Goal: Complete application form: Complete application form

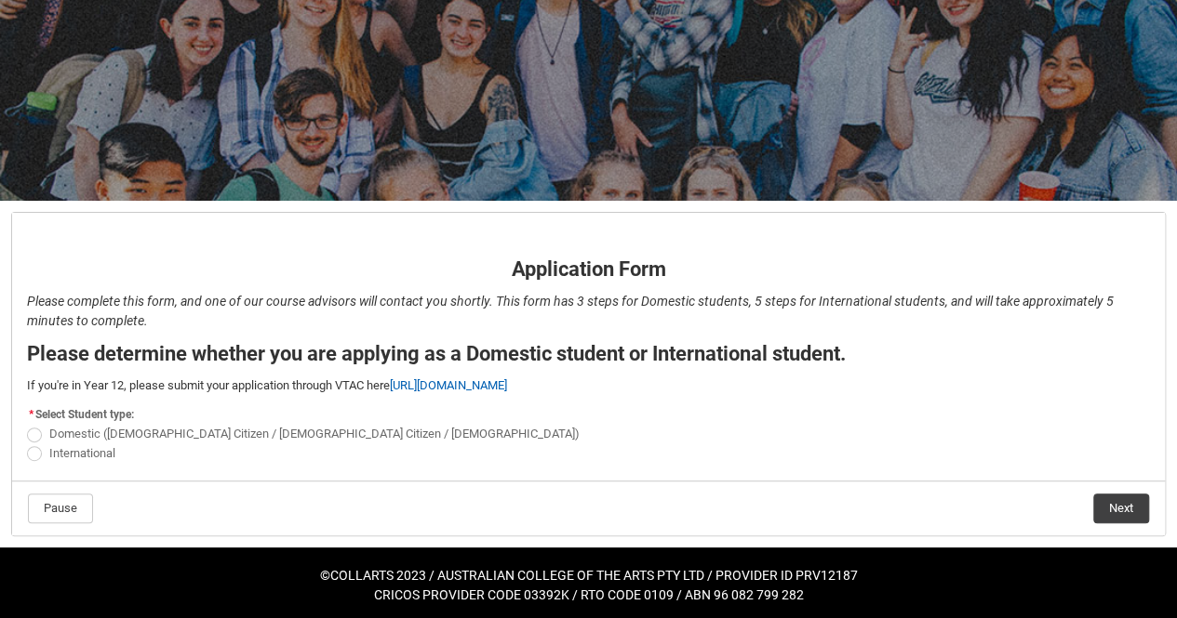
scroll to position [169, 0]
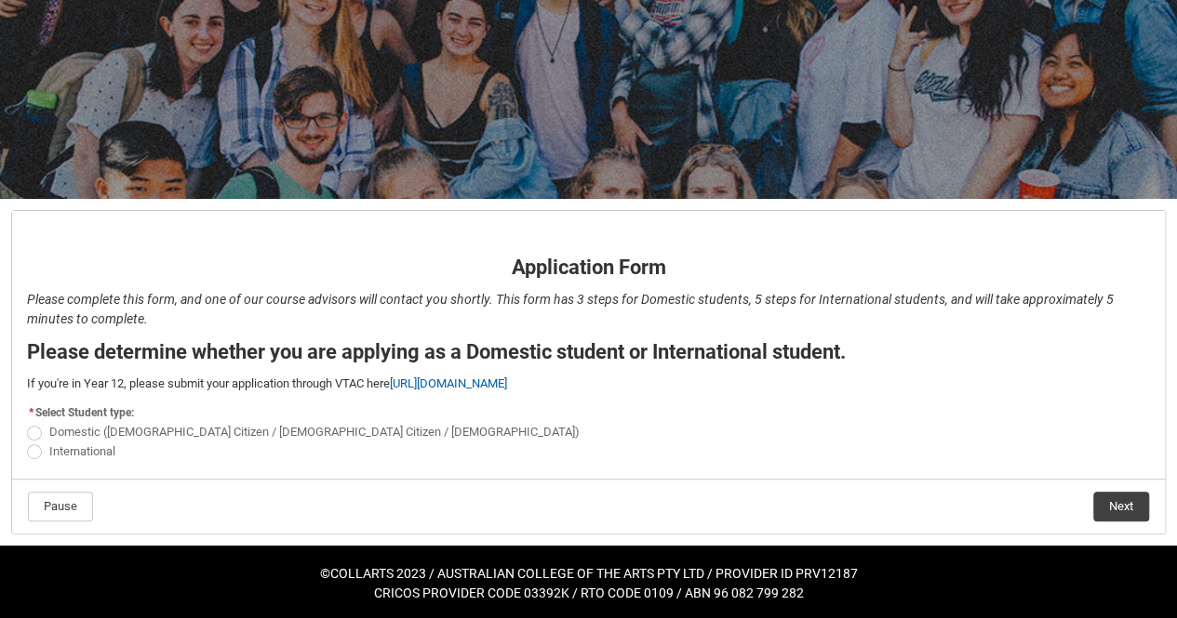
click at [37, 453] on span "REDU_Application_Form_for_Applicant flow" at bounding box center [34, 452] width 15 height 15
click at [27, 442] on input "International" at bounding box center [26, 441] width 1 height 1
radio input "true"
click at [41, 444] on label "International" at bounding box center [75, 451] width 96 height 14
click at [27, 442] on input "International" at bounding box center [26, 441] width 1 height 1
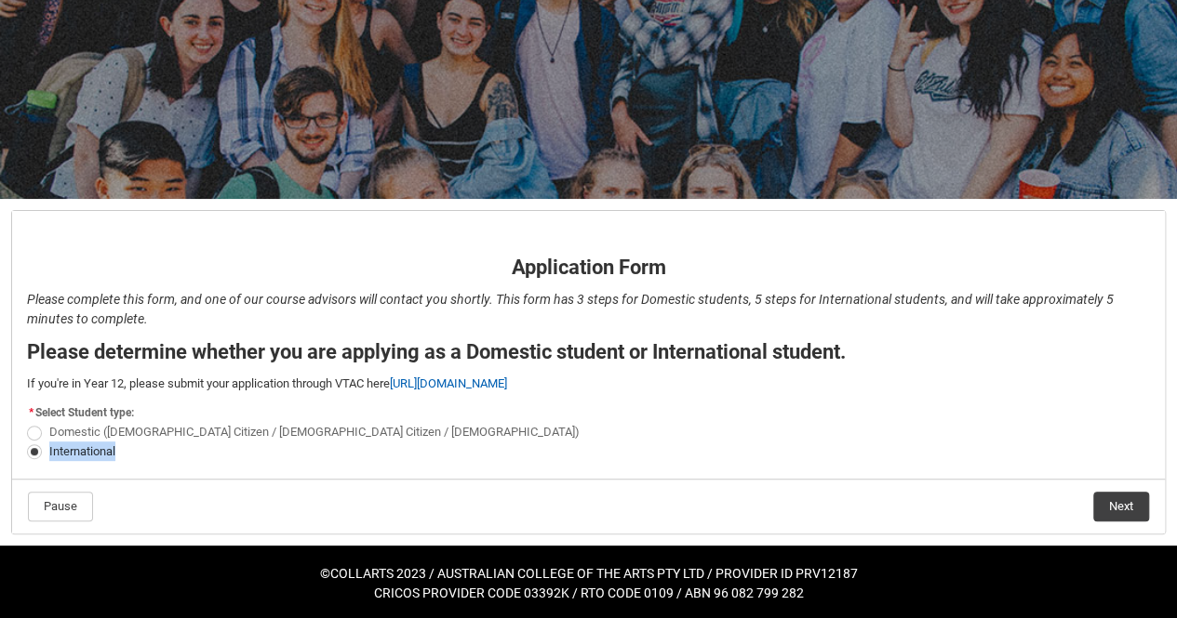
click at [41, 444] on label "International" at bounding box center [75, 451] width 96 height 14
click at [27, 442] on input "International" at bounding box center [26, 441] width 1 height 1
click at [207, 518] on footer "Pause Next" at bounding box center [588, 507] width 1123 height 32
click at [1104, 507] on button "Next" at bounding box center [1121, 507] width 56 height 30
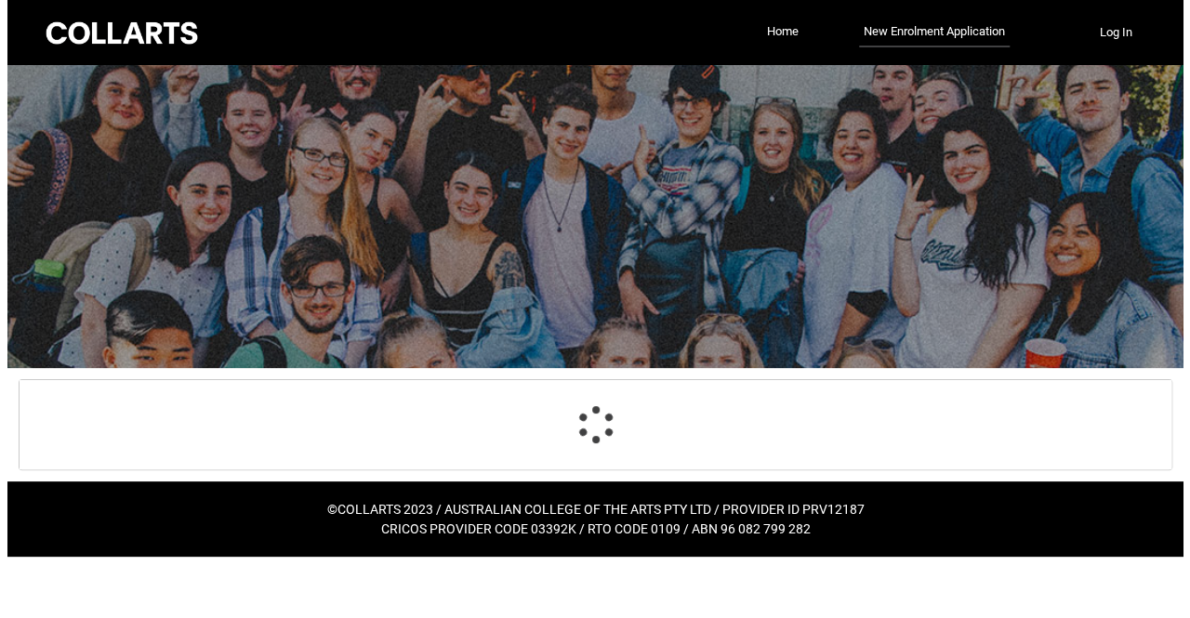
scroll to position [0, 0]
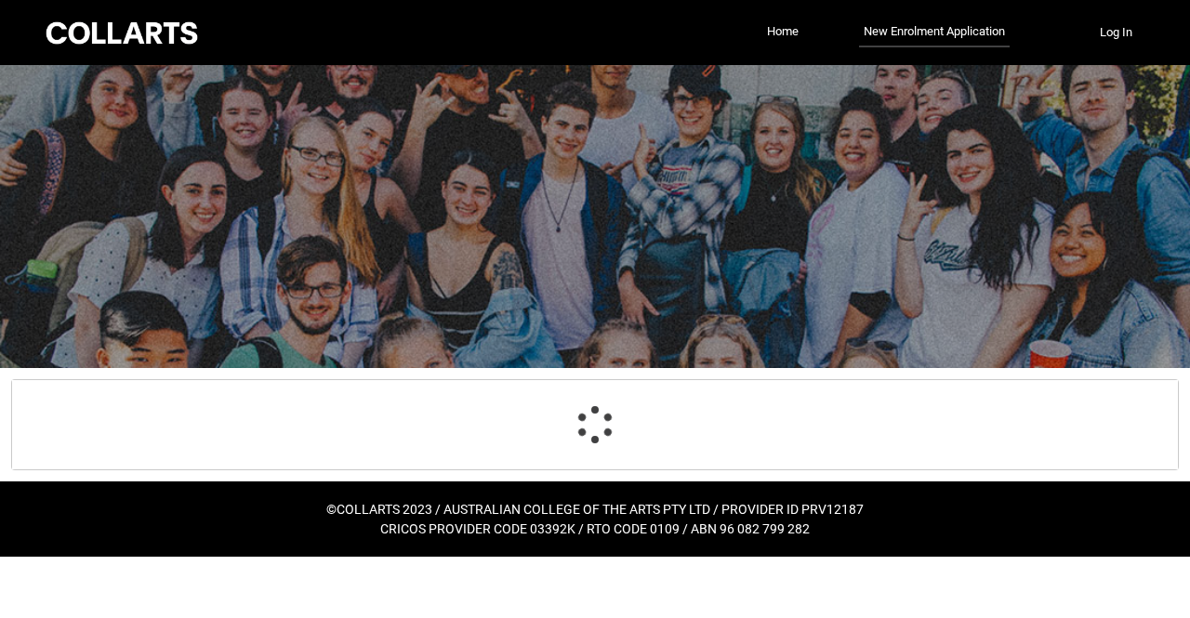
select select "choice_No"
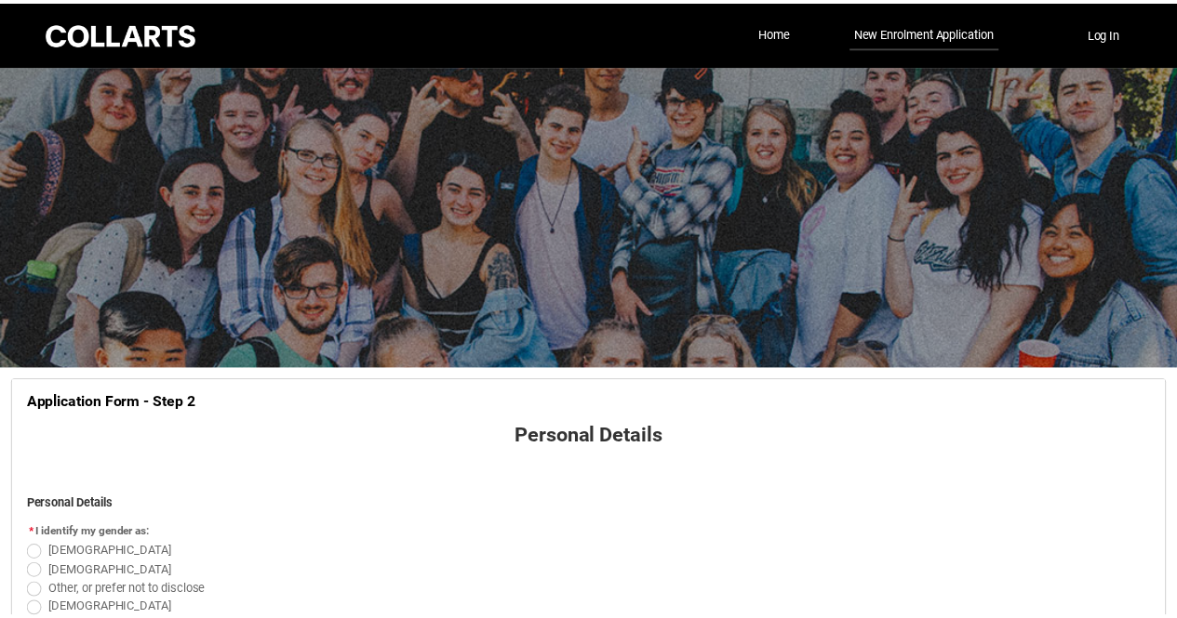
scroll to position [193, 0]
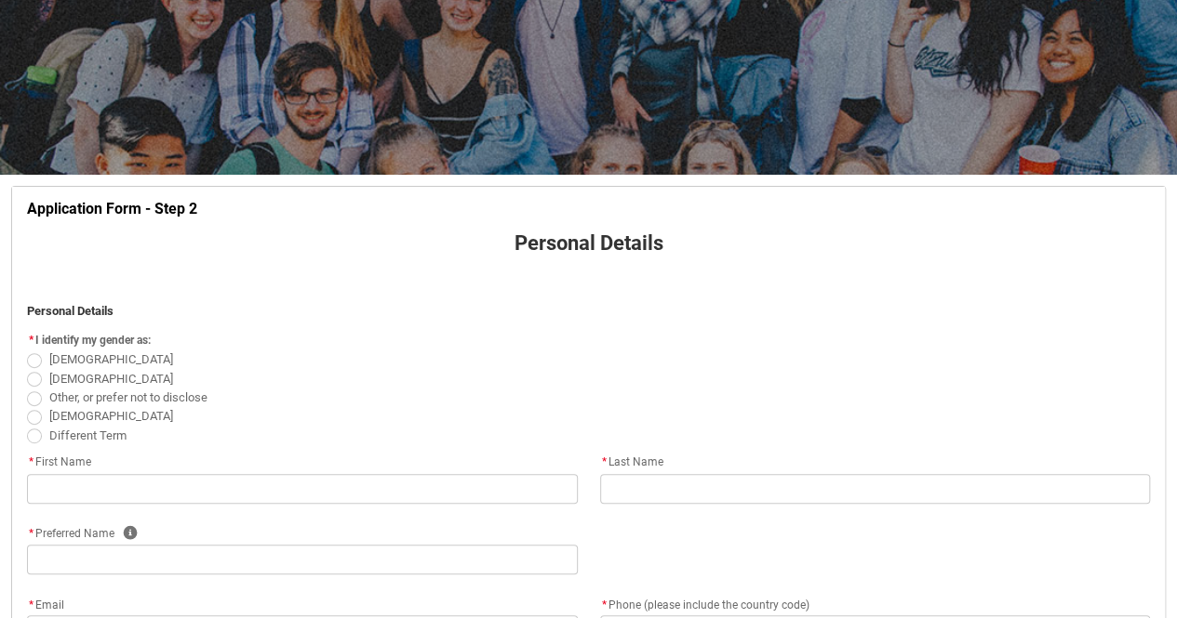
click at [33, 354] on span "REDU_Application_Form_for_Applicant flow" at bounding box center [34, 360] width 15 height 15
click at [27, 351] on input "[DEMOGRAPHIC_DATA]" at bounding box center [26, 350] width 1 height 1
radio input "true"
click at [33, 354] on span "REDU_Application_Form_for_Applicant flow" at bounding box center [34, 360] width 15 height 15
click at [27, 351] on input "[DEMOGRAPHIC_DATA]" at bounding box center [26, 350] width 1 height 1
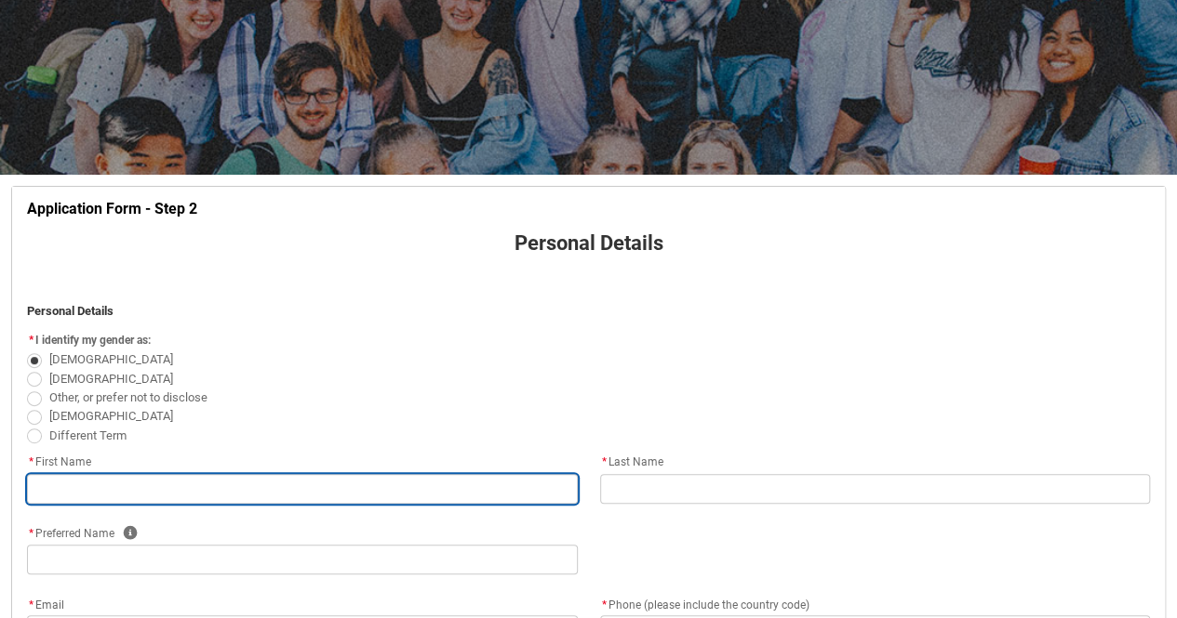
click at [391, 487] on input "REDU_Application_Form_for_Applicant flow" at bounding box center [302, 489] width 551 height 30
type lightning-primitive-input-simple "S"
type input "S"
type lightning-primitive-input-simple "SH"
type input "SH"
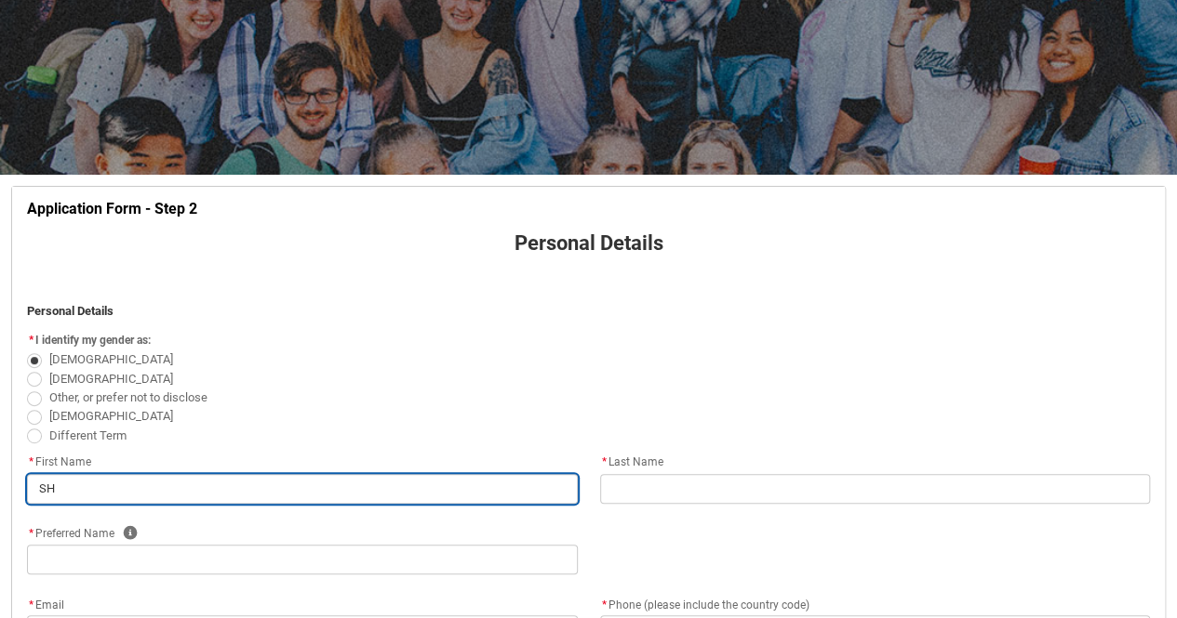
type lightning-primitive-input-simple "S"
type input "S"
type lightning-primitive-input-simple "Sh"
type input "Sh"
type lightning-primitive-input-simple "Sha"
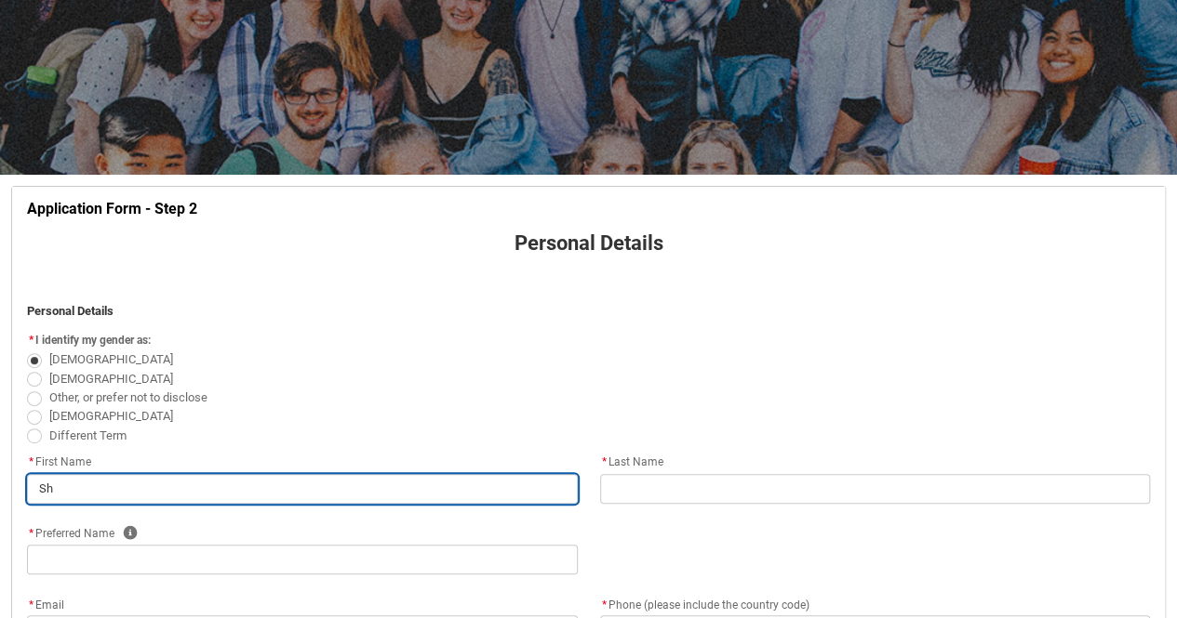
type input "Sha"
type lightning-primitive-input-simple "Shan"
type input "Shan"
type lightning-primitive-input-simple "Shant"
type input "Shant"
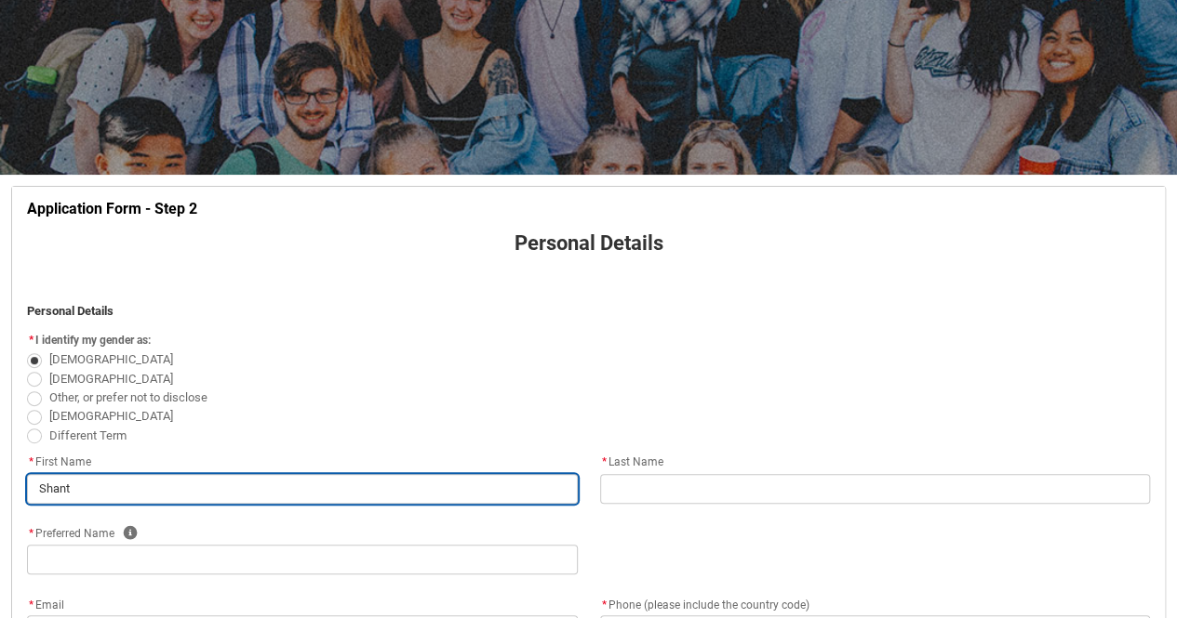
type lightning-primitive-input-simple "[PERSON_NAME]"
type input "[PERSON_NAME]"
type lightning-primitive-input-simple "[PERSON_NAME]"
type input "[PERSON_NAME]"
type lightning-primitive-input-simple "[PERSON_NAME]"
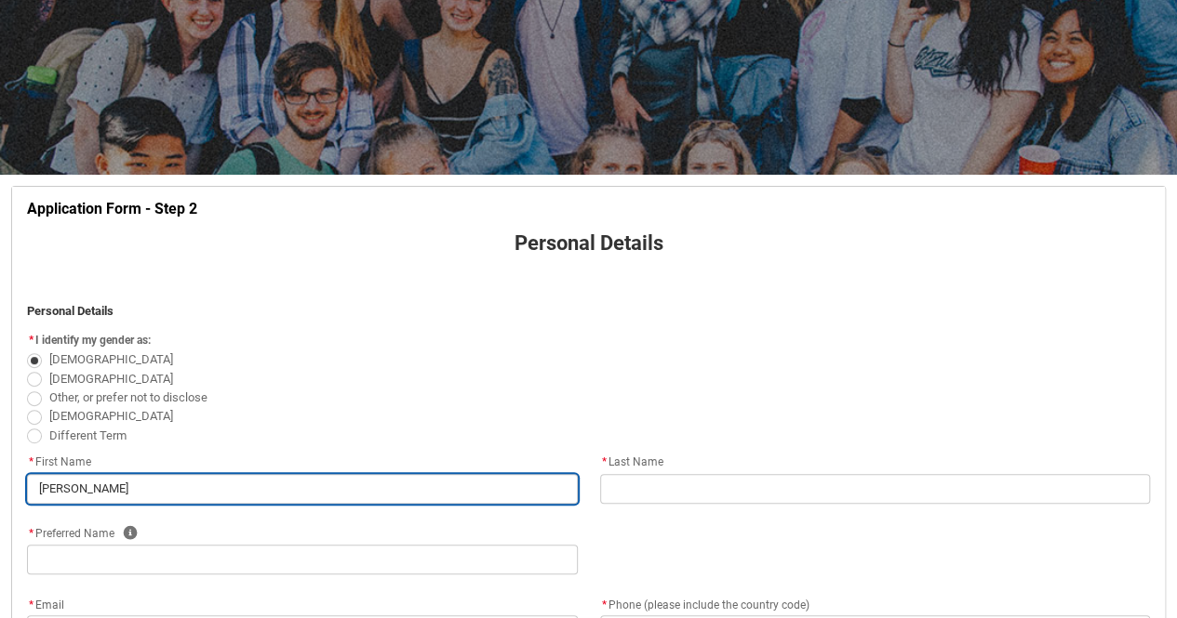
type input "[PERSON_NAME]"
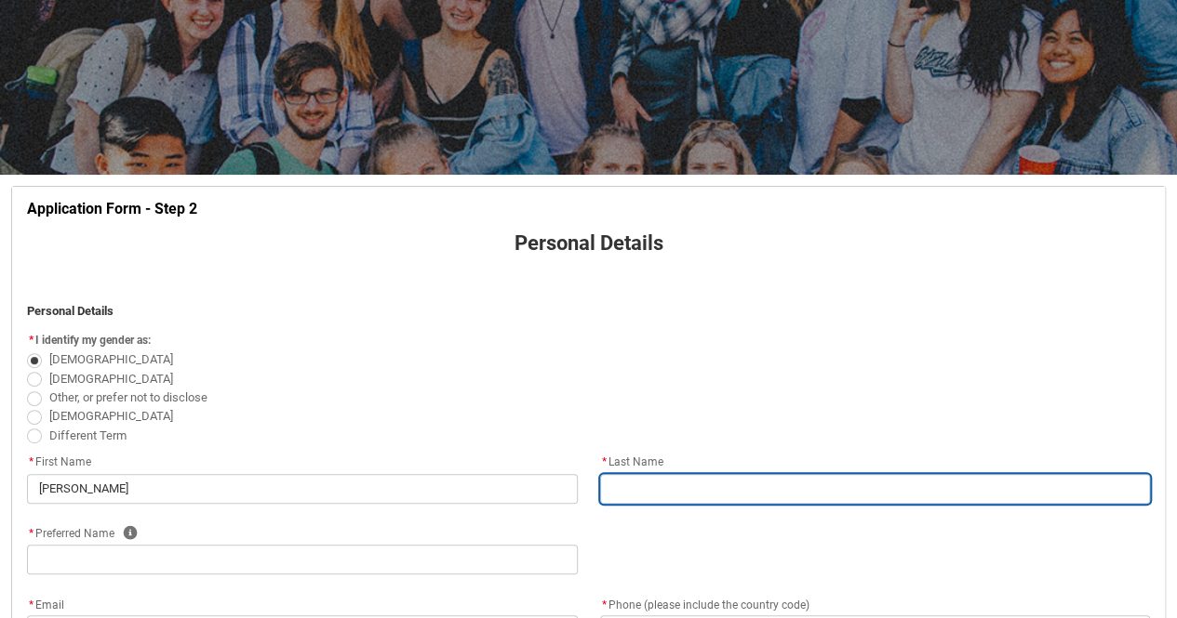
click at [664, 476] on input "REDU_Application_Form_for_Applicant flow" at bounding box center [875, 489] width 551 height 30
type lightning-primitive-input-simple "Mutasa"
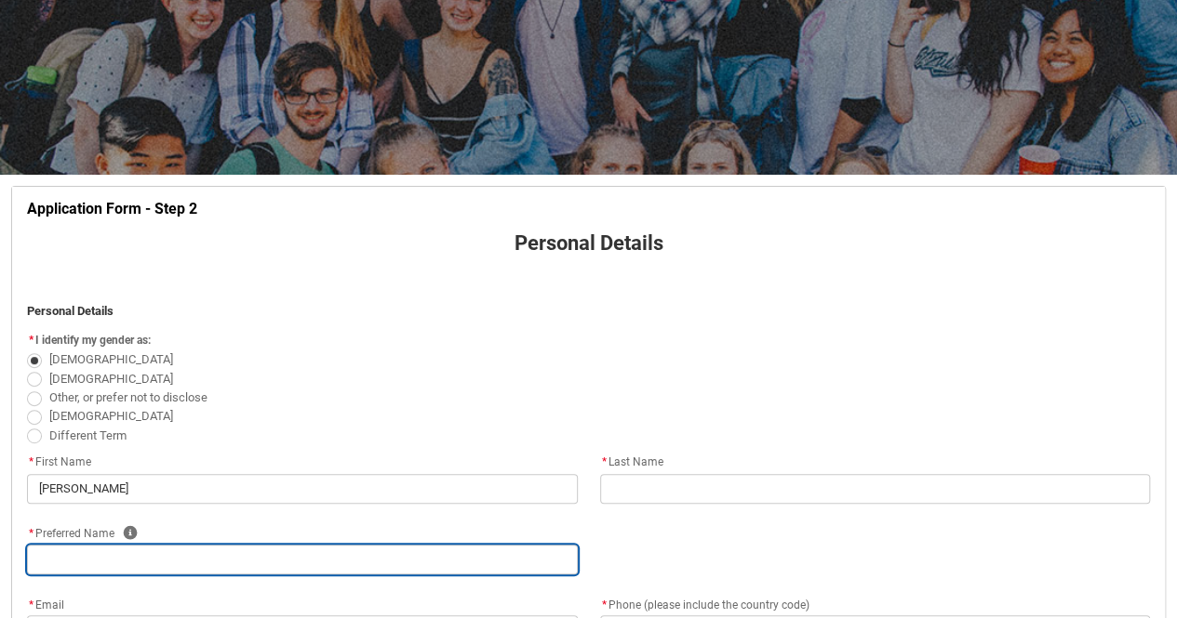
type lightning-primitive-input-simple "Mutasa"
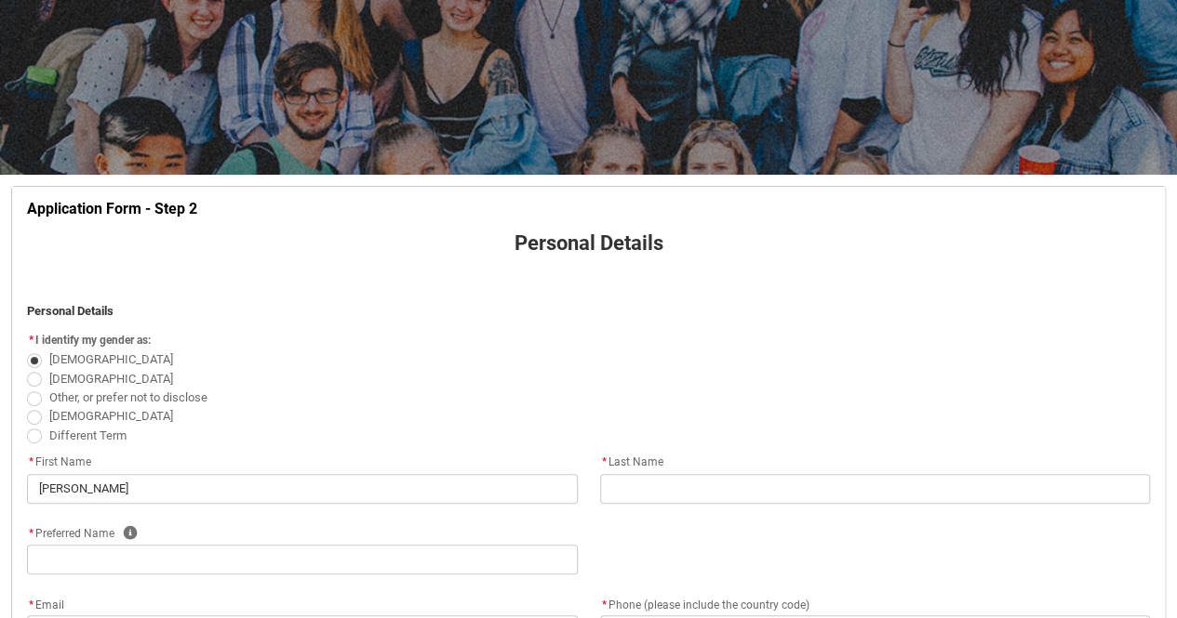
type lightning-primitive-input-simple "[EMAIL_ADDRESS][DOMAIN_NAME]"
type lightning-primitive-input-simple "[PHONE_NUMBER]"
type lightning-select "Citizenship_Country.[DEMOGRAPHIC_DATA]"
type lightning-primitive-input-simple "[GEOGRAPHIC_DATA], Private Bag 5806, [GEOGRAPHIC_DATA]"
type lightning-primitive-input-simple "Esigodini"
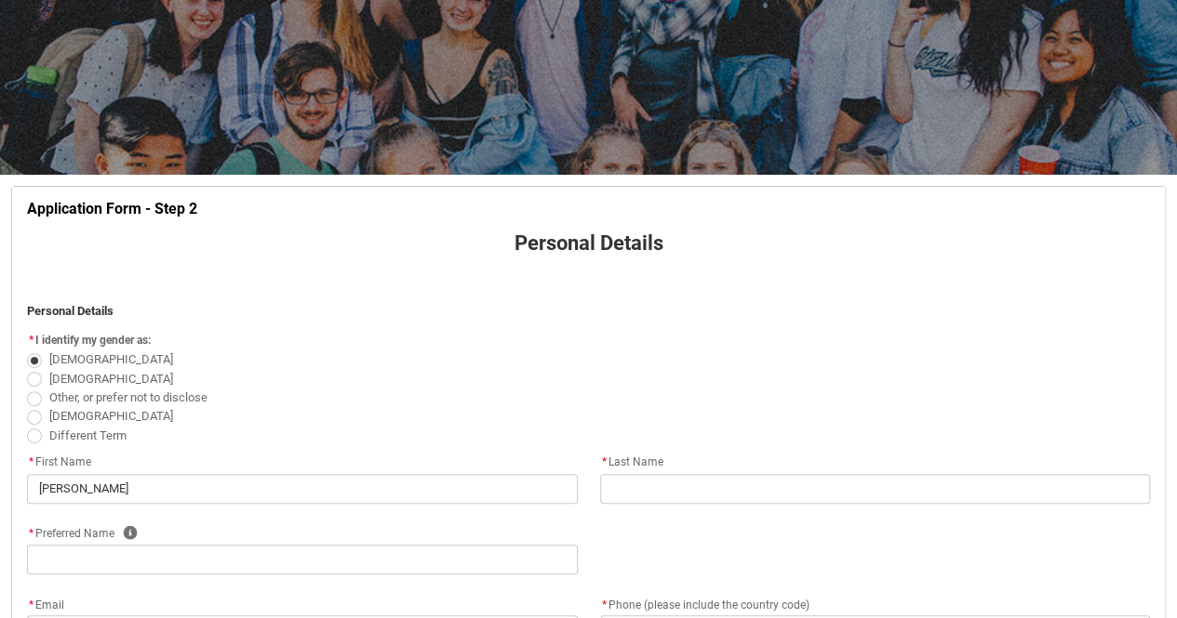
type lightning-primitive-input-simple "+263"
type lightning-primitive-input-simple "[GEOGRAPHIC_DATA]"
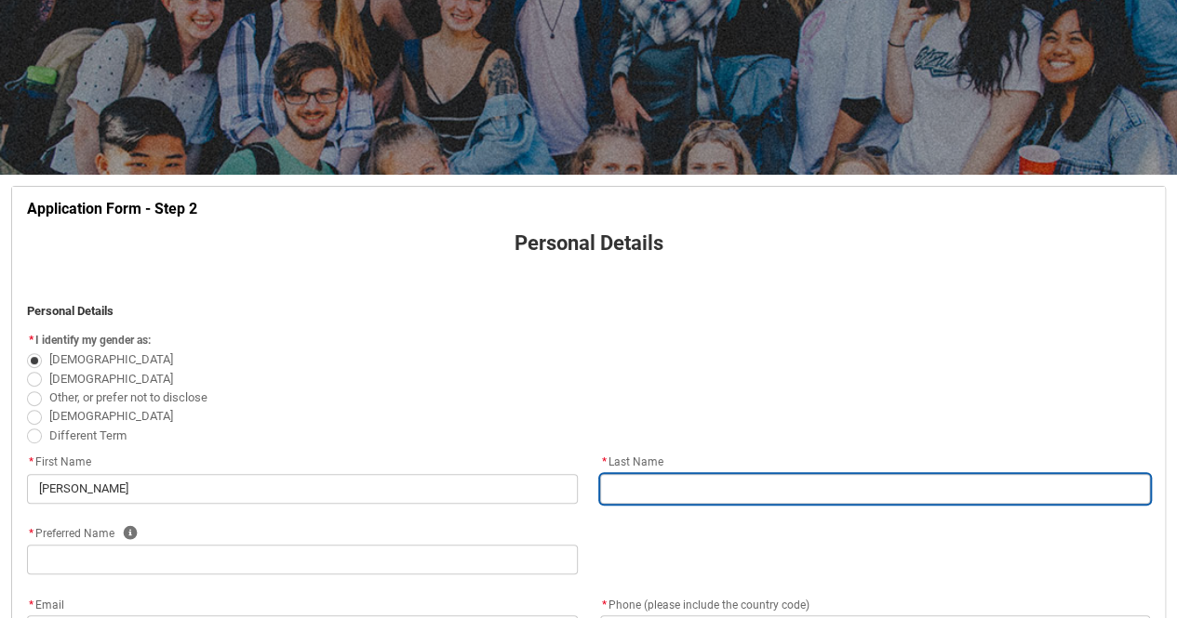
type input "Mutasa"
type input "[EMAIL_ADDRESS][DOMAIN_NAME]"
type input "[PHONE_NUMBER]"
select select "Citizenship_Country.[DEMOGRAPHIC_DATA]"
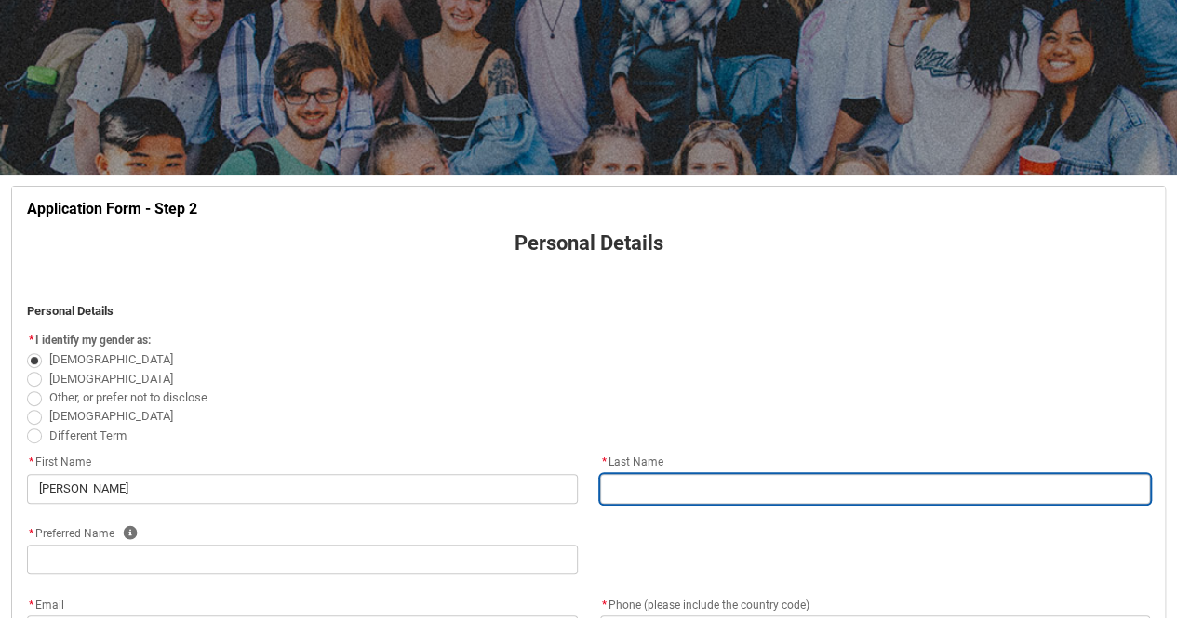
type input "[GEOGRAPHIC_DATA], Private Bag 5806, [GEOGRAPHIC_DATA]"
type input "Esigodini"
type input "+263"
type input "[GEOGRAPHIC_DATA]"
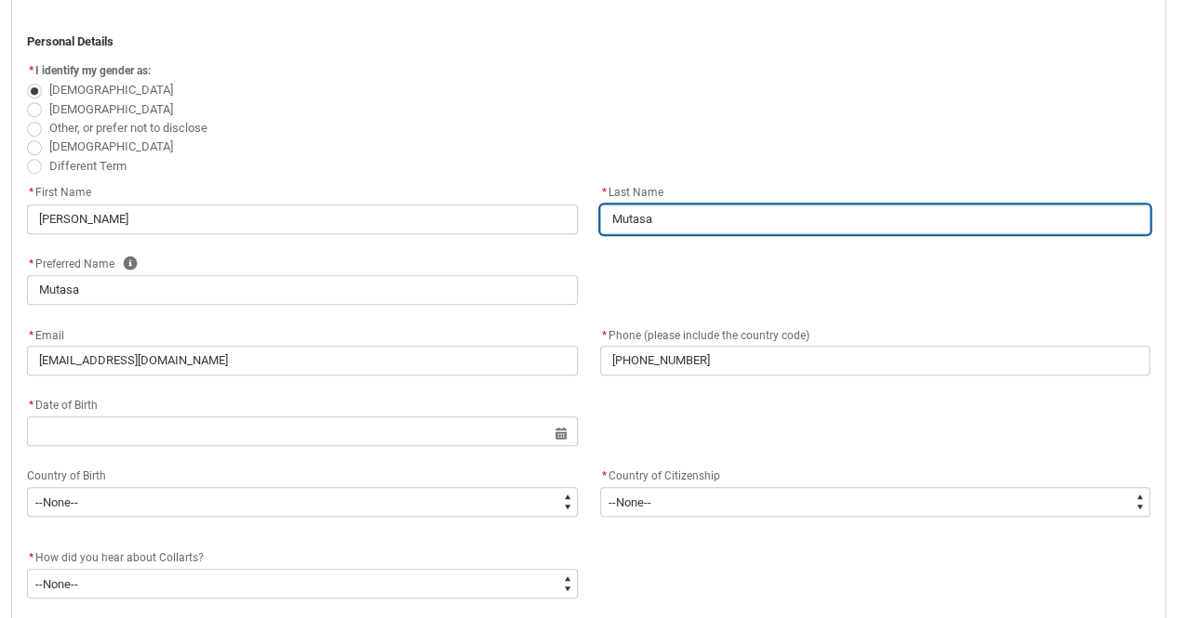
scroll to position [491, 0]
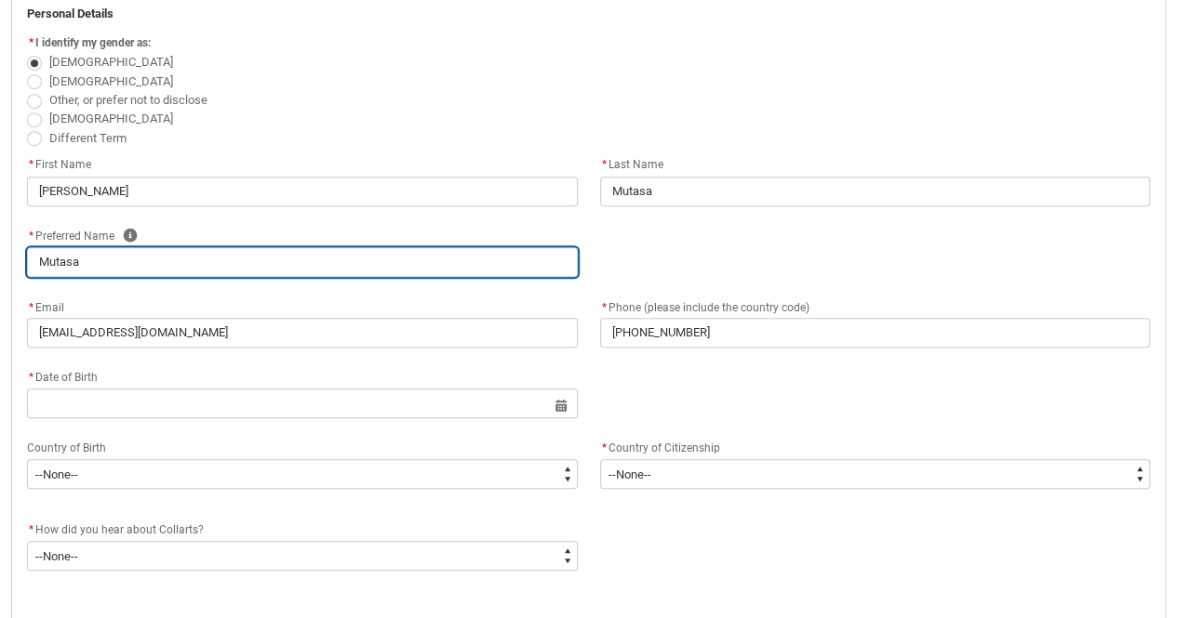
click at [84, 259] on input "Mutasa" at bounding box center [302, 262] width 551 height 30
type lightning-primitive-input-simple "Mutas"
type input "Mutas"
type lightning-primitive-input-simple "Muta"
type input "Muta"
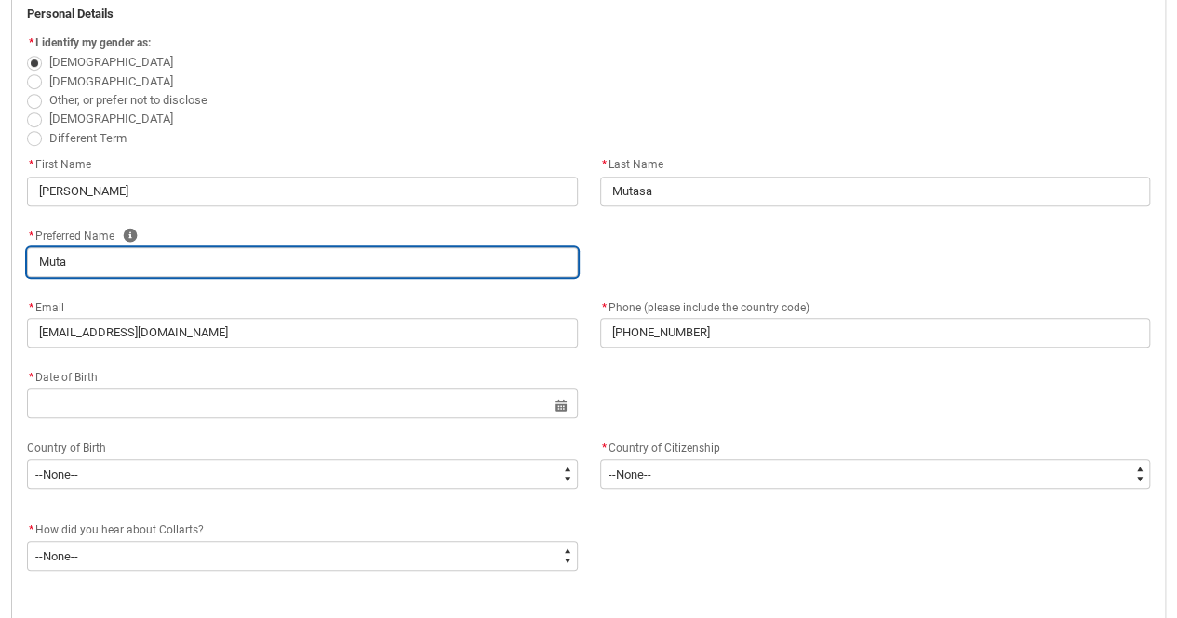
type lightning-primitive-input-simple "Mut"
type input "Mut"
type lightning-primitive-input-simple "Mu"
type input "Mu"
type lightning-primitive-input-simple "M"
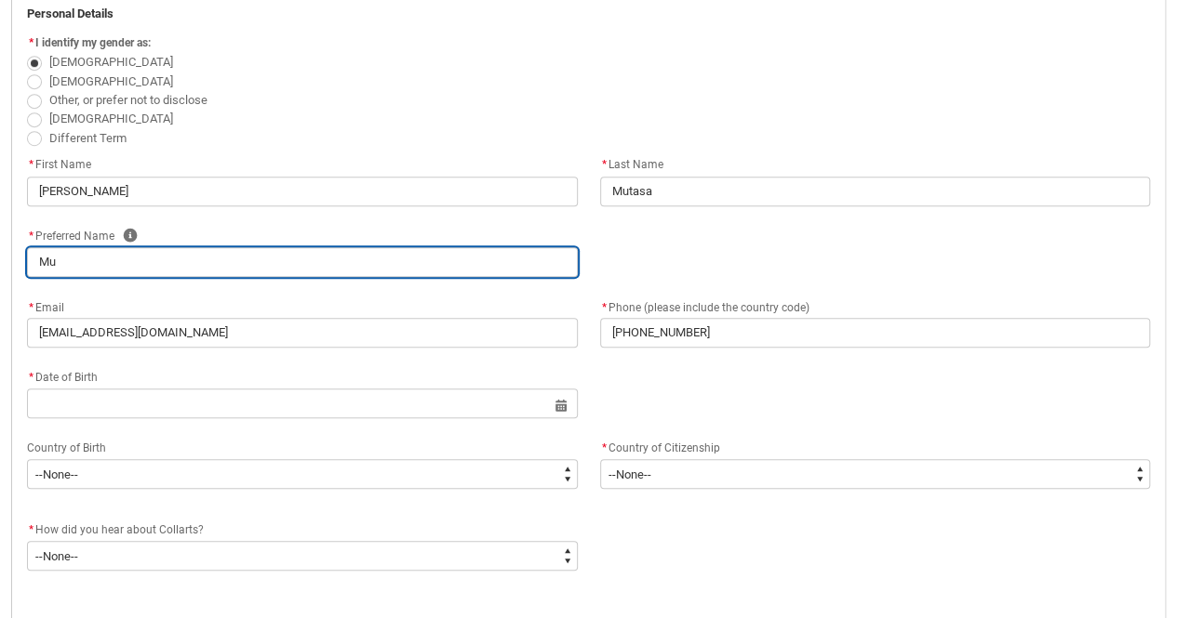
type input "M"
type lightning-primitive-input-simple "S"
type input "S"
type lightning-primitive-input-simple "SH"
type input "SH"
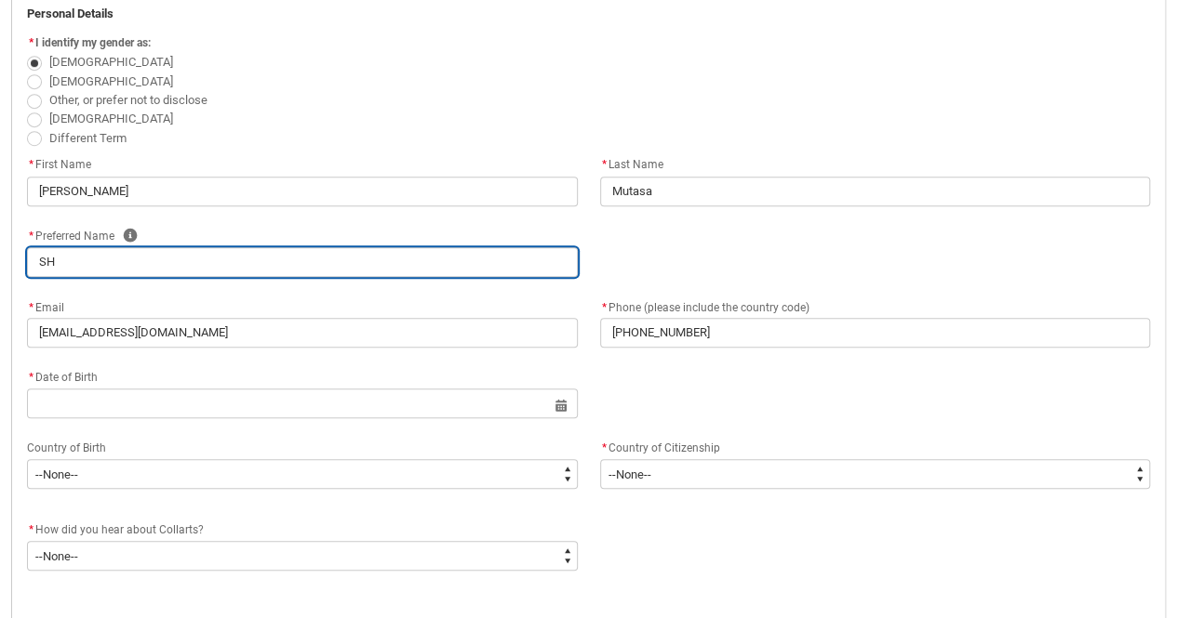
type lightning-primitive-input-simple "SHA"
type input "SHA"
type lightning-primitive-input-simple "SHAN"
type input "SHAN"
type lightning-primitive-input-simple "SHANT"
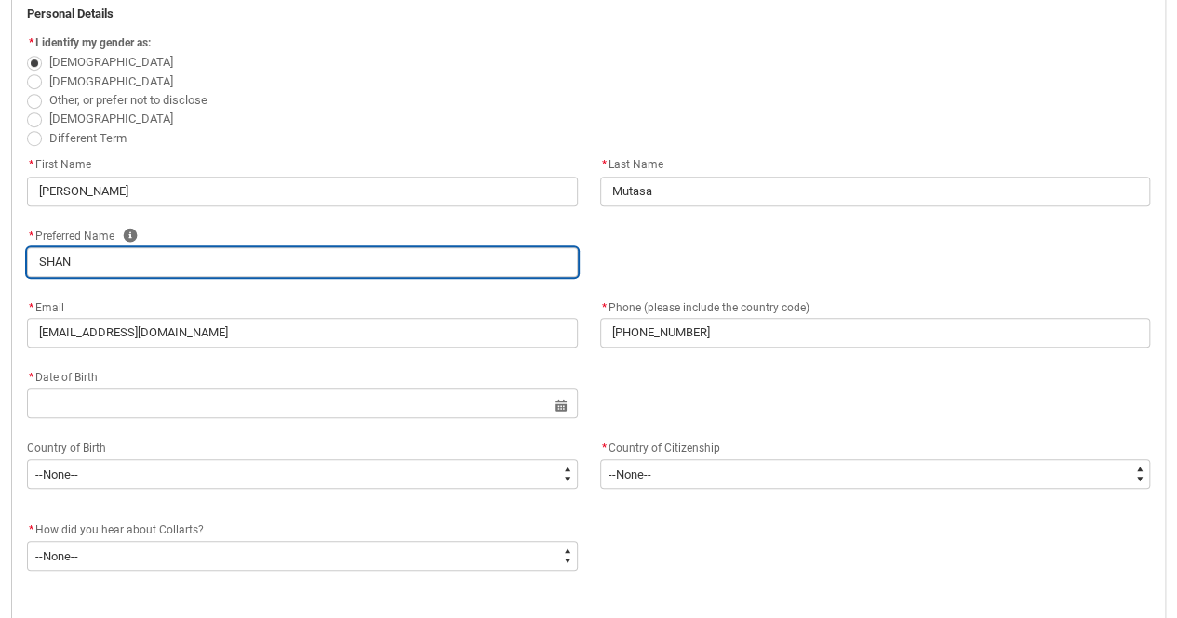
type input "SHANT"
type lightning-primitive-input-simple "[PERSON_NAME]"
type input "[PERSON_NAME]"
type lightning-primitive-input-simple "[PERSON_NAME]"
type input "[PERSON_NAME]"
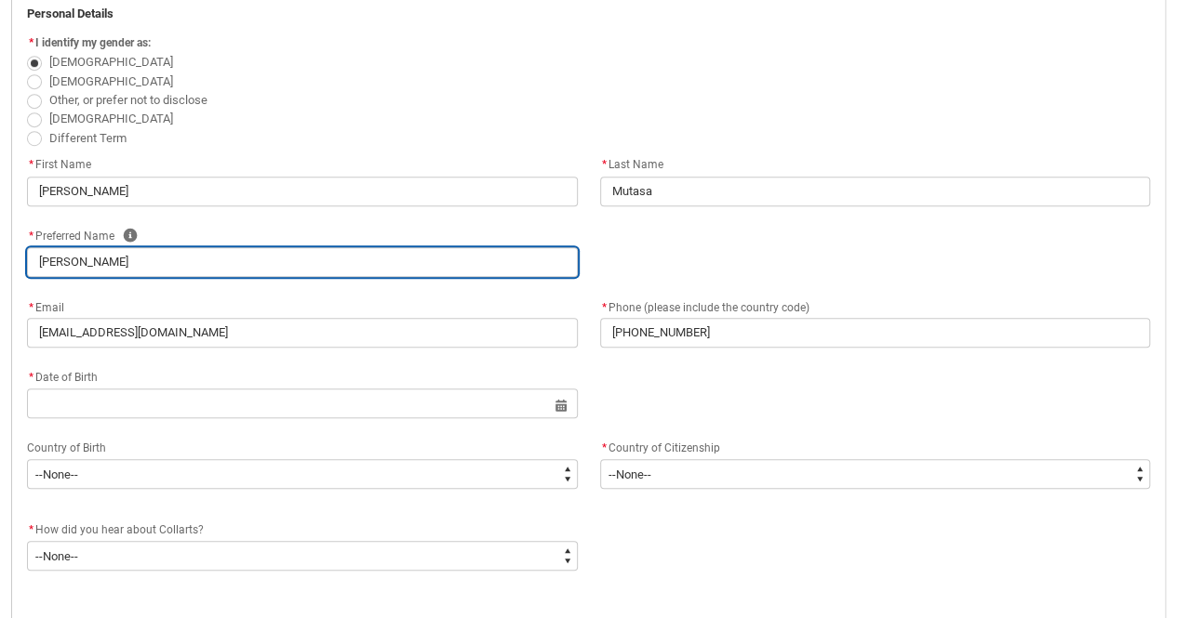
type lightning-primitive-input-simple "[PERSON_NAME]"
type input "[PERSON_NAME]"
type lightning-primitive-input-simple "SHANT"
type input "SHANT"
type lightning-primitive-input-simple "SHAN"
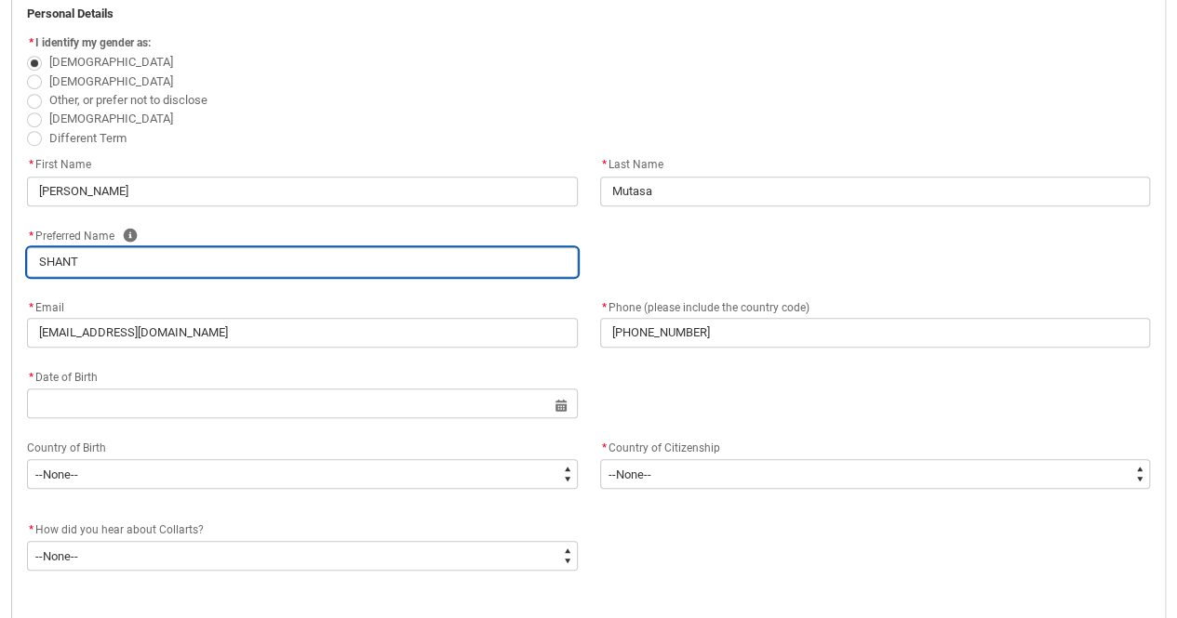
type input "SHAN"
type lightning-primitive-input-simple "SHA"
type input "SHA"
type lightning-primitive-input-simple "SH"
type input "SH"
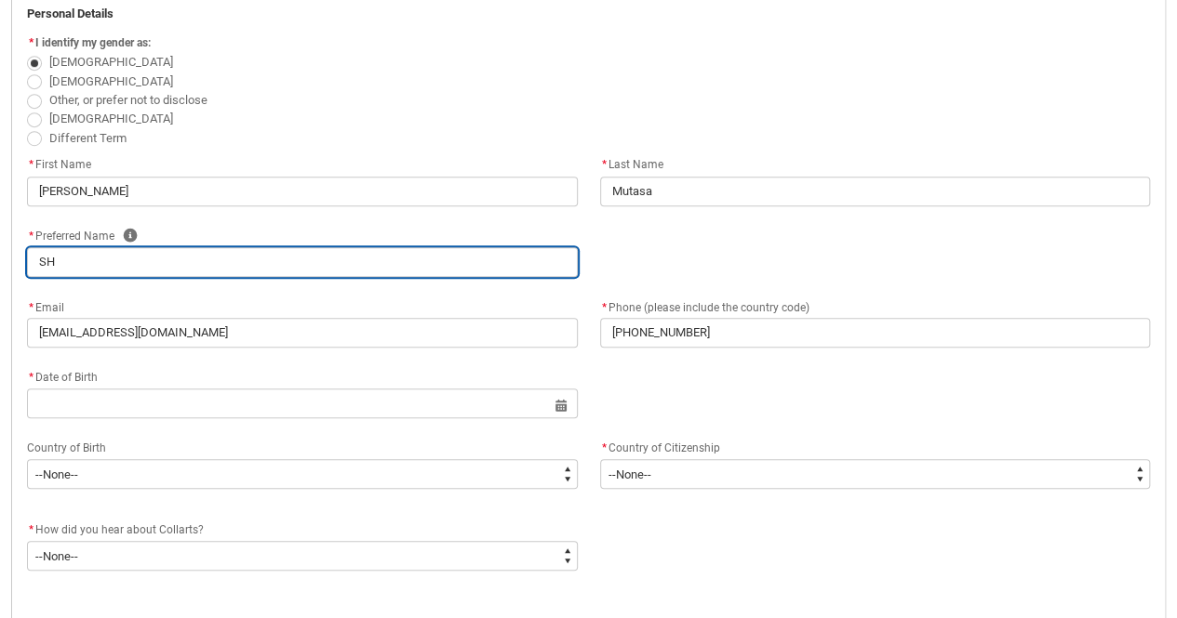
type lightning-primitive-input-simple "S"
type input "S"
type lightning-primitive-input-simple "Sh"
type input "Sh"
type lightning-primitive-input-simple "Sha"
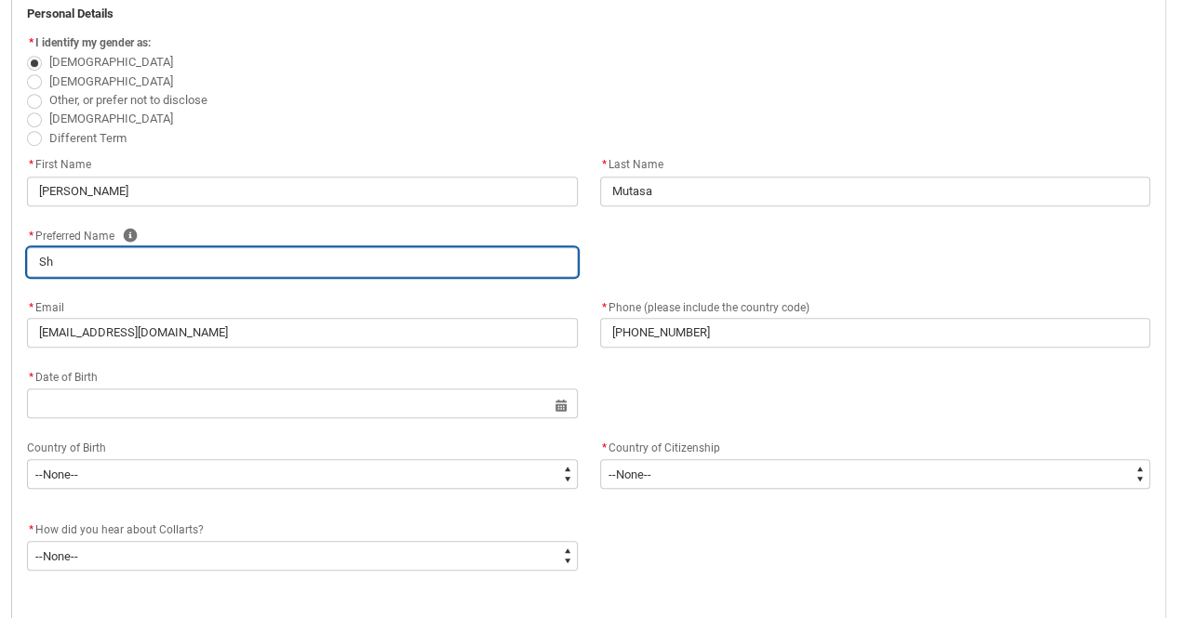
type input "Sha"
type lightning-primitive-input-simple "Shan"
type input "Shan"
type lightning-primitive-input-simple "Shant"
type input "Shant"
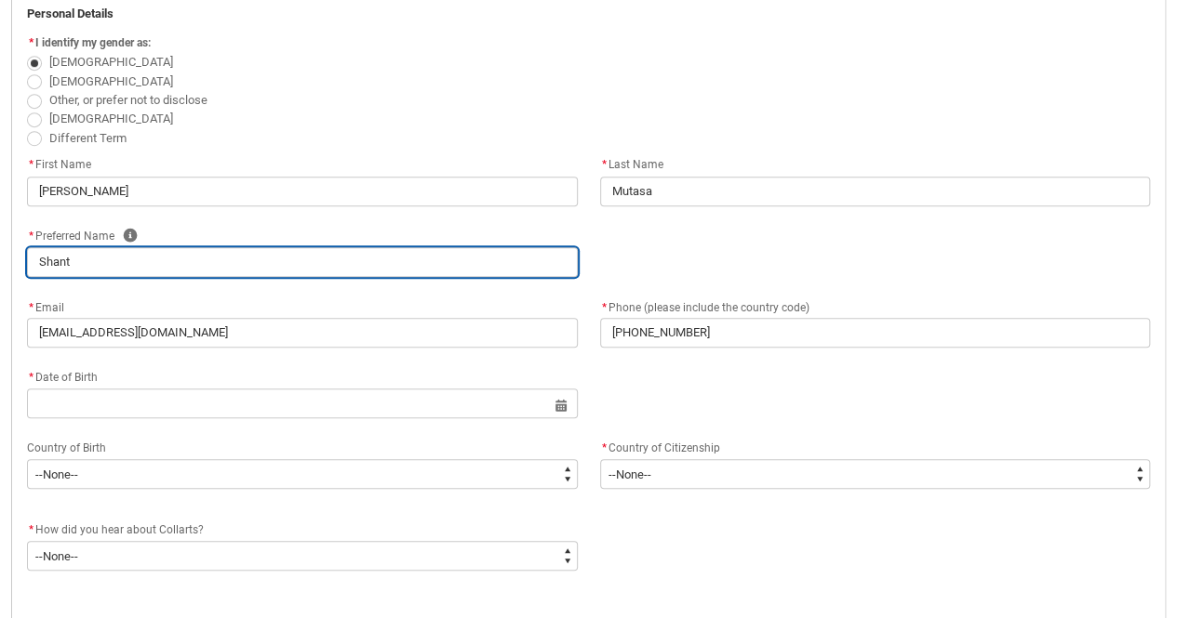
type lightning-primitive-input-simple "[PERSON_NAME]"
type input "[PERSON_NAME]"
type lightning-primitive-input-simple "[PERSON_NAME]"
type input "[PERSON_NAME]"
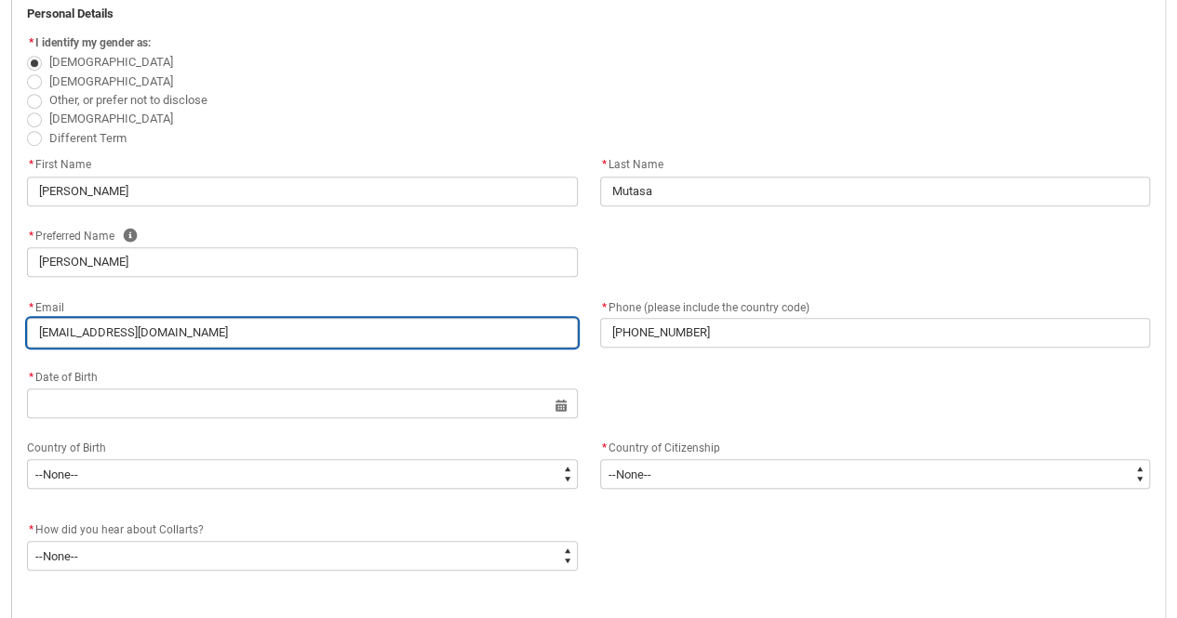
click at [166, 334] on input "[EMAIL_ADDRESS][DOMAIN_NAME]" at bounding box center [302, 333] width 551 height 30
type lightning-primitive-input-simple "[EMAIL_ADDRESS][DOMAIN_NAME]"
type input "[EMAIL_ADDRESS][DOMAIN_NAME]"
type lightning-primitive-input-simple "aandabbai@gmail.c"
type input "aandabbai@gmail.c"
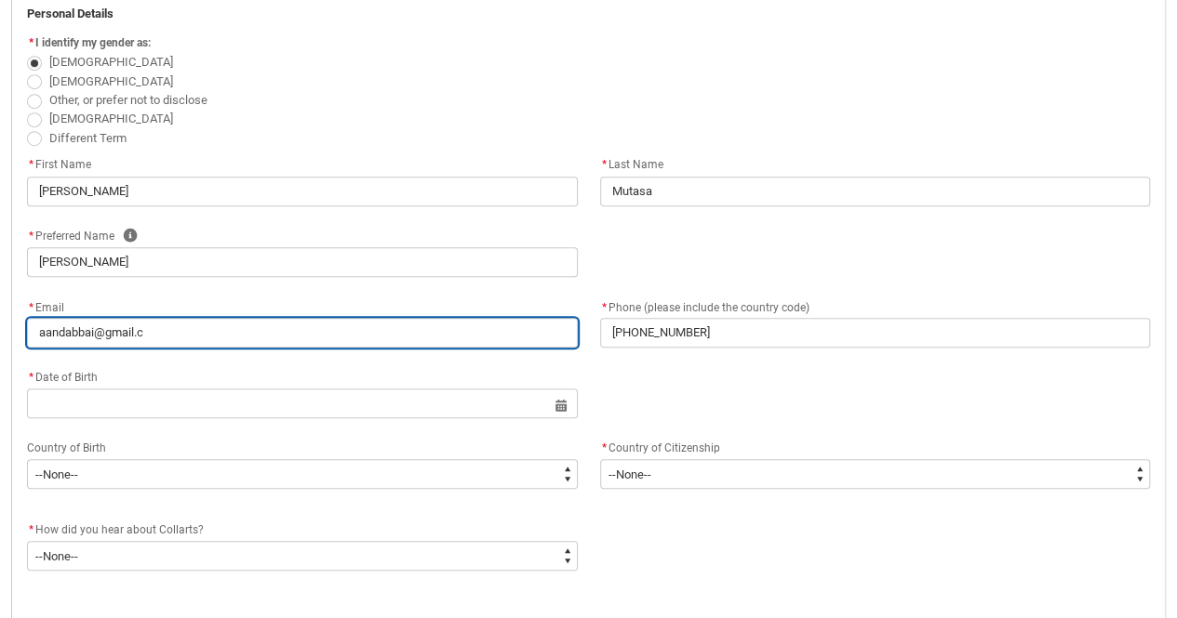
type lightning-primitive-input-simple "[EMAIL_ADDRESS]."
type input "[EMAIL_ADDRESS]."
type lightning-primitive-input-simple "[EMAIL_ADDRESS]"
type input "[EMAIL_ADDRESS]"
type lightning-primitive-input-simple "aandabbai@gmai"
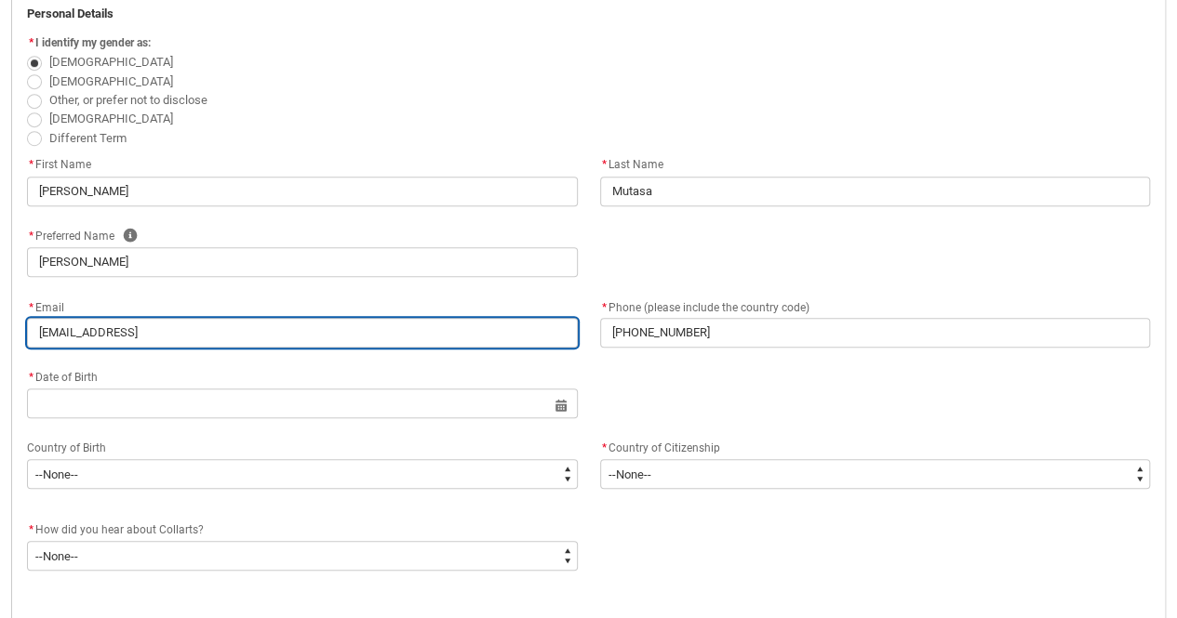
type input "aandabbai@gmai"
type lightning-primitive-input-simple "aandabbai@gma"
type input "aandabbai@gma"
type lightning-primitive-input-simple "aandabbai@gm"
type input "aandabbai@gm"
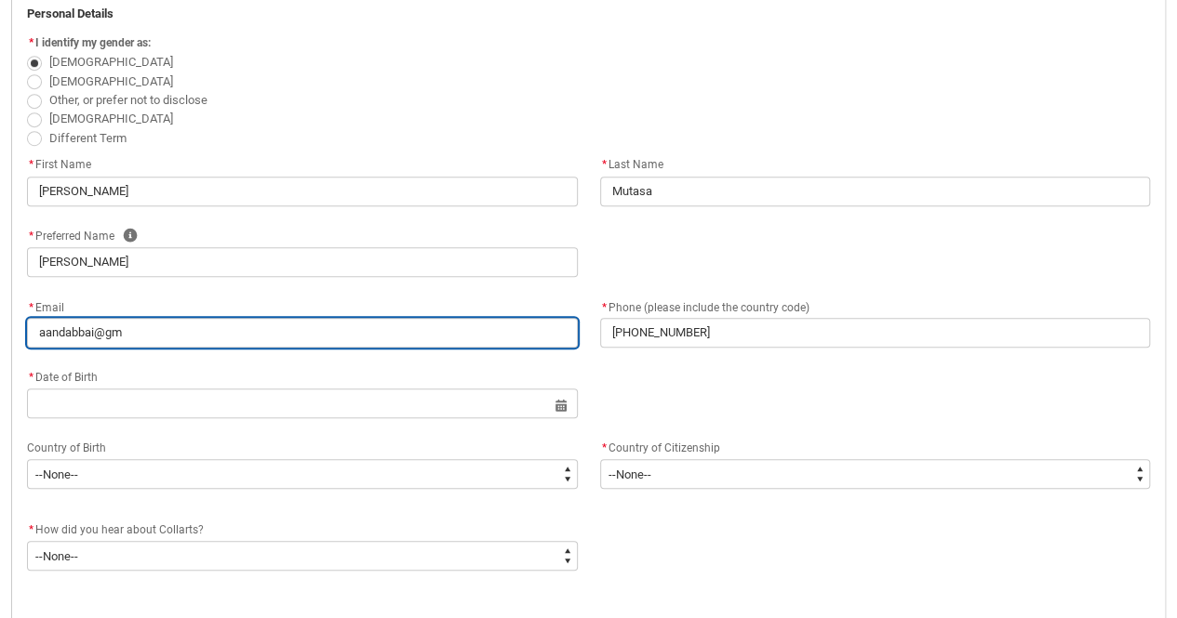
type lightning-primitive-input-simple "aandabbai@g"
type input "aandabbai@g"
type lightning-primitive-input-simple "aandabbai@"
type input "aandabbai@"
type lightning-primitive-input-simple "aandabbai"
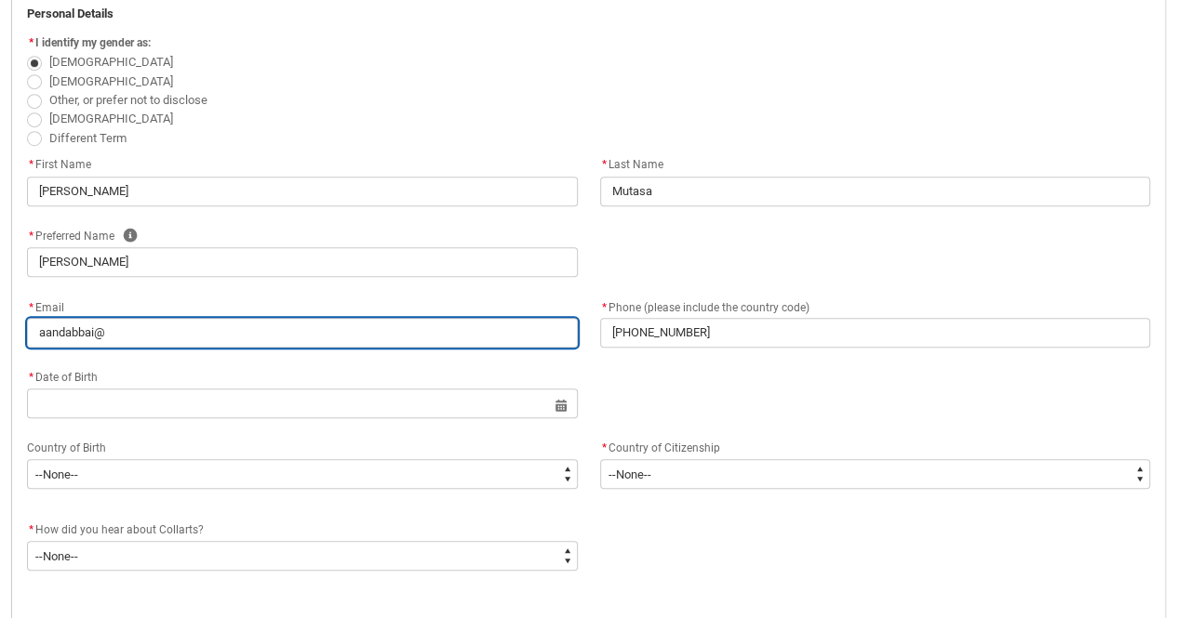
type input "aandabbai"
type lightning-primitive-input-simple "aandabba"
type input "aandabba"
type lightning-primitive-input-simple "aandabb"
type input "aandabb"
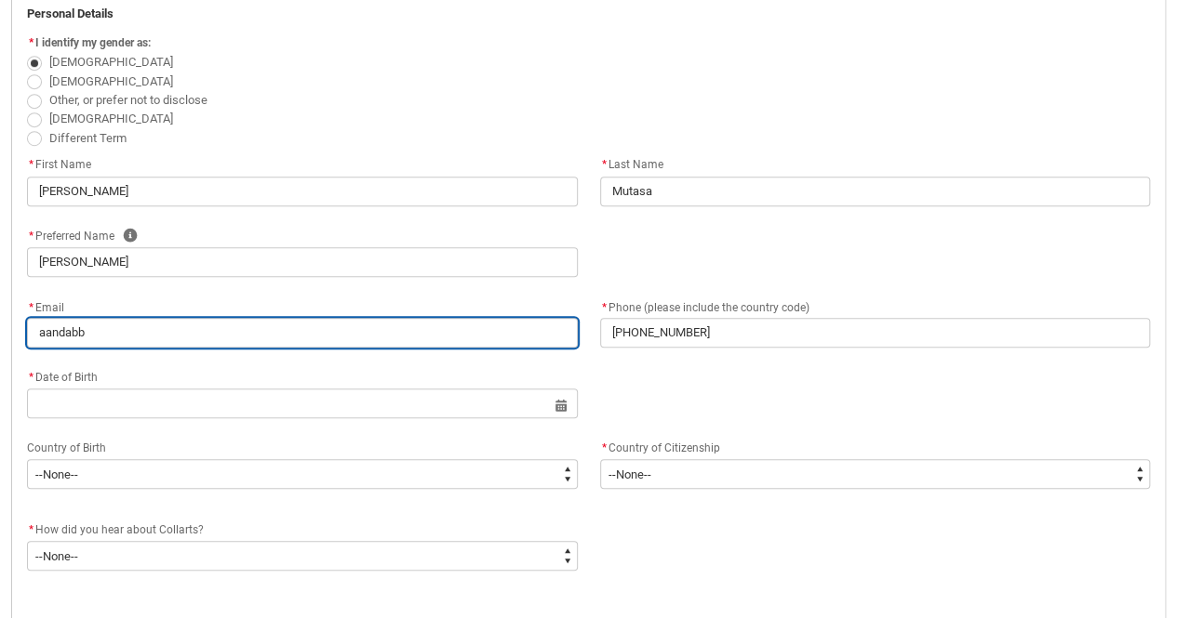
type lightning-primitive-input-simple "aandab"
type input "aandab"
type lightning-primitive-input-simple "aanda"
type input "aanda"
type lightning-primitive-input-simple "aand"
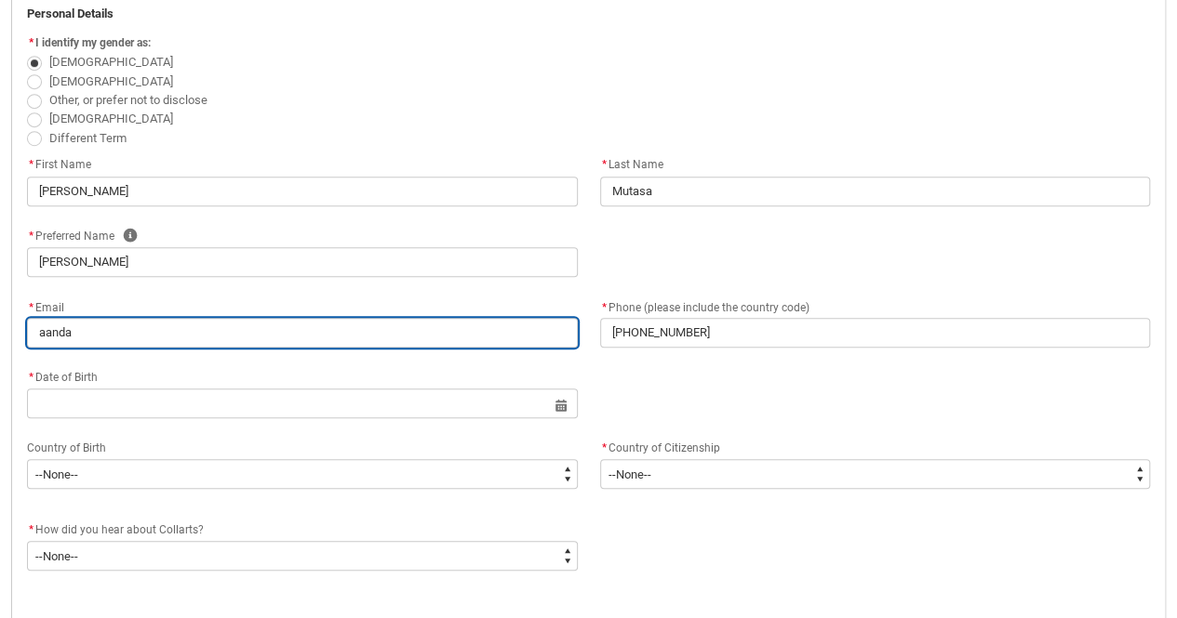
type input "aand"
type lightning-primitive-input-simple "aan"
type input "aan"
type lightning-primitive-input-simple "aa"
type input "aa"
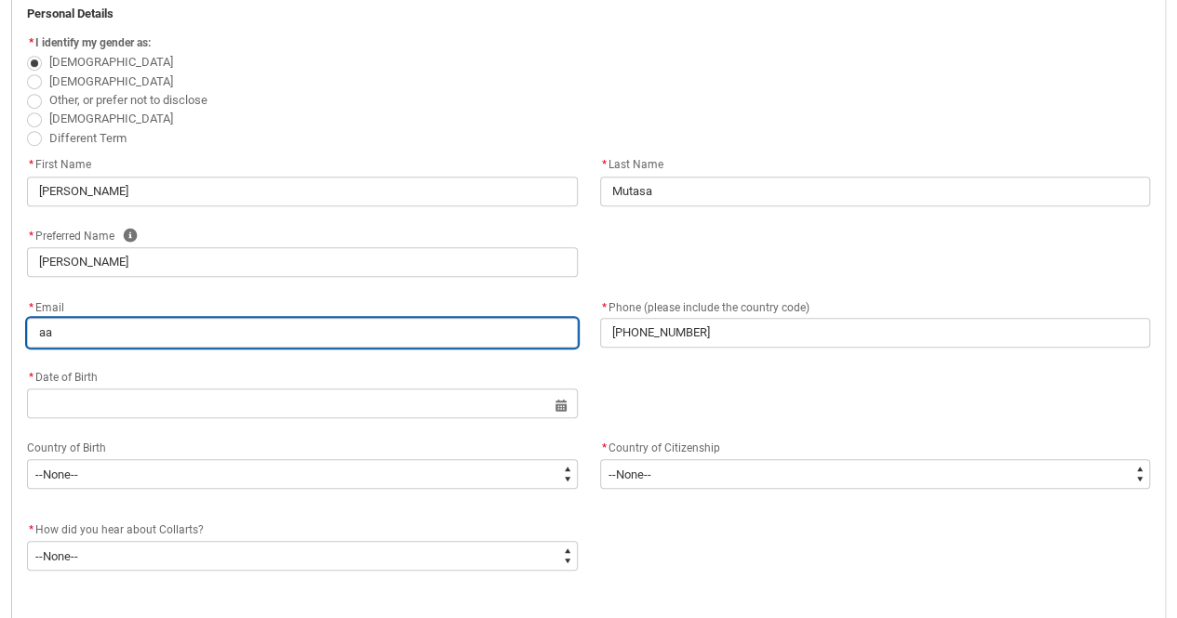
type lightning-primitive-input-simple "a"
type input "a"
type lightning-primitive-input-simple "S"
type input "S"
type lightning-primitive-input-simple "s"
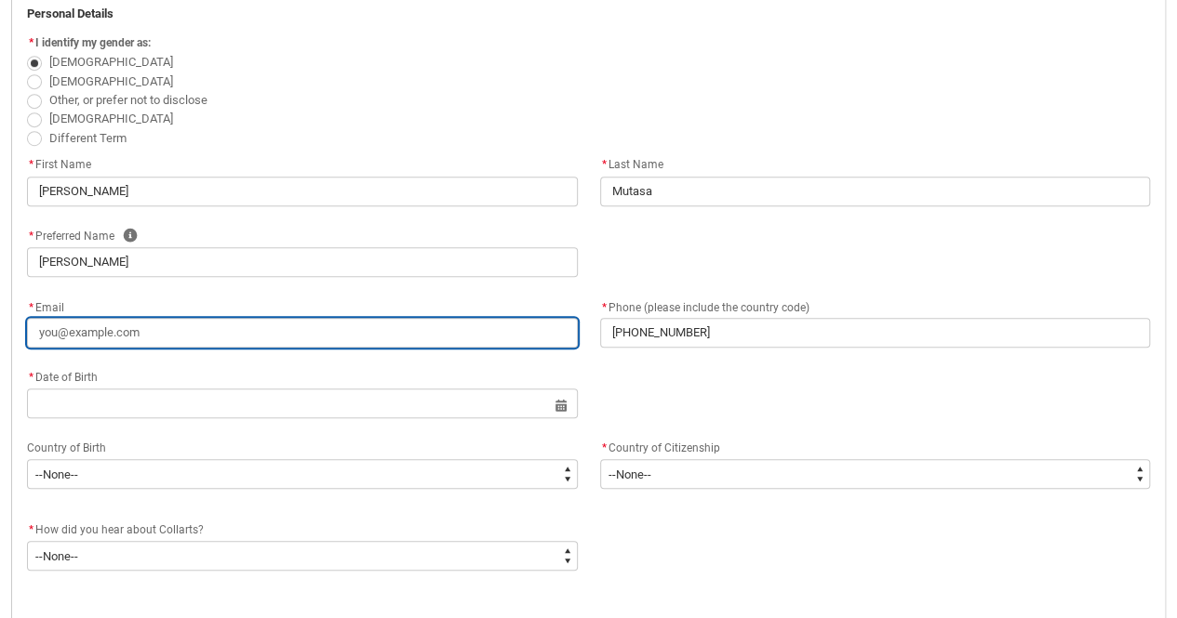
type input "s"
type lightning-primitive-input-simple "sh"
type input "sh"
type lightning-primitive-input-simple "sha"
type input "sha"
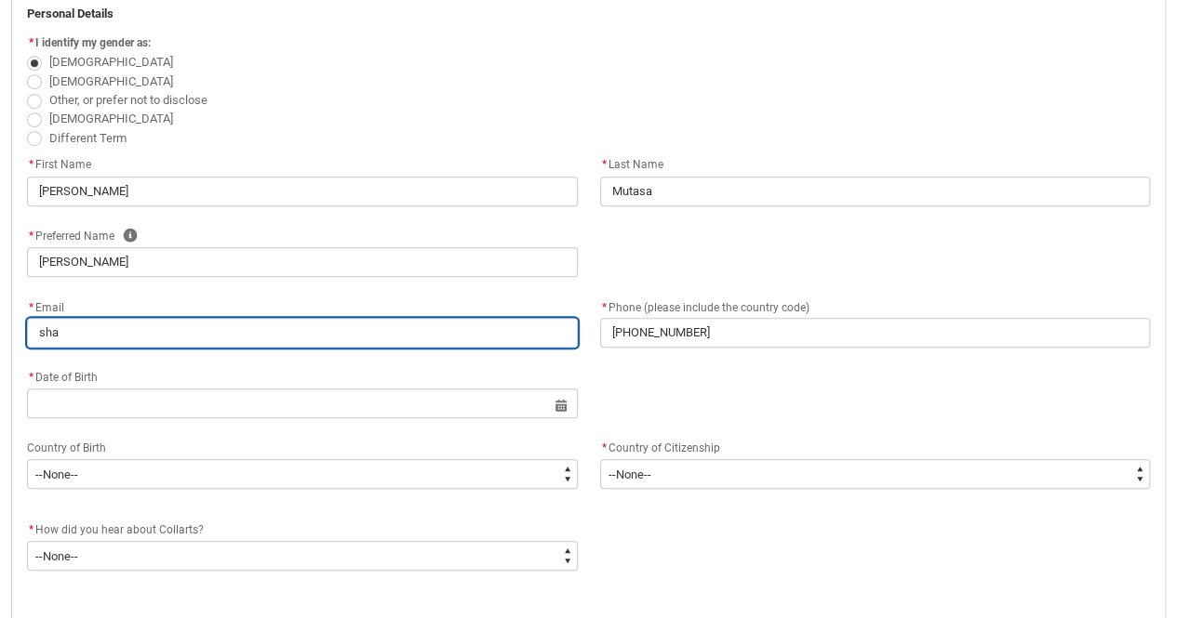
type lightning-primitive-input-simple "shan"
type input "shan"
type lightning-primitive-input-simple "shant"
type input "shant"
type lightning-primitive-input-simple "[PERSON_NAME]"
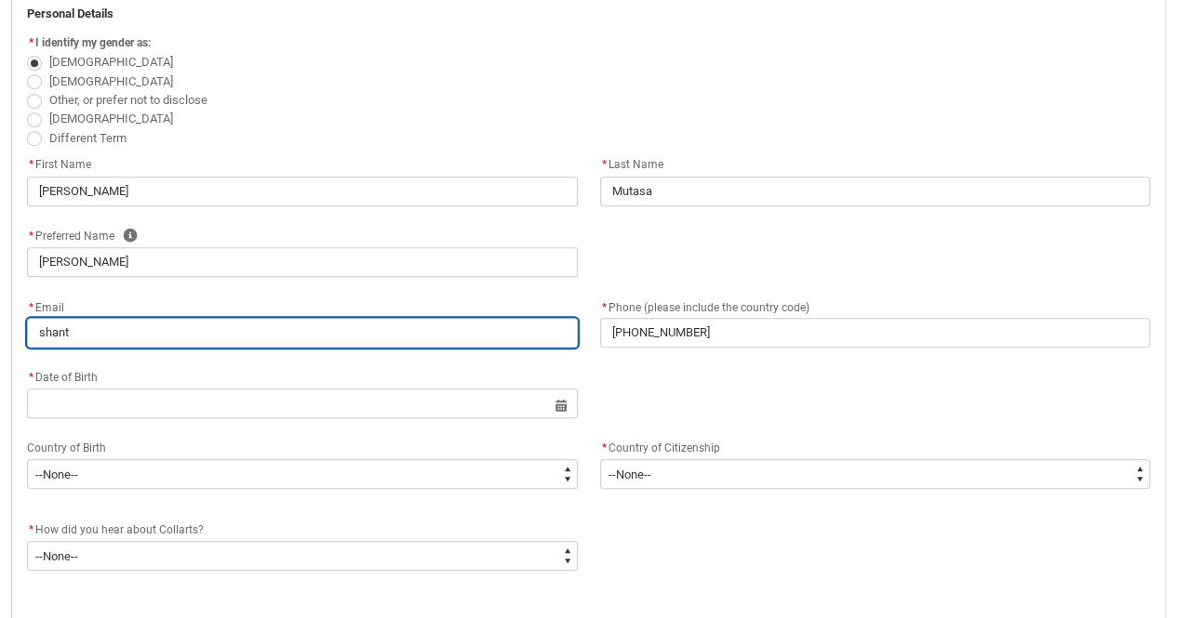
type input "[PERSON_NAME]"
type lightning-primitive-input-simple "[PERSON_NAME]"
type input "[PERSON_NAME]"
type lightning-primitive-input-simple "shantelm"
type input "shantelm"
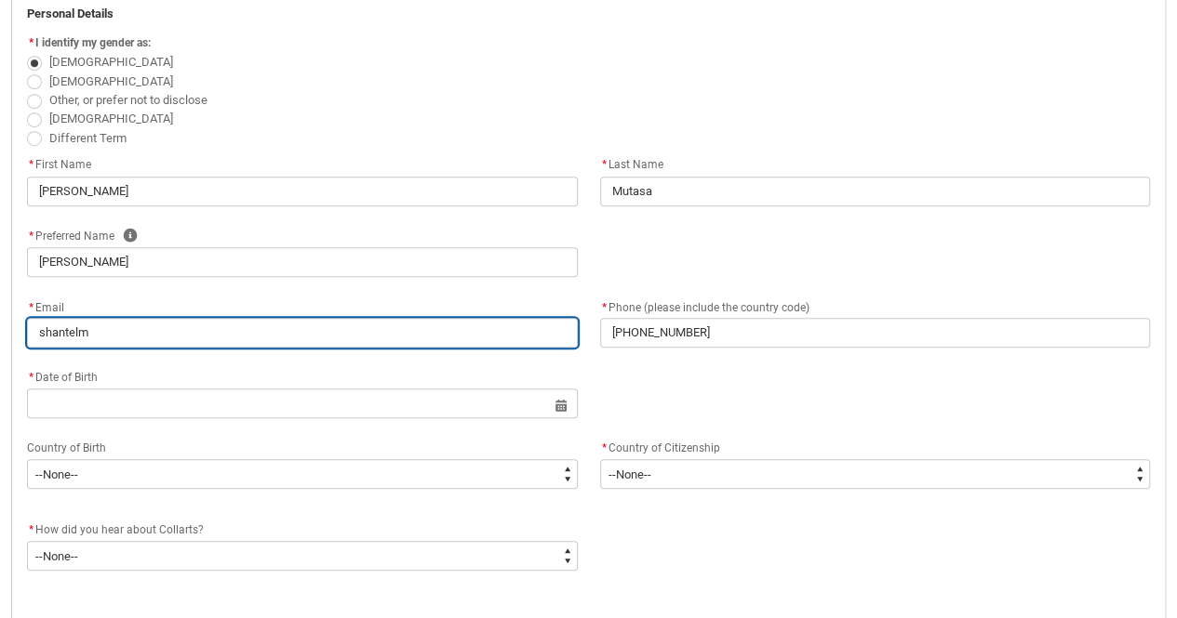
type lightning-primitive-input-simple "shantelmu"
type input "shantelmu"
type lightning-primitive-input-simple "shantelmut"
type input "shantelmut"
type lightning-primitive-input-simple "shantelmuta"
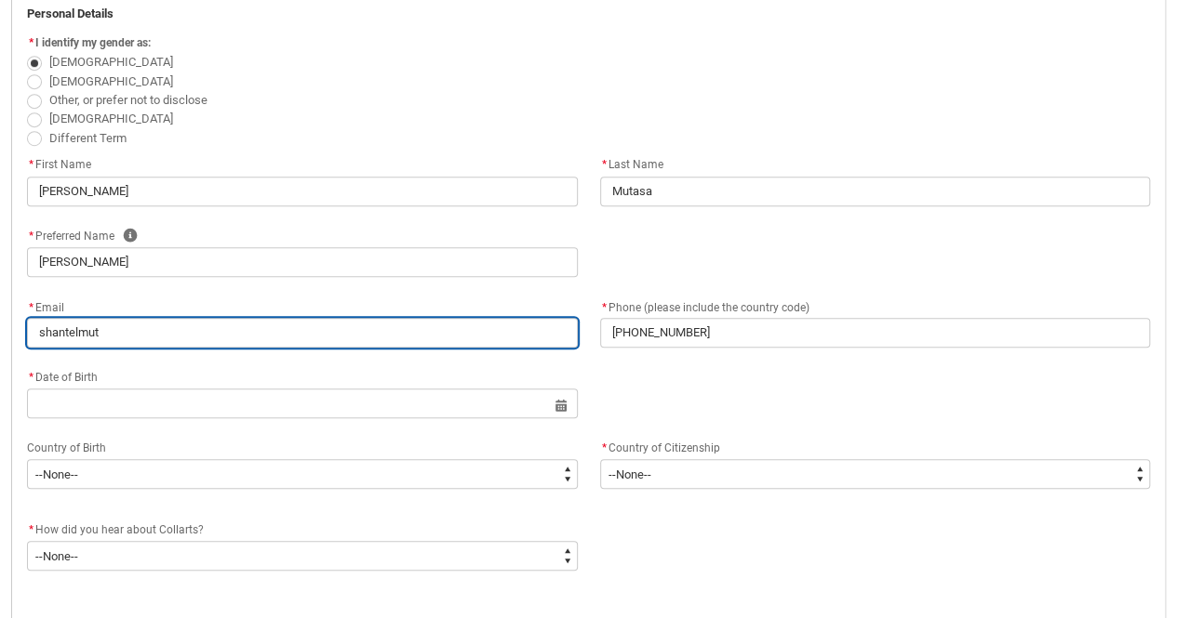
type input "shantelmuta"
type lightning-primitive-input-simple "shantelmutas"
type input "shantelmutas"
type lightning-primitive-input-simple "shantelmutasa"
type input "shantelmutasa"
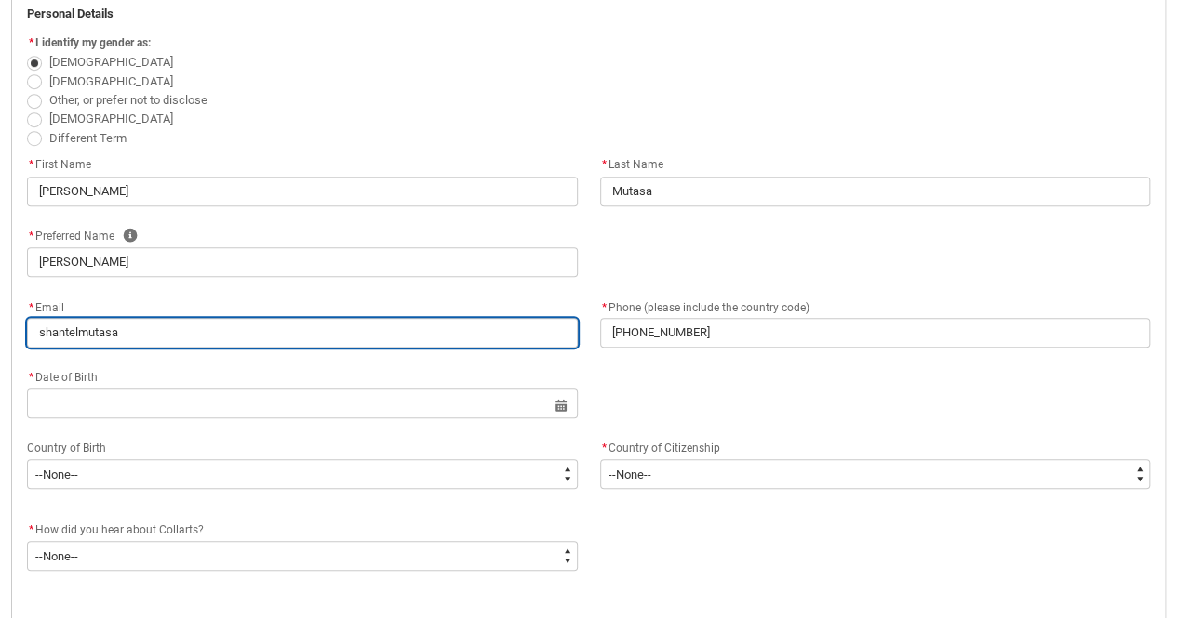
type lightning-primitive-input-simple "shantelmutasa9"
type input "shantelmutasa9"
type lightning-primitive-input-simple "shantelmutasa9@"
type input "shantelmutasa9@"
type lightning-primitive-input-simple "shantelmutasa9@g"
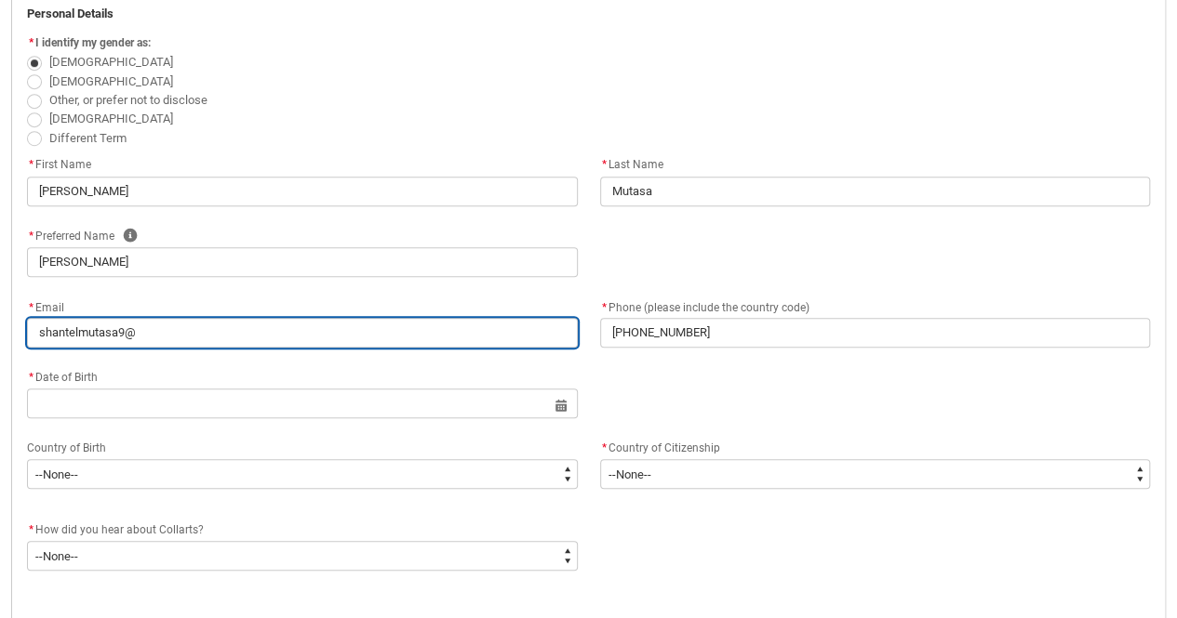
type input "shantelmutasa9@g"
type lightning-primitive-input-simple "shantelmutasa9@gm"
type input "shantelmutasa9@gm"
type lightning-primitive-input-simple "shantelmutasa9@gma"
type input "shantelmutasa9@gma"
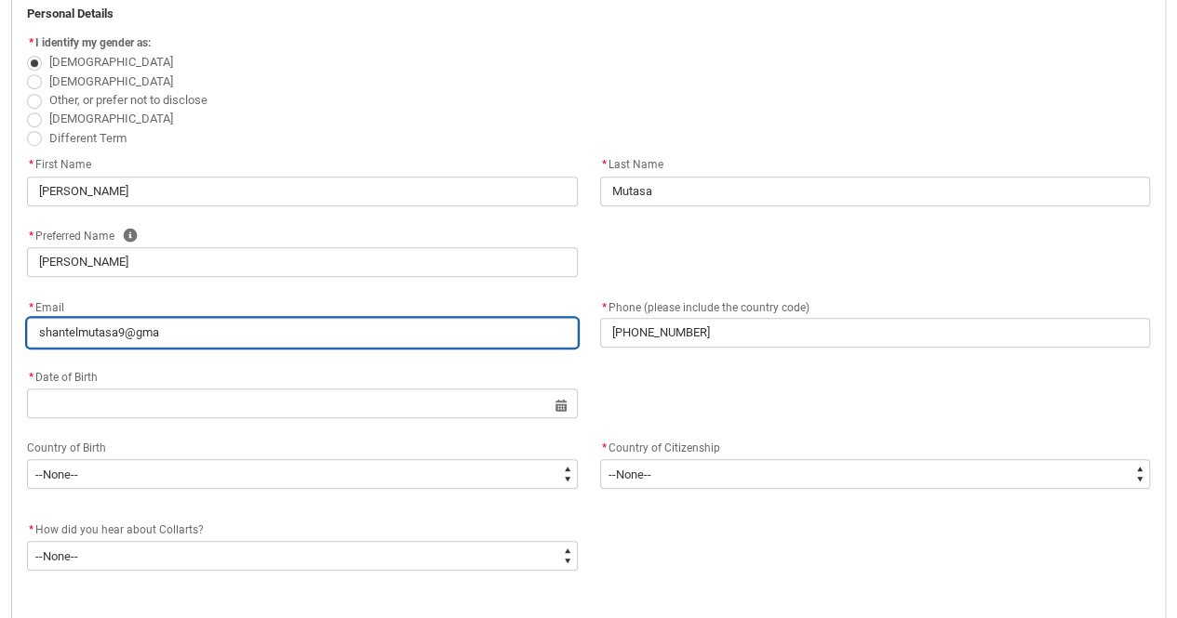
type lightning-primitive-input-simple "shantelmutasa9@gmai"
type input "shantelmutasa9@gmai"
type lightning-primitive-input-simple "[EMAIL_ADDRESS]"
type input "[EMAIL_ADDRESS]"
type lightning-primitive-input-simple "[EMAIL_ADDRESS]."
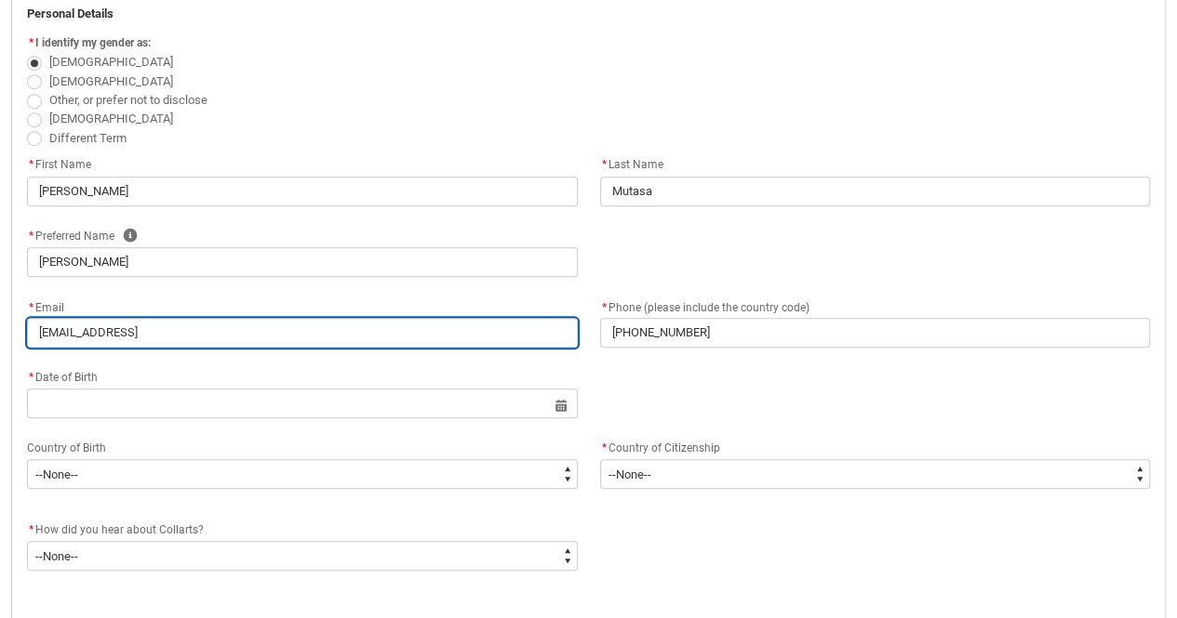
type input "[EMAIL_ADDRESS]."
type lightning-primitive-input-simple "shantelmutasa9@gmail.c"
type input "shantelmutasa9@gmail.c"
type lightning-primitive-input-simple "[EMAIL_ADDRESS][DOMAIN_NAME]"
type input "[EMAIL_ADDRESS][DOMAIN_NAME]"
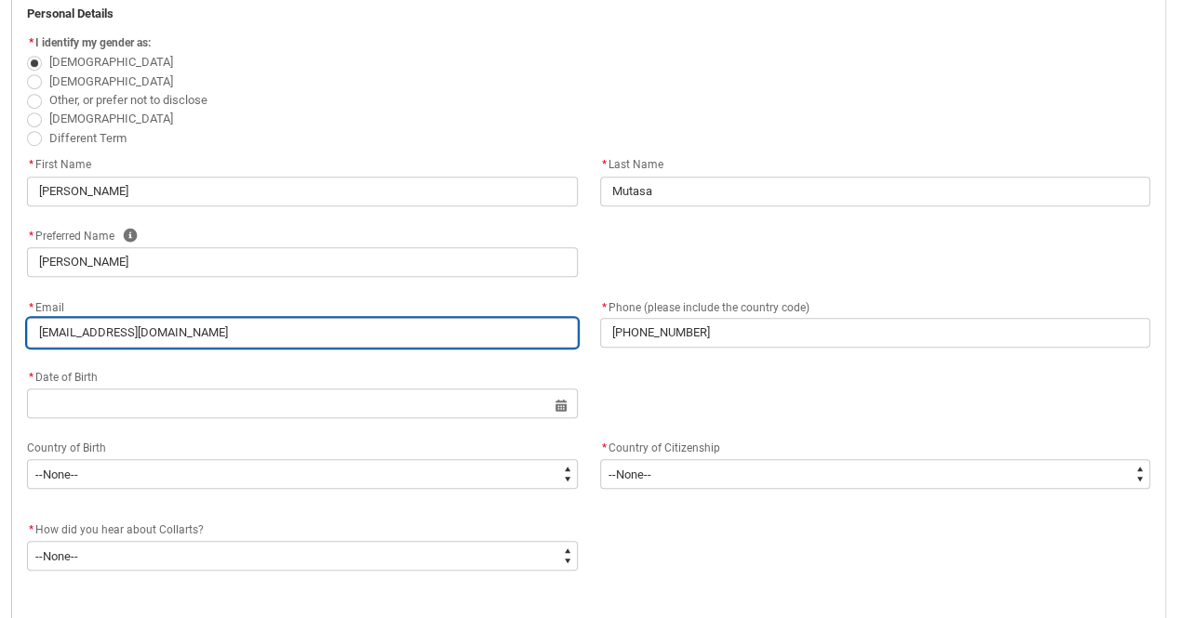
type lightning-primitive-input-simple "[EMAIL_ADDRESS][DOMAIN_NAME]"
type input "[EMAIL_ADDRESS][DOMAIN_NAME]"
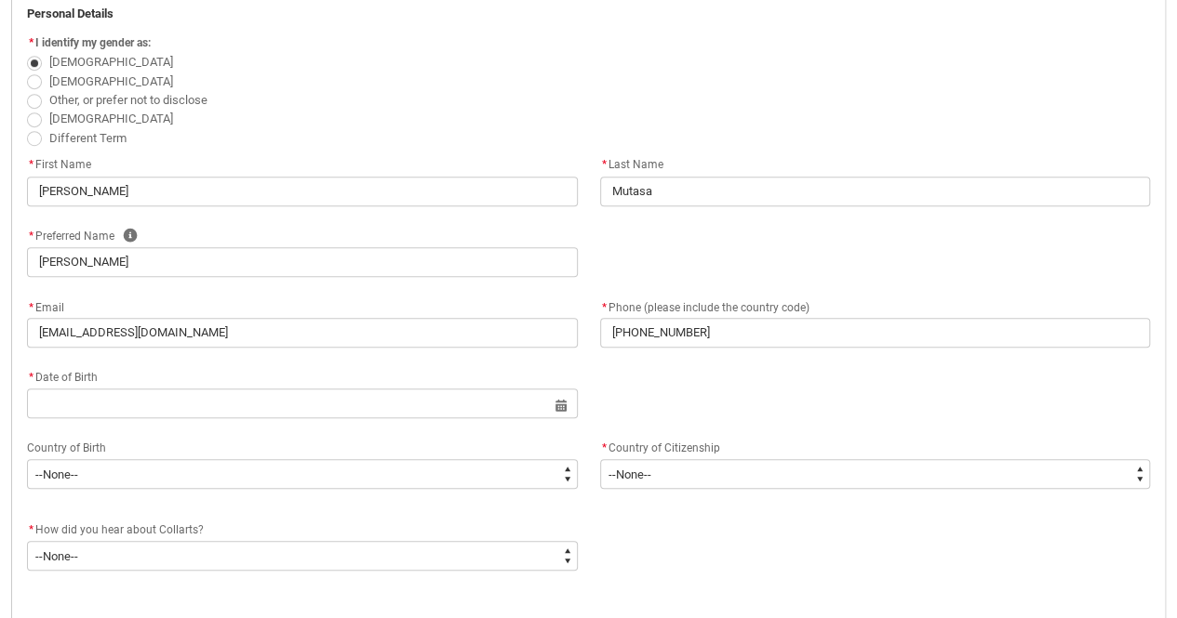
click at [111, 384] on div "* Date of Birth" at bounding box center [302, 377] width 551 height 22
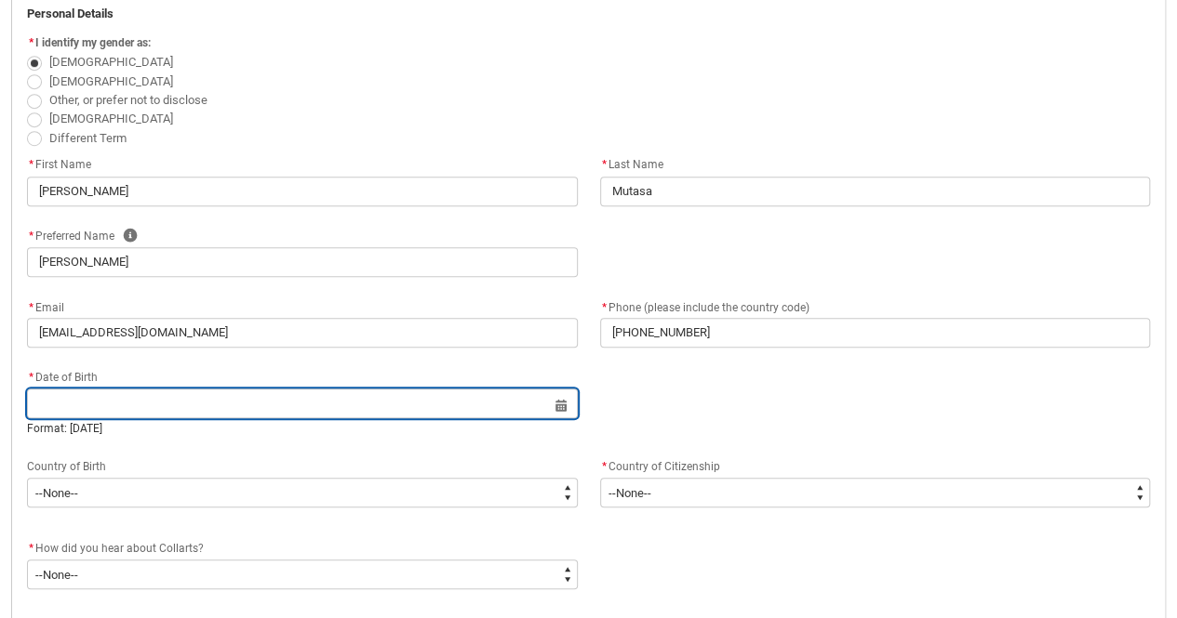
click at [111, 392] on input "REDU_Application_Form_for_Applicant flow" at bounding box center [302, 404] width 551 height 30
select select "2025"
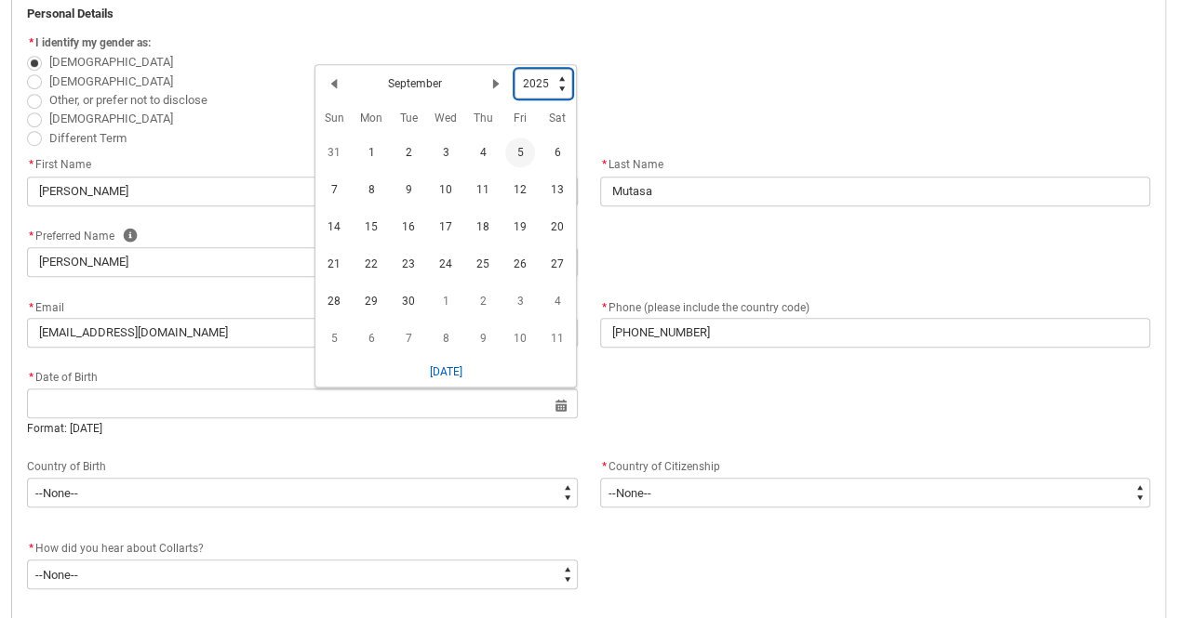
click at [545, 89] on select "1925 1926 1927 1928 1929 1930 1931 1932 1933 1934 1935 1936 1937 1938 1939 1940…" at bounding box center [543, 84] width 58 height 30
type lightning-select "2006"
click at [514, 69] on select "1925 1926 1927 1928 1929 1930 1931 1932 1933 1934 1935 1936 1937 1938 1939 1940…" at bounding box center [543, 84] width 58 height 30
select select "2006"
click at [446, 231] on span "13" at bounding box center [446, 231] width 30 height 30
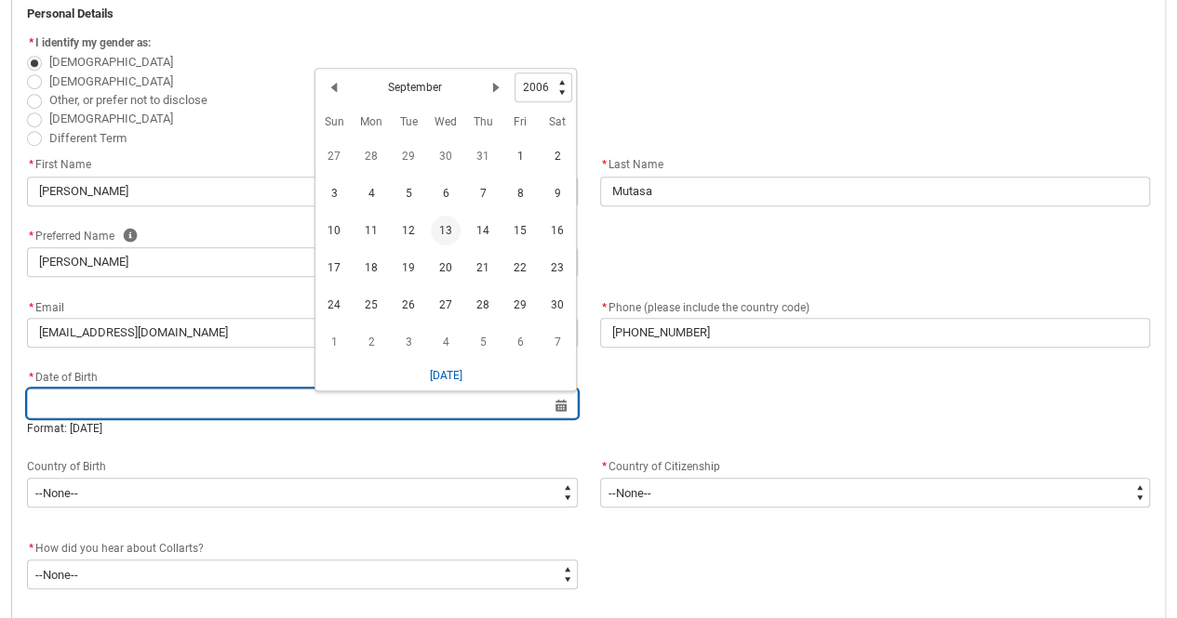
type lightning-datepicker "[DATE]"
type lightning-input "[DATE]"
type input "[DATE]"
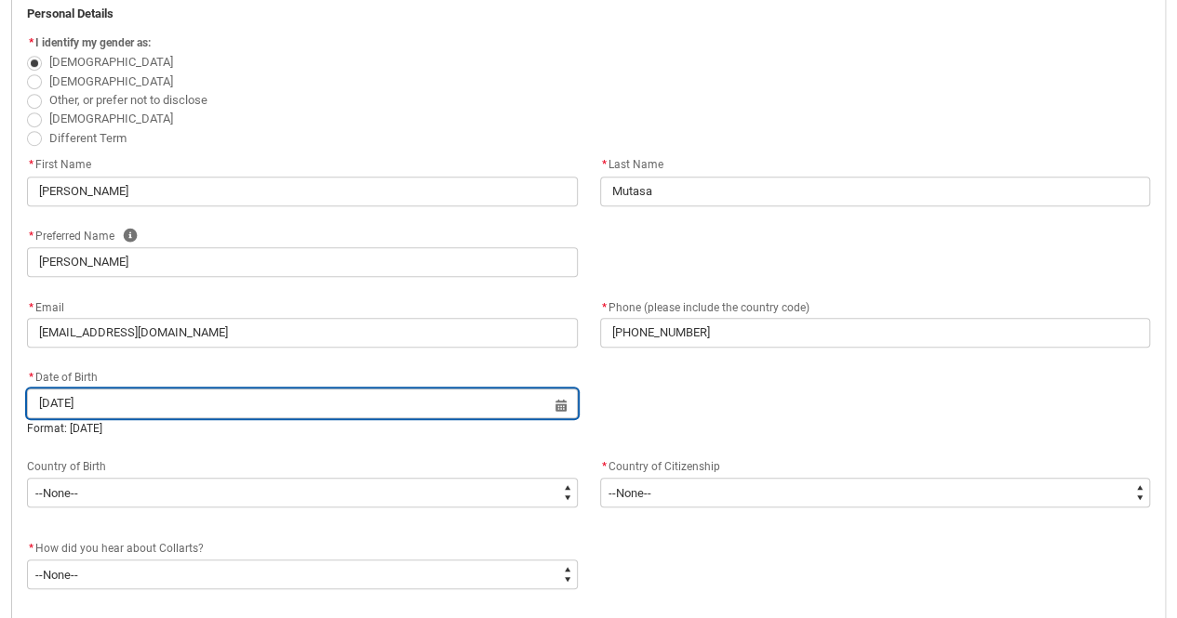
click at [150, 398] on input "[DATE]" at bounding box center [302, 404] width 551 height 30
select select "2006"
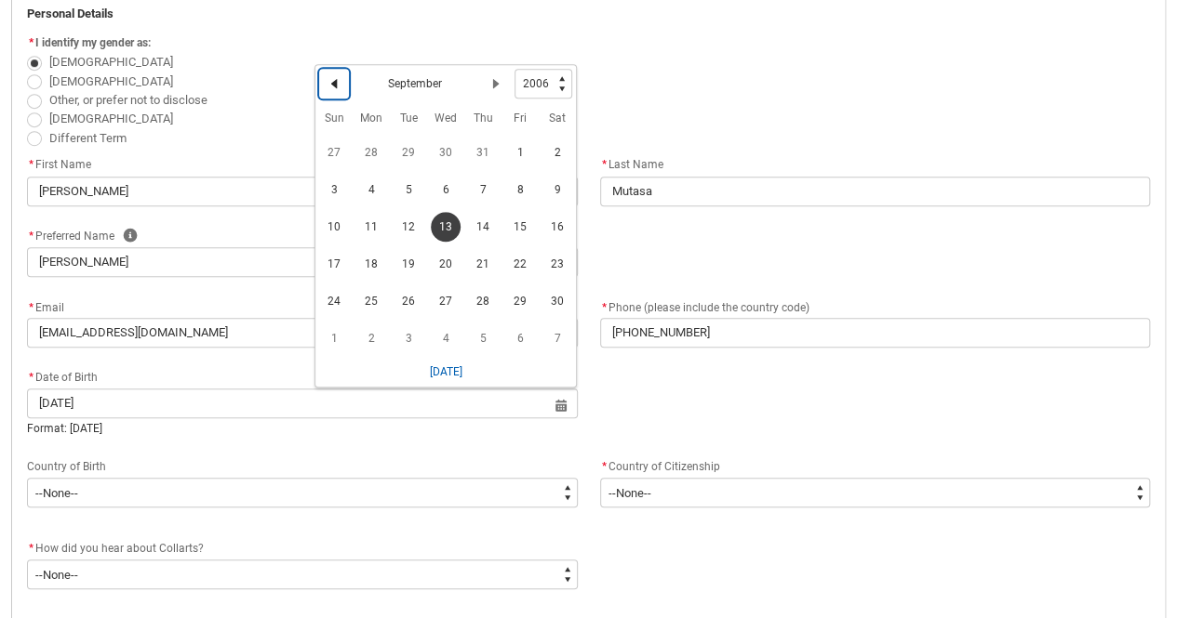
click at [334, 81] on lightning-primitive-icon "Date picker: September" at bounding box center [333, 83] width 13 height 13
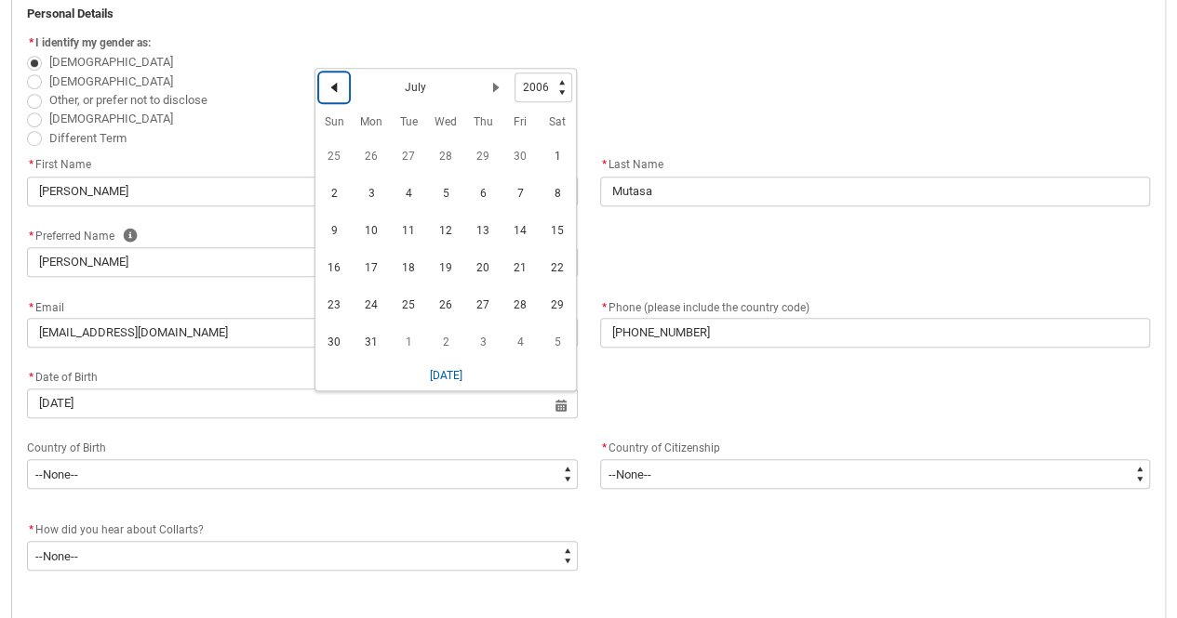
click at [334, 81] on lightning-primitive-icon "Date picker: July" at bounding box center [333, 87] width 13 height 13
click at [334, 81] on lightning-primitive-icon "Date picker: June" at bounding box center [333, 87] width 13 height 13
click at [334, 81] on lightning-primitive-icon "Date picker: May" at bounding box center [333, 87] width 13 height 13
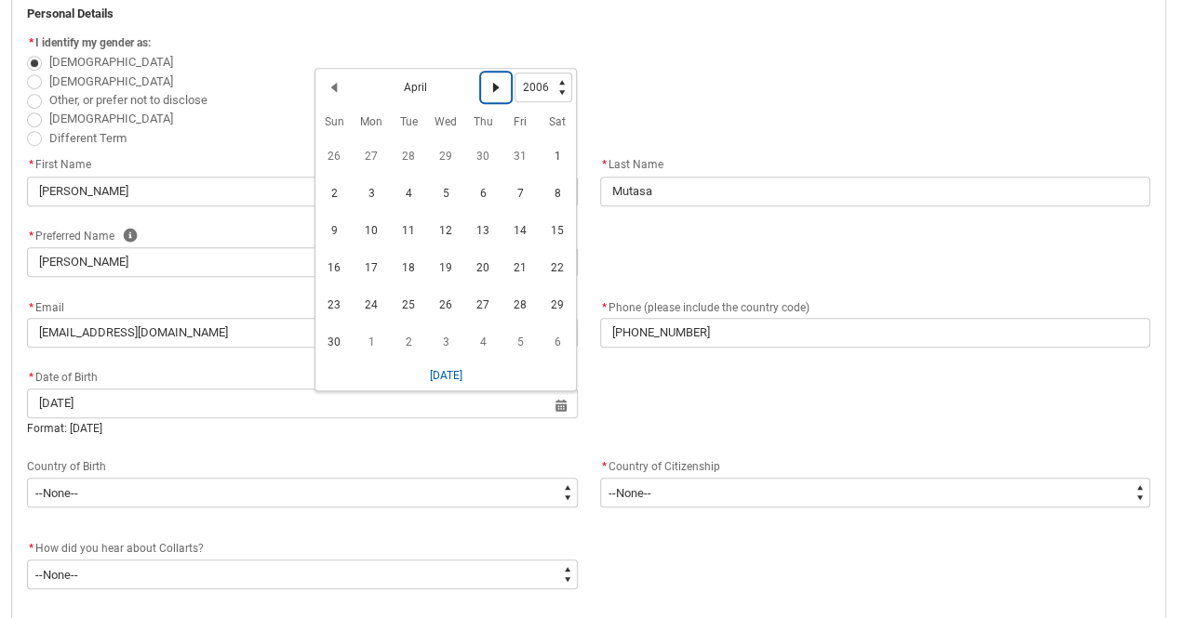
click at [487, 85] on button "Next Month" at bounding box center [496, 88] width 30 height 30
click at [547, 195] on span "13" at bounding box center [557, 194] width 30 height 30
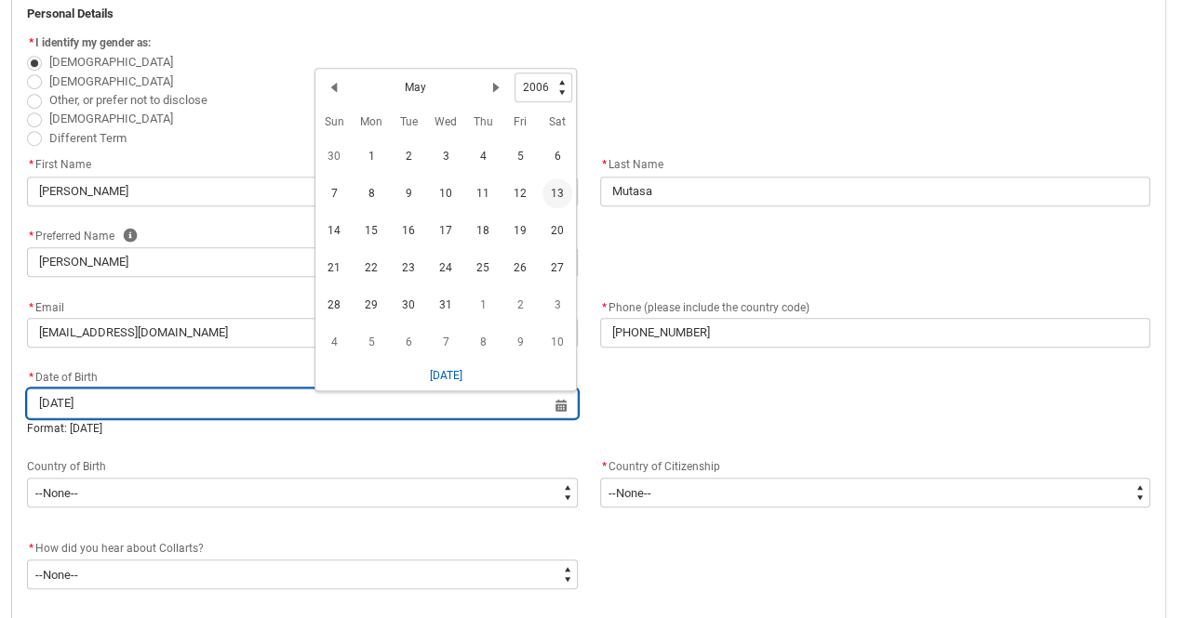
type lightning-datepicker "[DATE]"
type lightning-input "[DATE]"
type input "[DATE]"
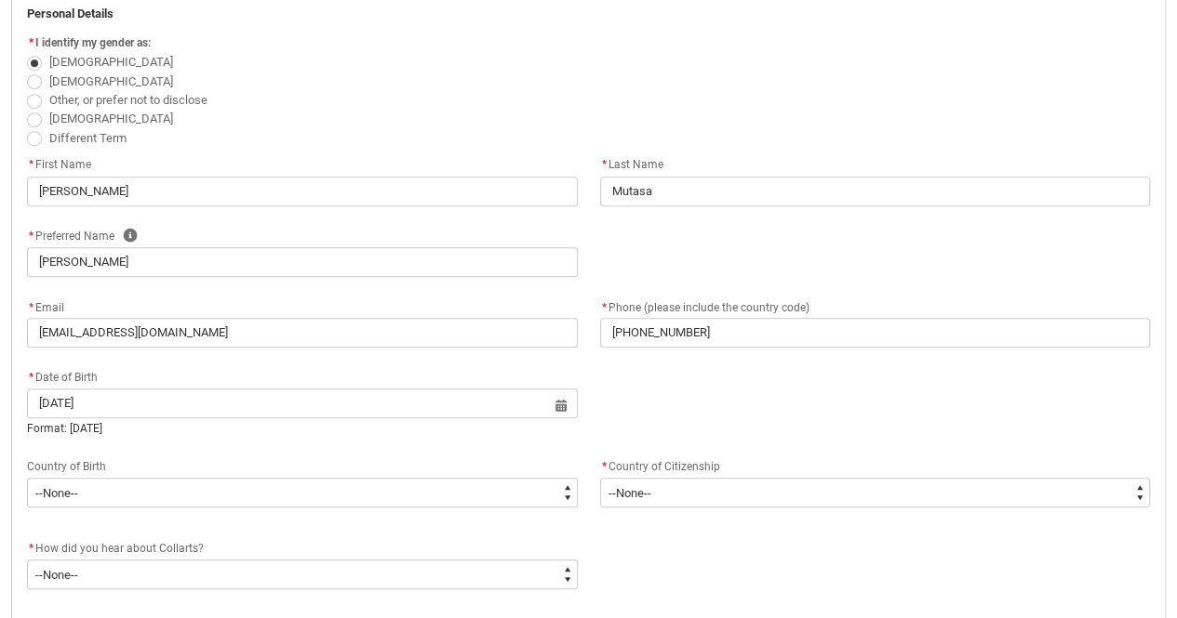
click at [100, 476] on div "Country of Birth" at bounding box center [302, 467] width 551 height 22
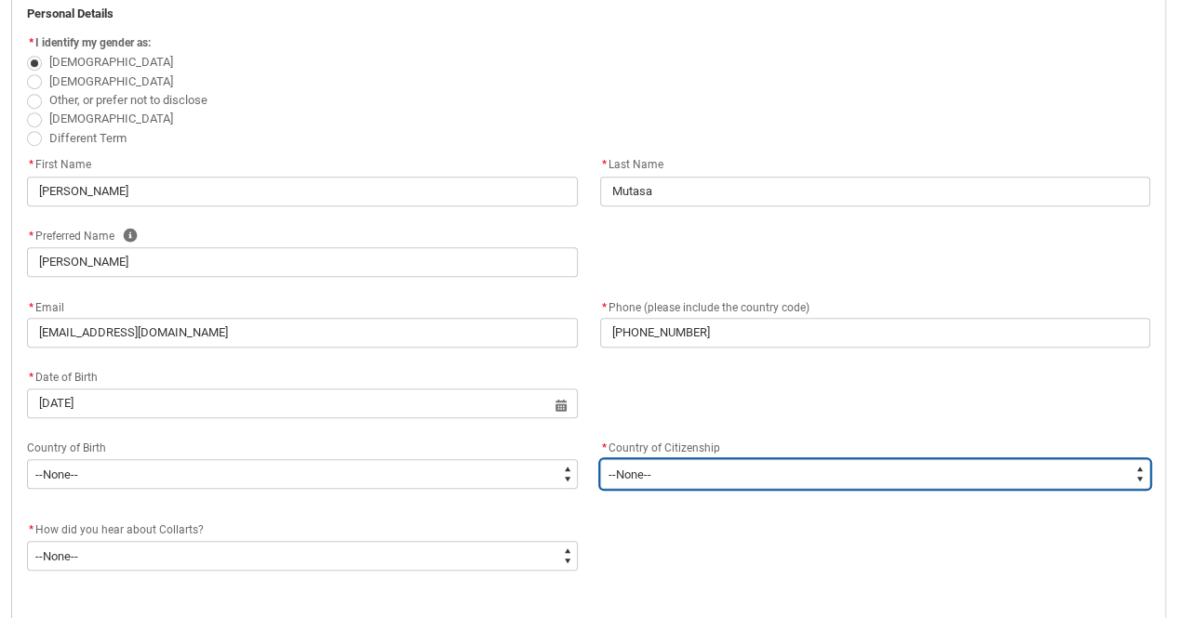
click at [649, 478] on select "--[GEOGRAPHIC_DATA]-- [GEOGRAPHIC_DATA] [GEOGRAPHIC_DATA] [GEOGRAPHIC_DATA] [GE…" at bounding box center [875, 474] width 551 height 30
click at [600, 459] on select "--[GEOGRAPHIC_DATA]-- [GEOGRAPHIC_DATA] [GEOGRAPHIC_DATA] [GEOGRAPHIC_DATA] [GE…" at bounding box center [875, 474] width 551 height 30
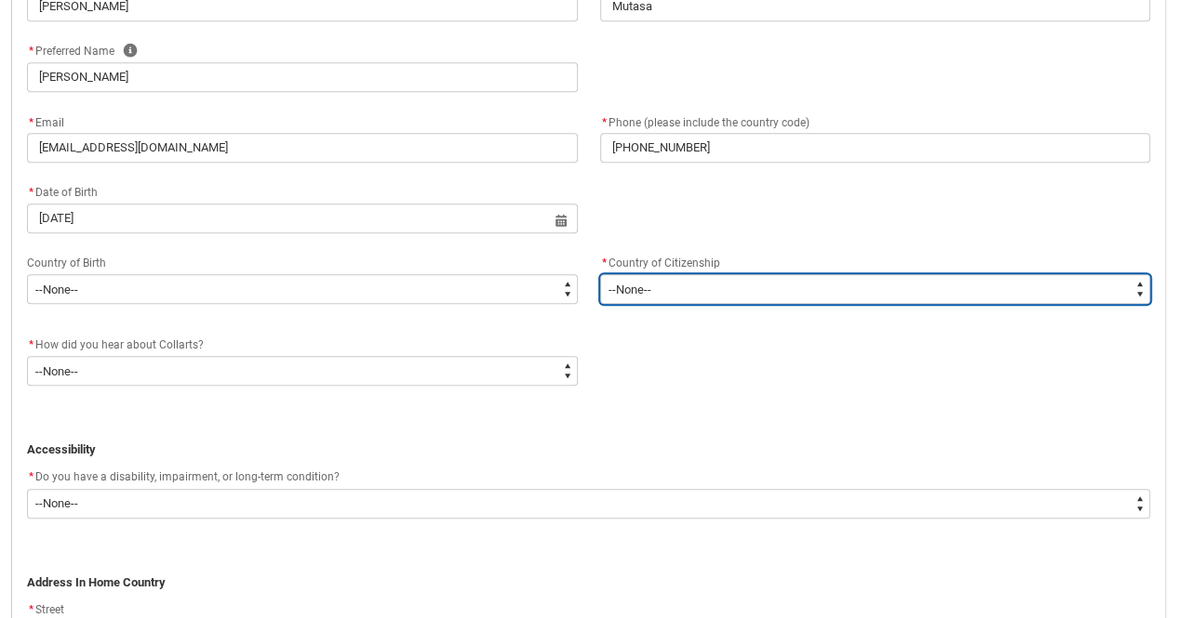
scroll to position [677, 0]
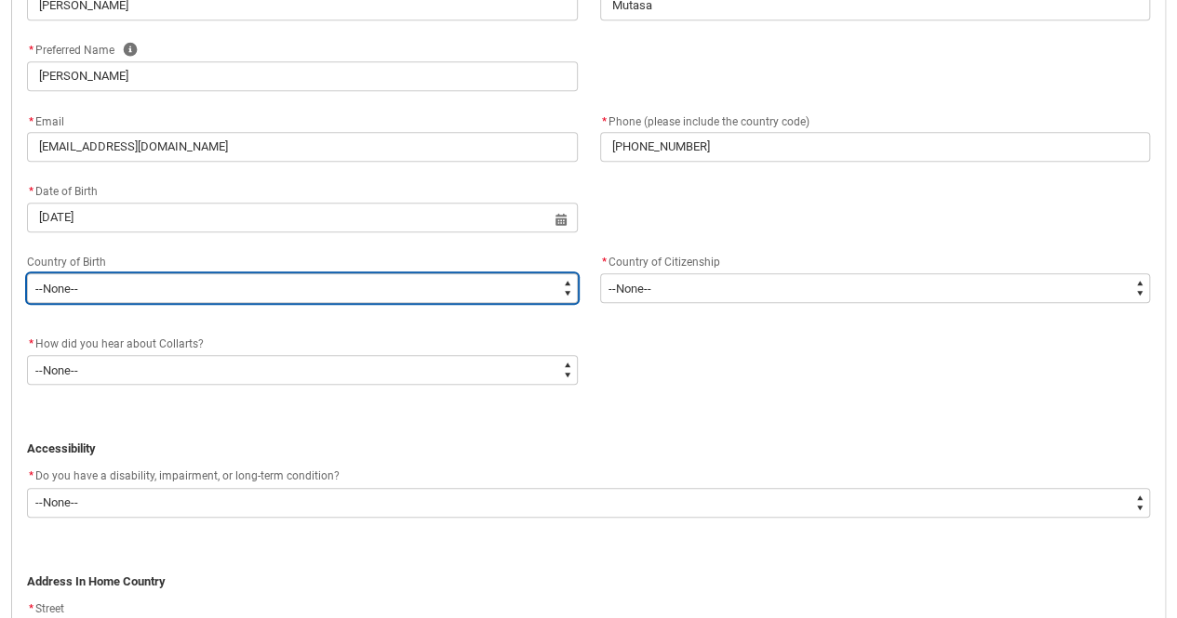
click at [571, 291] on select "--None-- [GEOGRAPHIC_DATA][PERSON_NAME] ([GEOGRAPHIC_DATA]) 7201 [GEOGRAPHIC_DA…" at bounding box center [302, 288] width 551 height 30
type lightning-select "Birth_Country.9232"
click at [27, 273] on select "--None-- [GEOGRAPHIC_DATA][PERSON_NAME] ([GEOGRAPHIC_DATA]) 7201 [GEOGRAPHIC_DA…" at bounding box center [302, 288] width 551 height 30
select select "Birth_Country.9232"
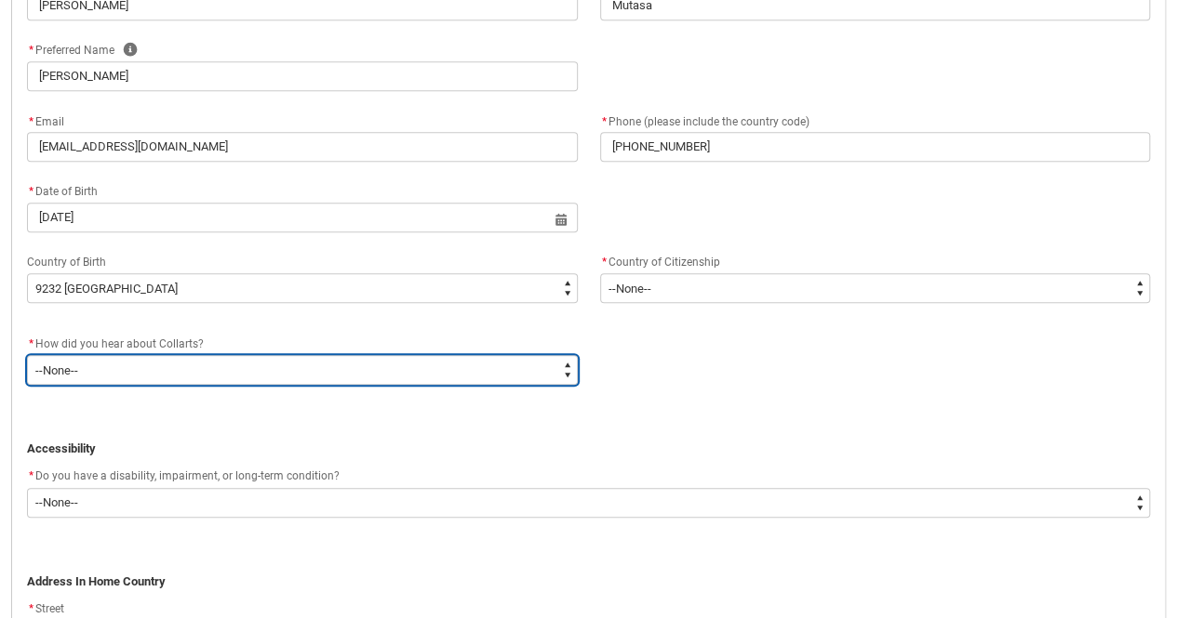
click at [242, 364] on select "--None-- Advertising - Facebook Advertising - Google Advertising - Instagram Ad…" at bounding box center [302, 370] width 551 height 30
type lightning-select "Heard_About_Collarts_[DOMAIN_NAME] Search (Google)"
click at [27, 355] on select "--None-- Advertising - Facebook Advertising - Google Advertising - Instagram Ad…" at bounding box center [302, 370] width 551 height 30
select select "Heard_About_Collarts_[DOMAIN_NAME] Search (Google)"
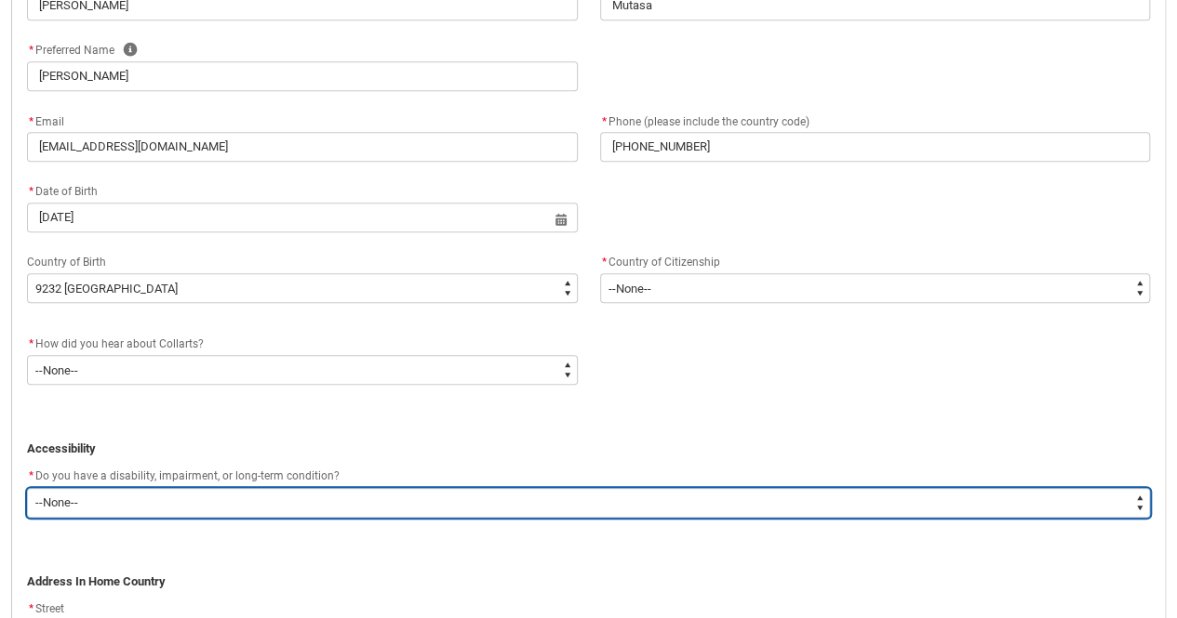
click at [308, 496] on select "--None-- Yes No" at bounding box center [588, 503] width 1123 height 30
type lightning-select "No_TextChoice"
click at [27, 488] on select "--None-- Yes No" at bounding box center [588, 503] width 1123 height 30
select select "No_TextChoice"
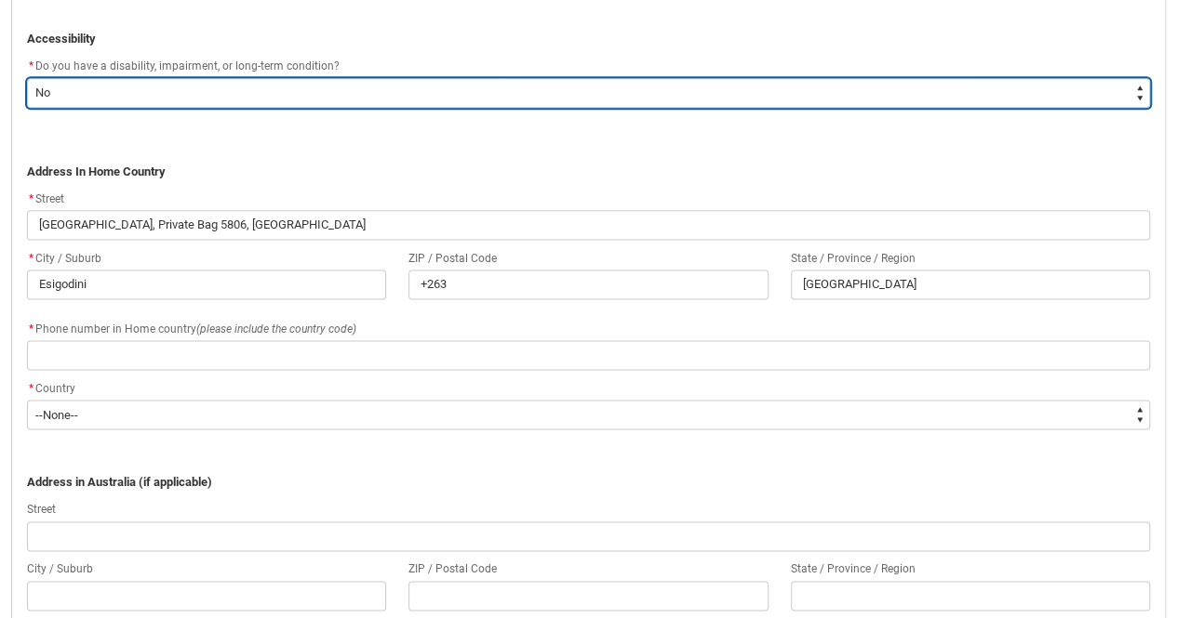
scroll to position [1161, 0]
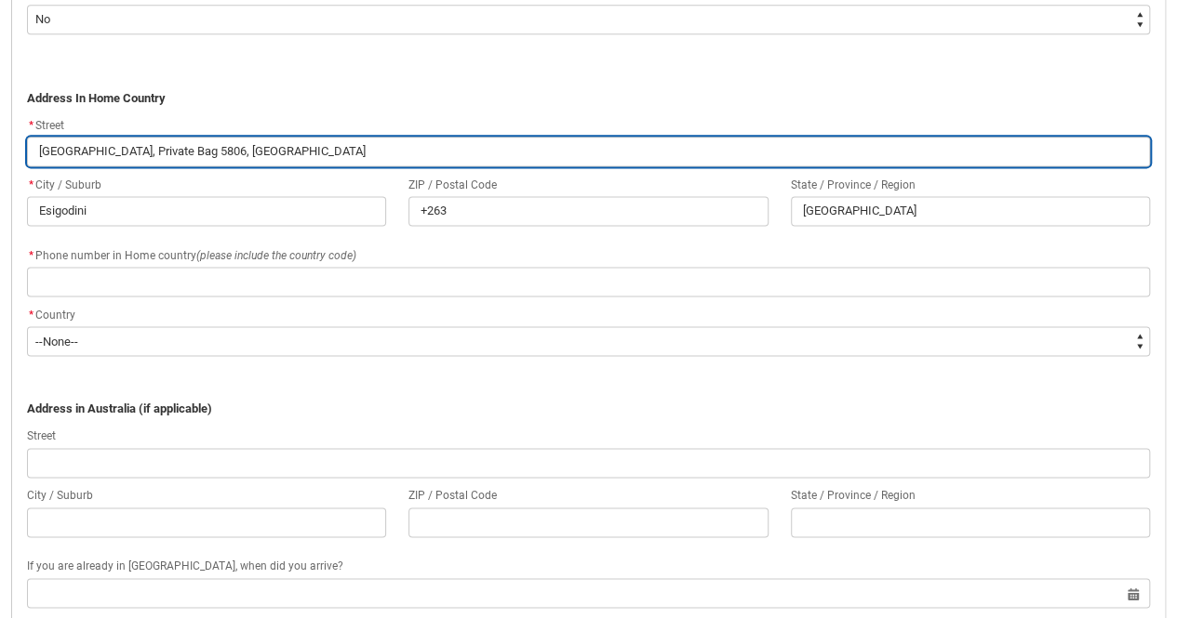
click at [328, 149] on input "[GEOGRAPHIC_DATA], Private Bag 5806, [GEOGRAPHIC_DATA]" at bounding box center [588, 152] width 1123 height 30
type lightning-primitive-input-simple "1601 Mkoba 12, Gweru"
type input "1601 Mkoba 12, Gweru"
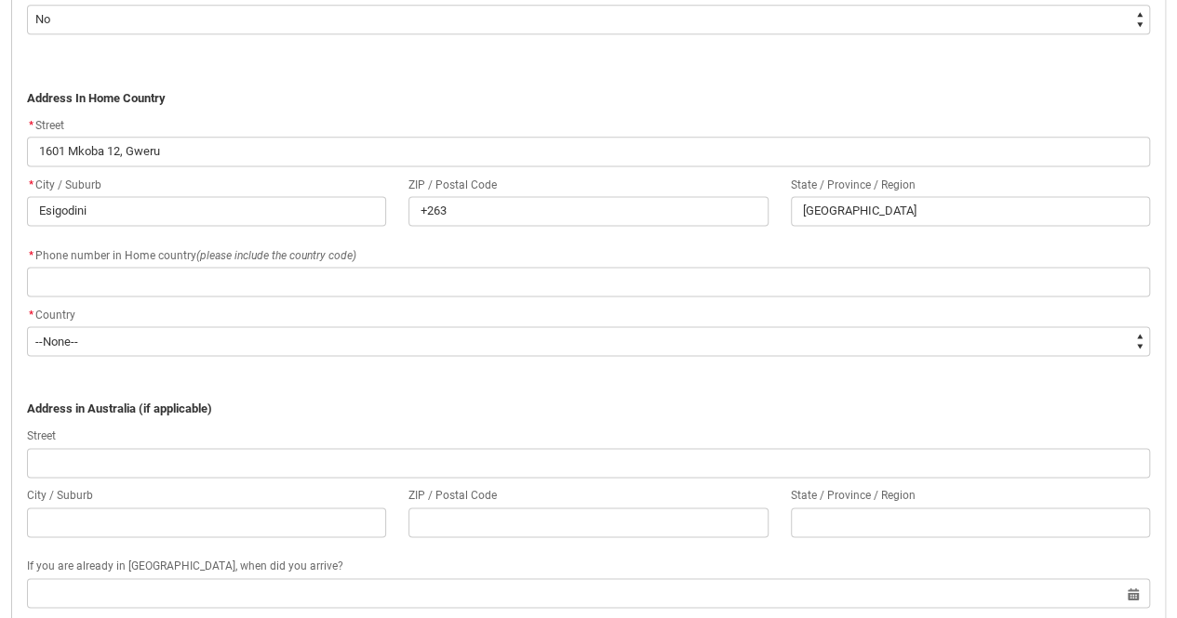
click at [251, 252] on em "(please include the country code)" at bounding box center [276, 255] width 160 height 13
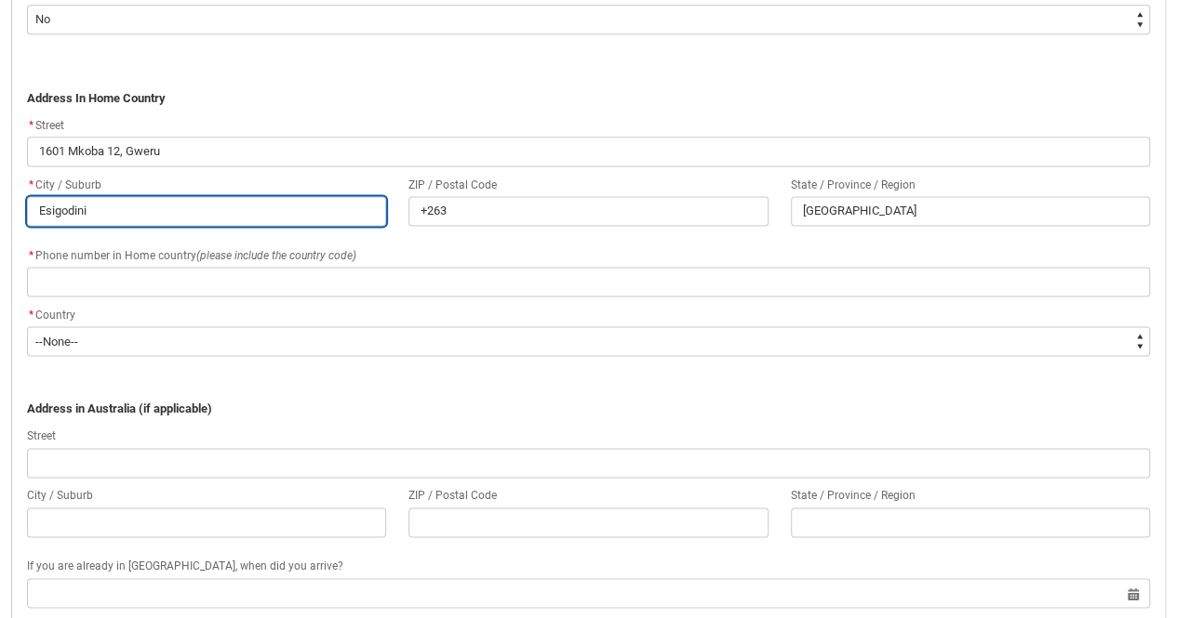
click at [167, 211] on input "Esigodini" at bounding box center [206, 211] width 359 height 30
type lightning-primitive-input-simple "Gweru"
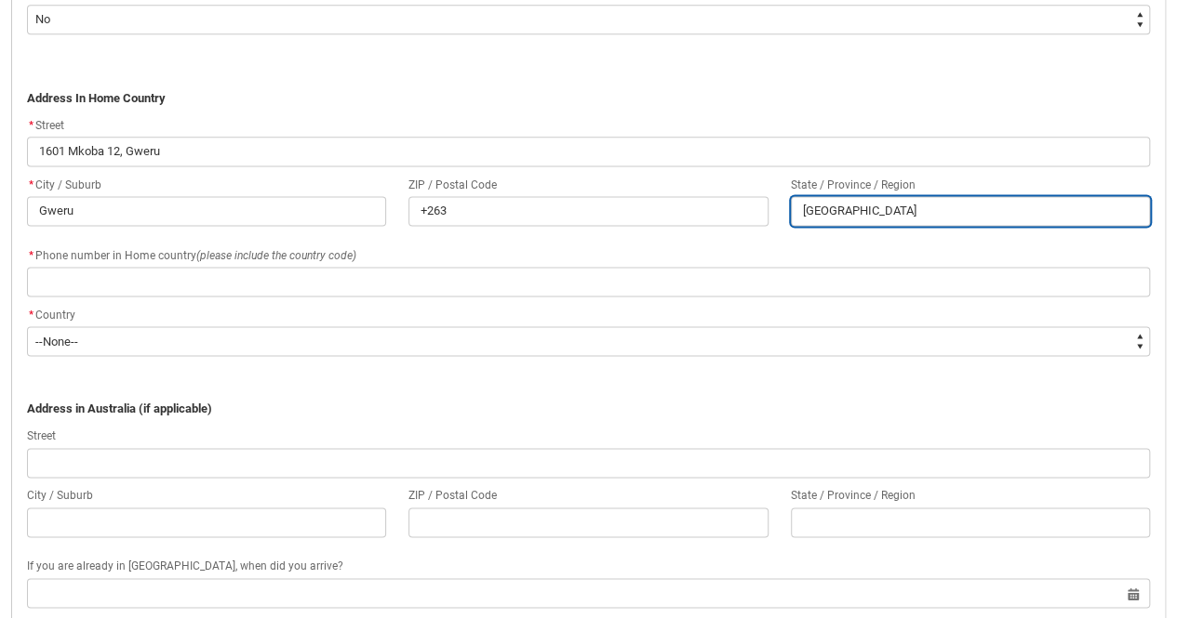
click at [923, 208] on input "[GEOGRAPHIC_DATA]" at bounding box center [970, 211] width 359 height 30
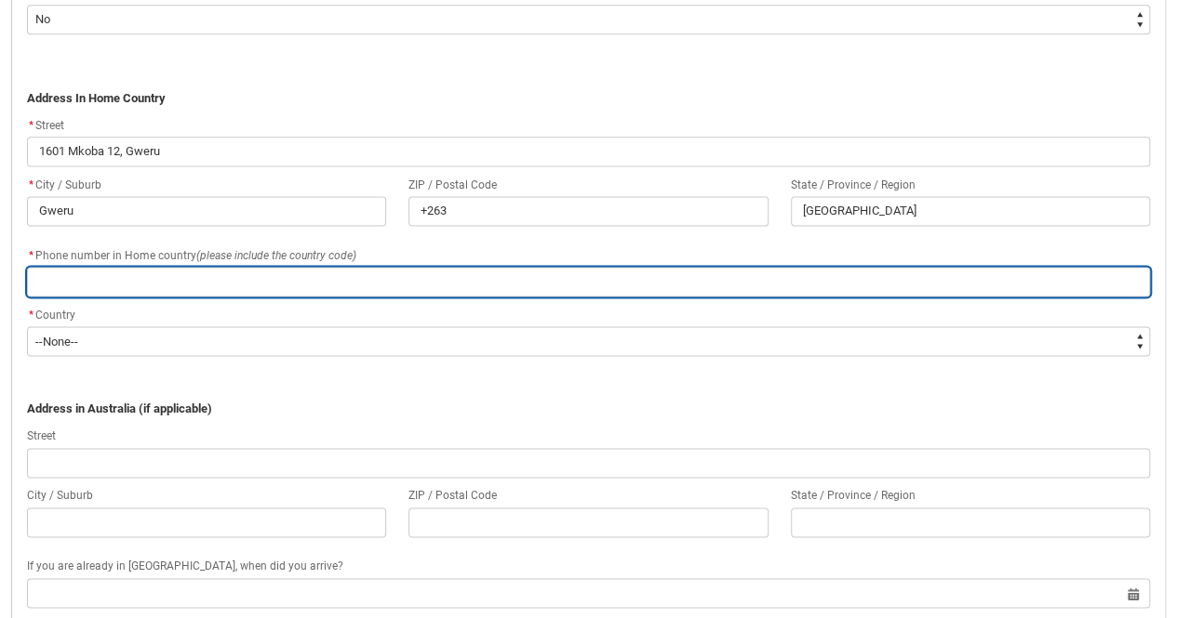
click at [327, 273] on input "REDU_Application_Form_for_Applicant flow" at bounding box center [588, 282] width 1123 height 30
click at [44, 279] on input "0773363608" at bounding box center [588, 282] width 1123 height 30
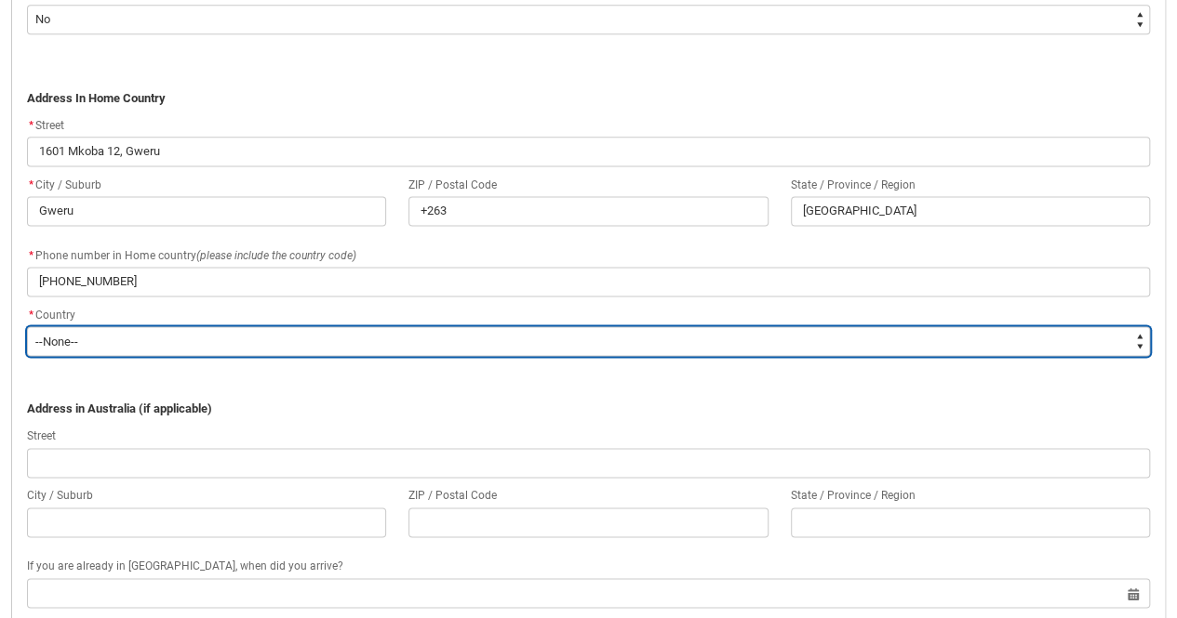
click at [68, 346] on select "--None-- [GEOGRAPHIC_DATA] ([GEOGRAPHIC_DATA]) [GEOGRAPHIC_DATA] [GEOGRAPHIC_DA…" at bounding box center [588, 341] width 1123 height 30
click at [27, 326] on select "--None-- [GEOGRAPHIC_DATA] ([GEOGRAPHIC_DATA]) [GEOGRAPHIC_DATA] [GEOGRAPHIC_DA…" at bounding box center [588, 341] width 1123 height 30
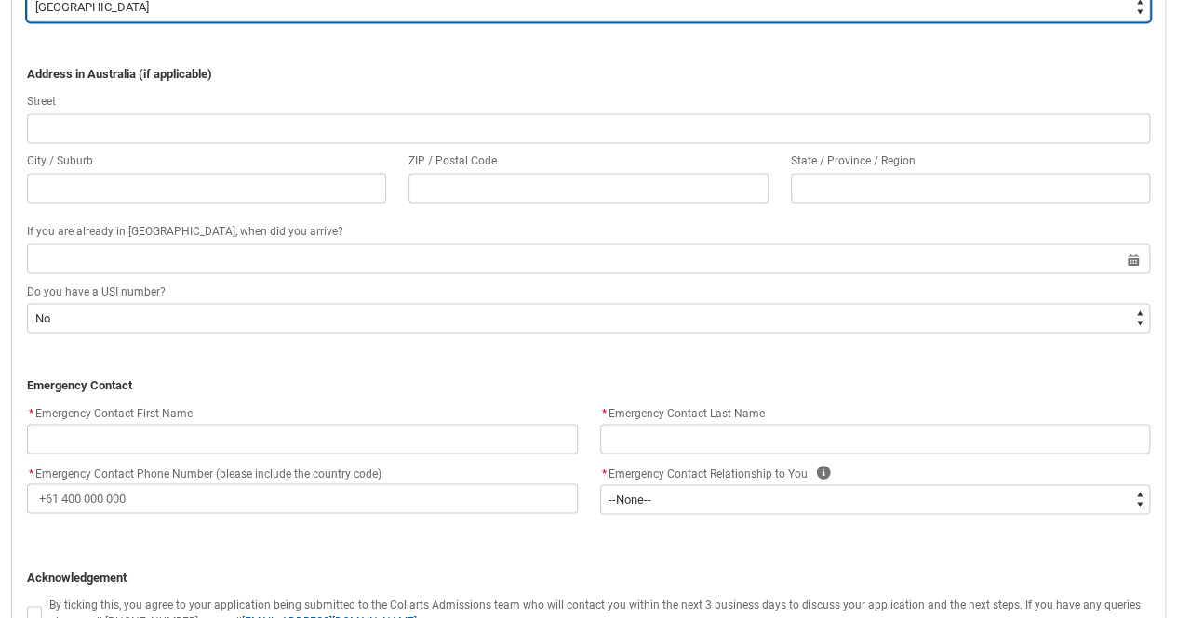
scroll to position [1533, 0]
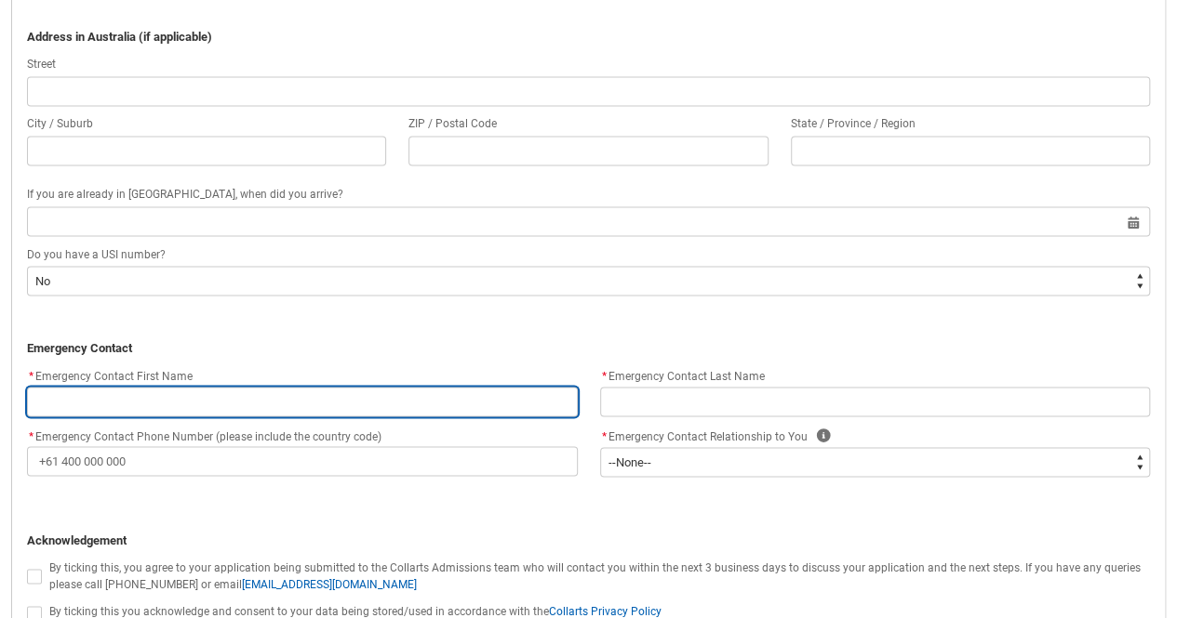
click at [420, 401] on input "REDU_Application_Form_for_Applicant flow" at bounding box center [302, 402] width 551 height 30
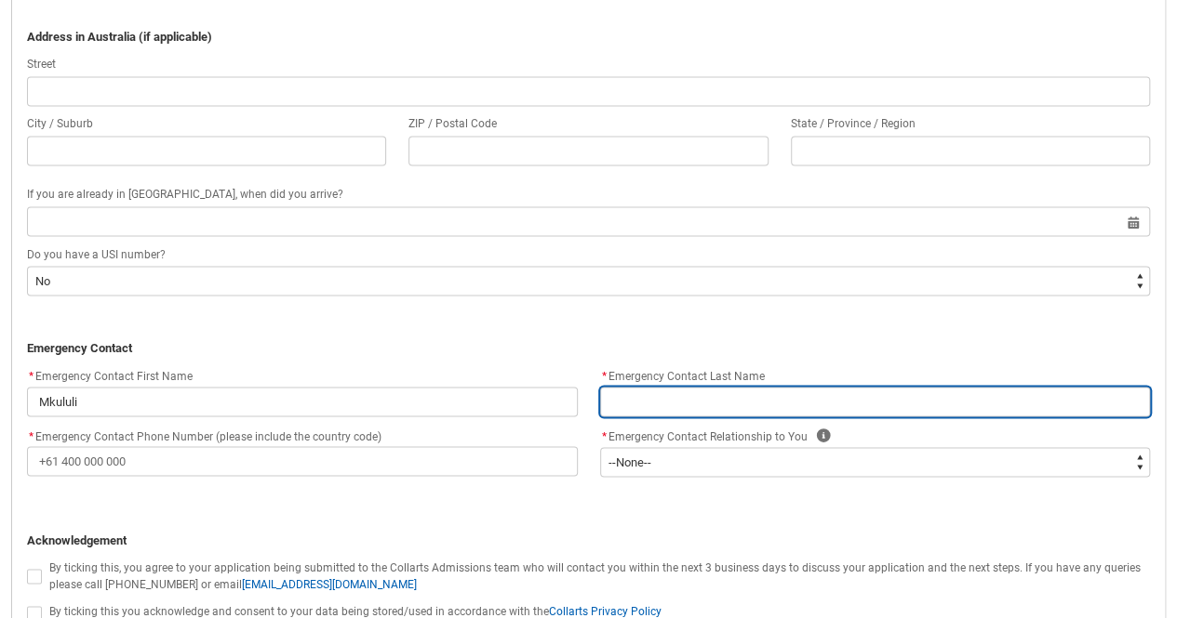
click at [655, 398] on input "REDU_Application_Form_for_Applicant flow" at bounding box center [875, 402] width 551 height 30
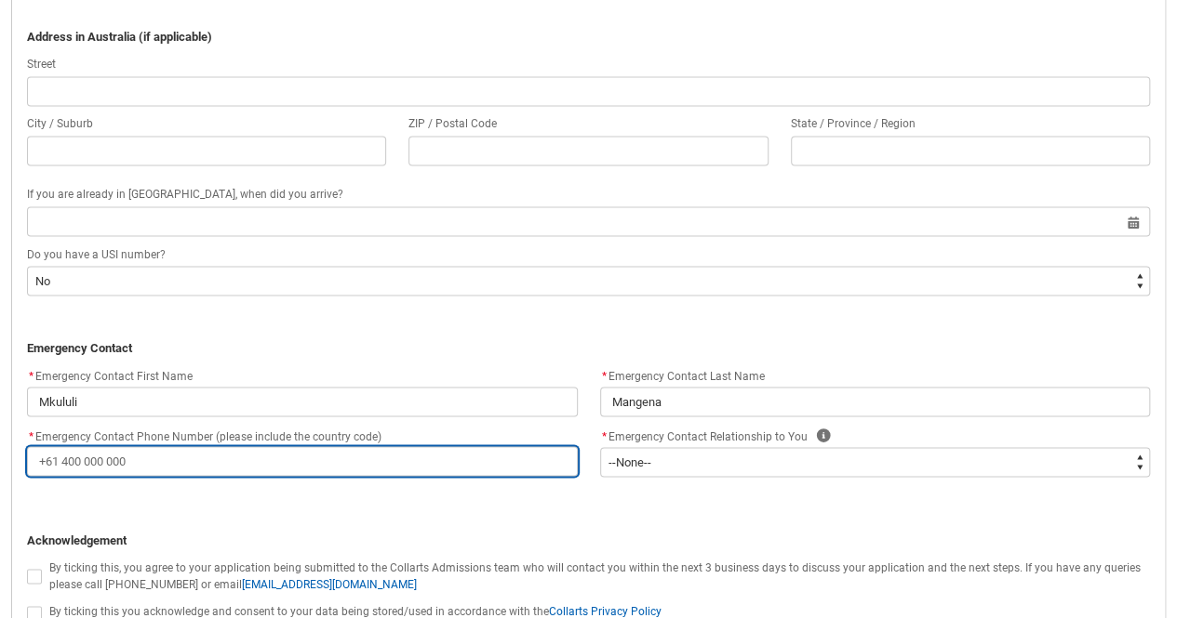
click at [480, 447] on input "* Emergency Contact Phone Number (please include the country code)" at bounding box center [302, 461] width 551 height 30
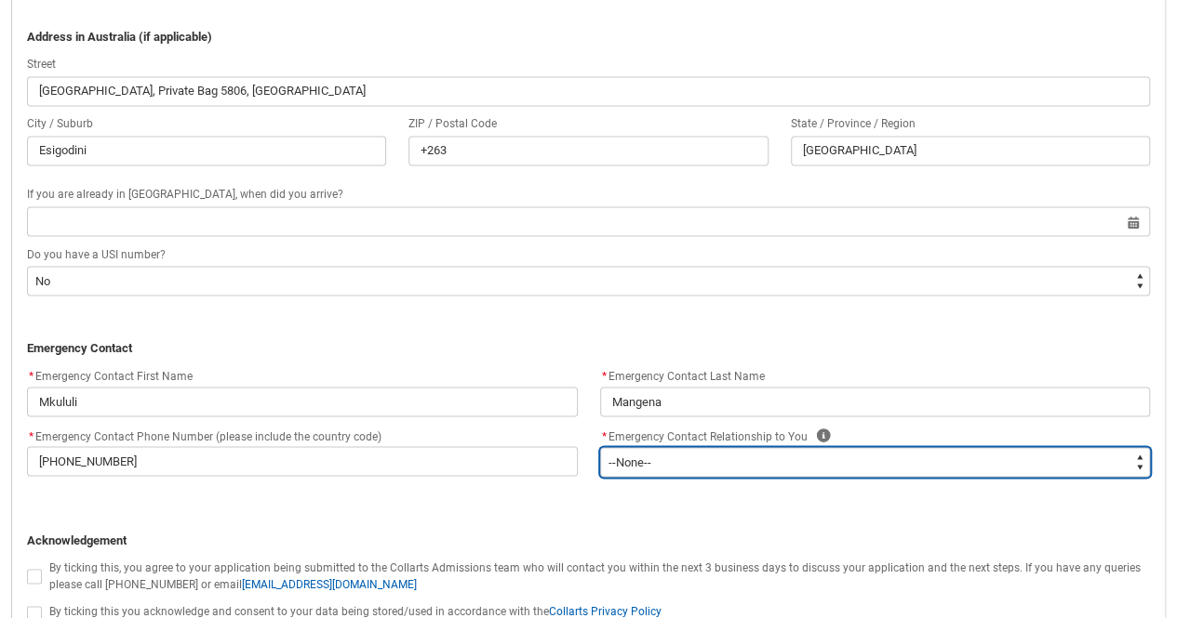
click at [658, 464] on select "--None-- Mother Father Sibling Child Partner Relation Friend" at bounding box center [875, 462] width 551 height 30
click at [600, 447] on select "--None-- Mother Father Sibling Child Partner Relation Friend" at bounding box center [875, 462] width 551 height 30
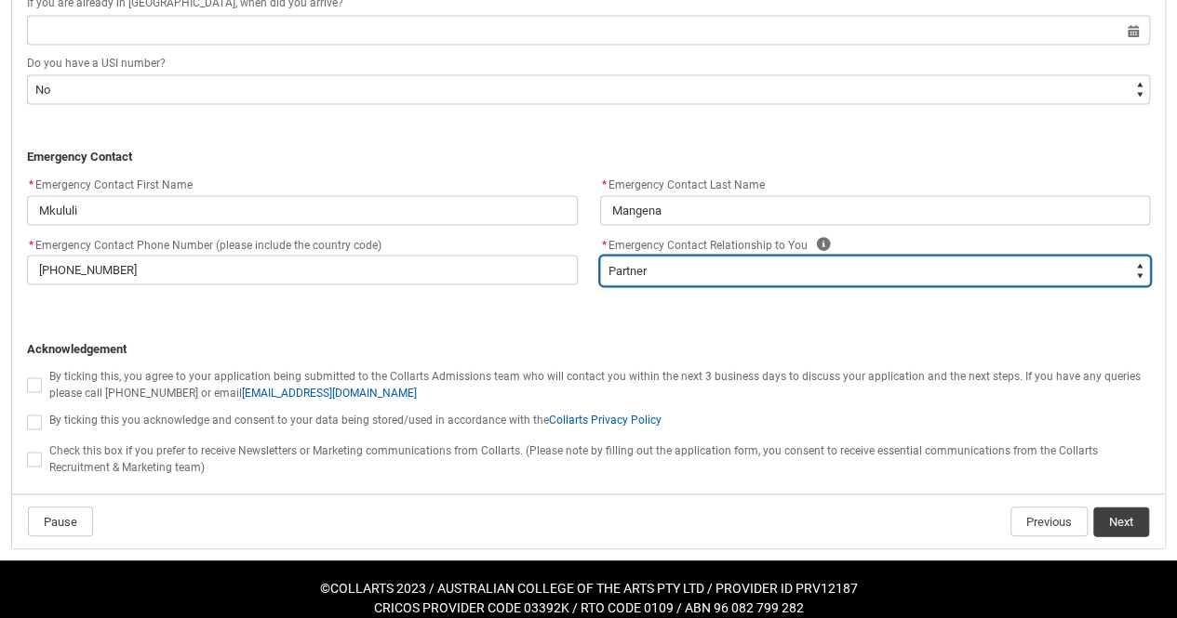
scroll to position [1739, 0]
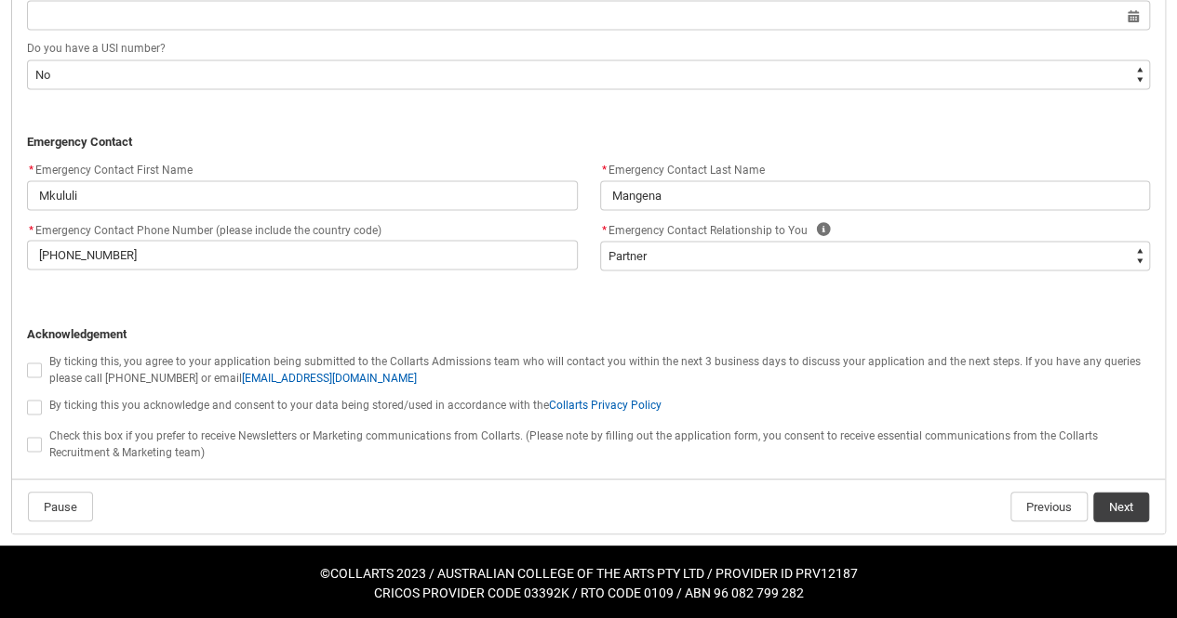
click at [33, 363] on span "REDU_Application_Form_for_Applicant flow" at bounding box center [34, 370] width 15 height 15
click at [27, 360] on input "REDU_Application_Form_for_Applicant flow" at bounding box center [26, 359] width 1 height 1
click at [28, 408] on span "REDU_Application_Form_for_Applicant flow" at bounding box center [34, 407] width 15 height 15
click at [27, 397] on input "REDU_Application_Form_for_Applicant flow" at bounding box center [26, 396] width 1 height 1
click at [30, 446] on span "REDU_Application_Form_for_Applicant flow" at bounding box center [34, 444] width 15 height 15
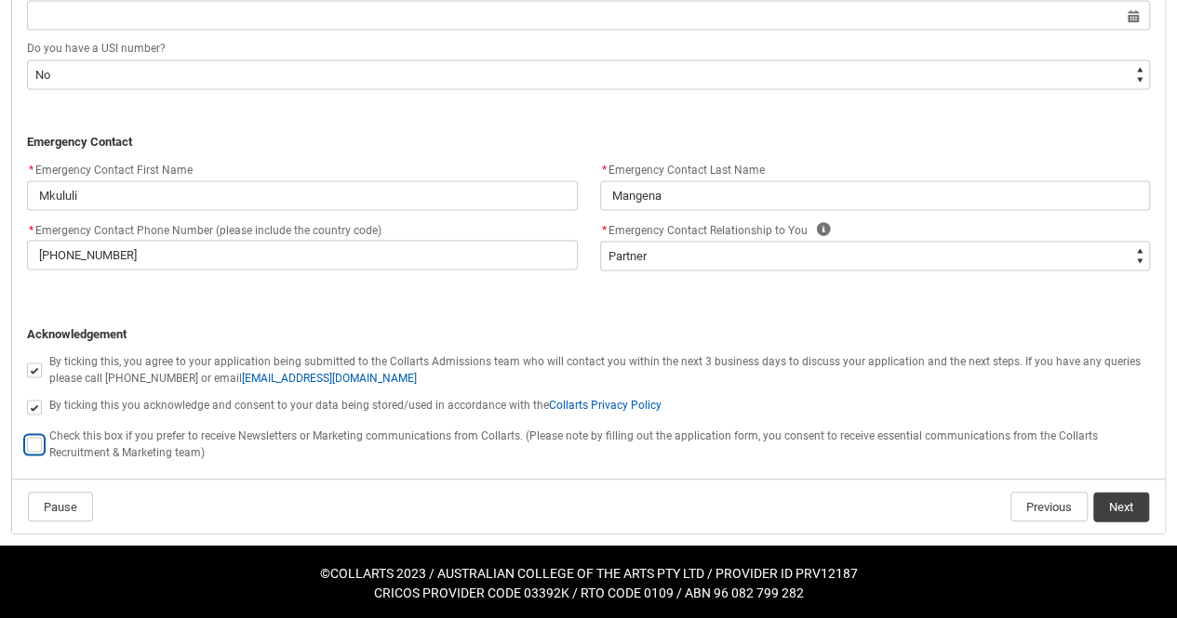
click at [27, 434] on input "REDU_Application_Form_for_Applicant flow" at bounding box center [26, 433] width 1 height 1
click at [1137, 498] on button "Next" at bounding box center [1121, 507] width 56 height 30
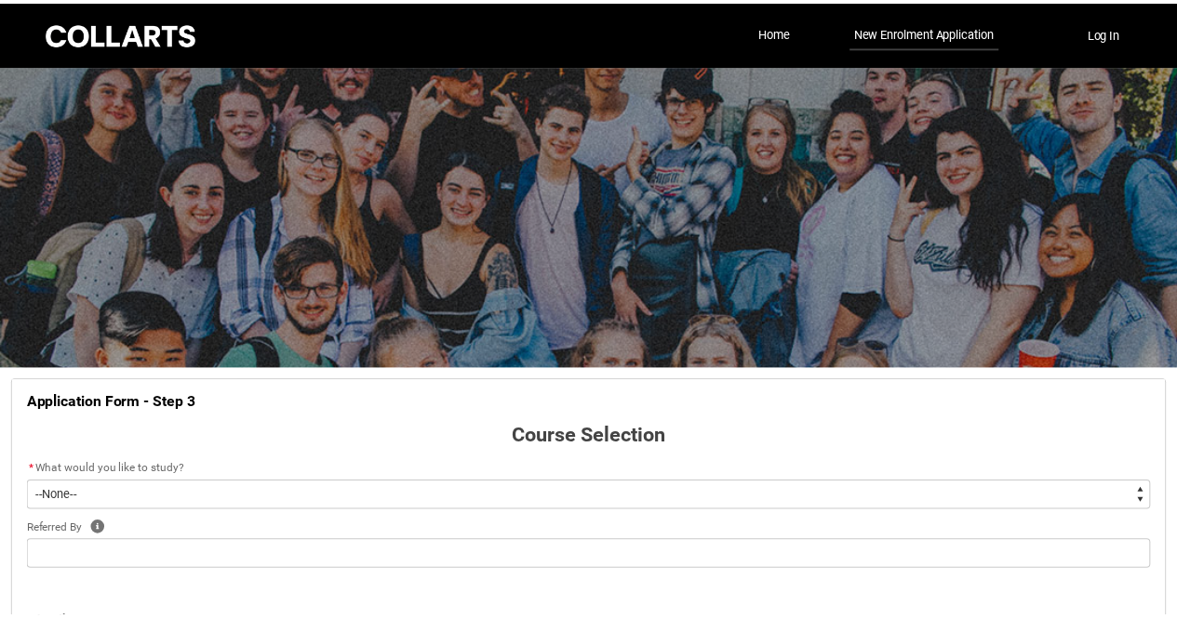
scroll to position [193, 0]
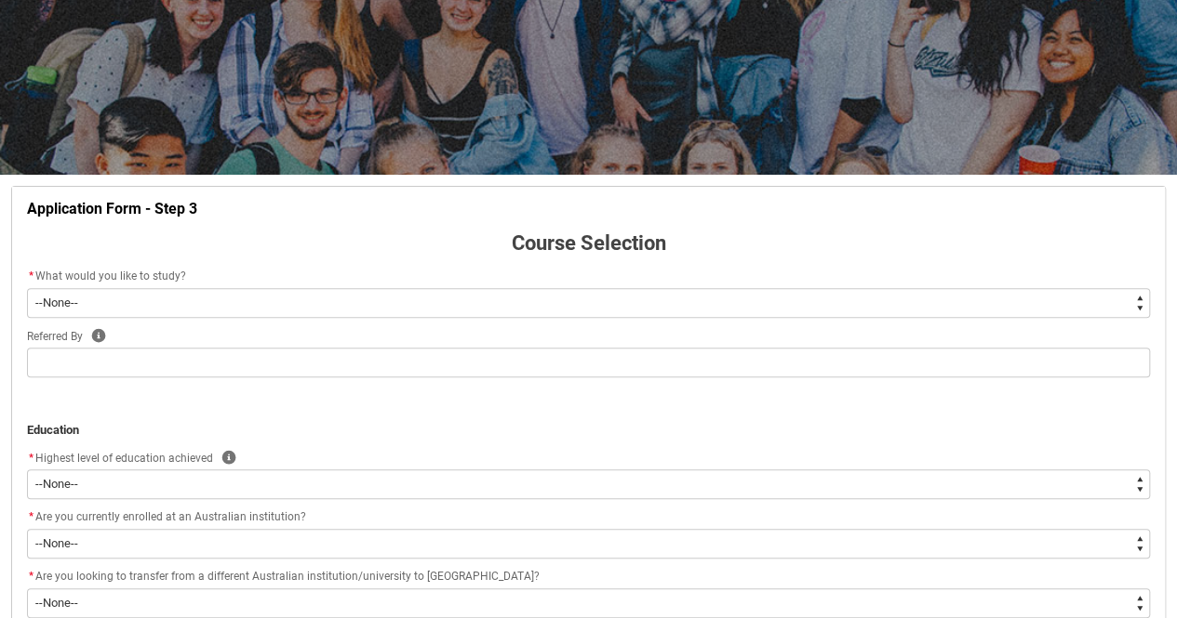
click at [1124, 302] on select "--None-- Diploma Bachelor Post Graduate" at bounding box center [588, 303] width 1123 height 30
click at [27, 288] on select "--None-- Diploma Bachelor Post Graduate" at bounding box center [588, 303] width 1123 height 30
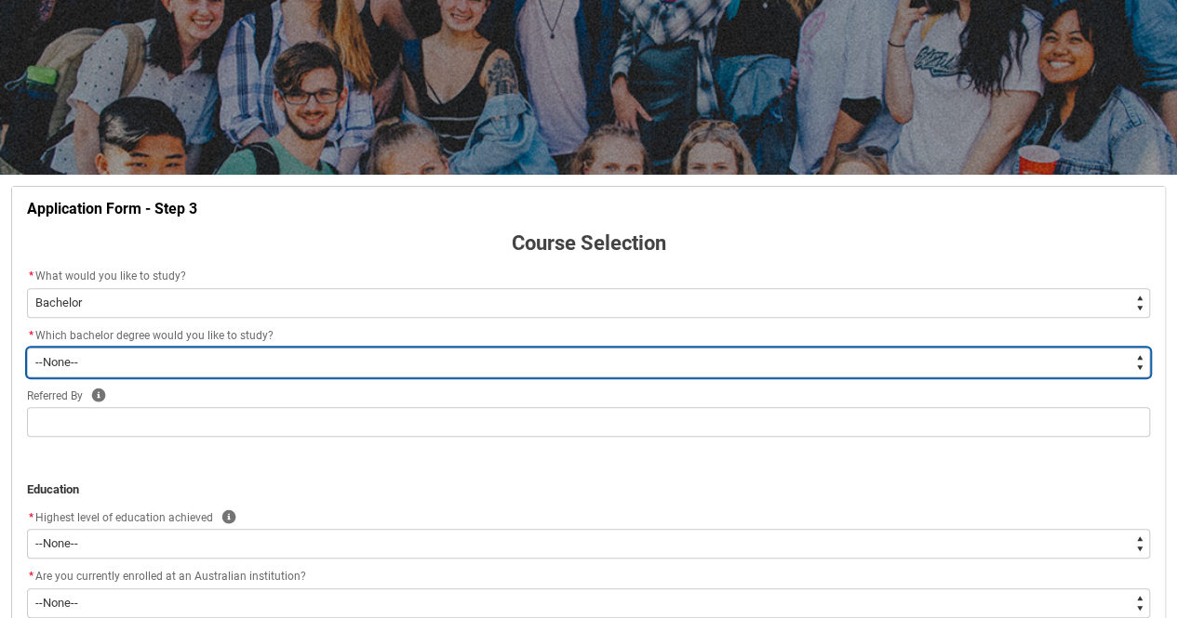
click at [924, 358] on select "--None-- Bachelor of 2D Animation Bachelor of Applied Business (Entertainment M…" at bounding box center [588, 363] width 1123 height 30
click at [27, 348] on select "--None-- Bachelor of 2D Animation Bachelor of Applied Business (Entertainment M…" at bounding box center [588, 363] width 1123 height 30
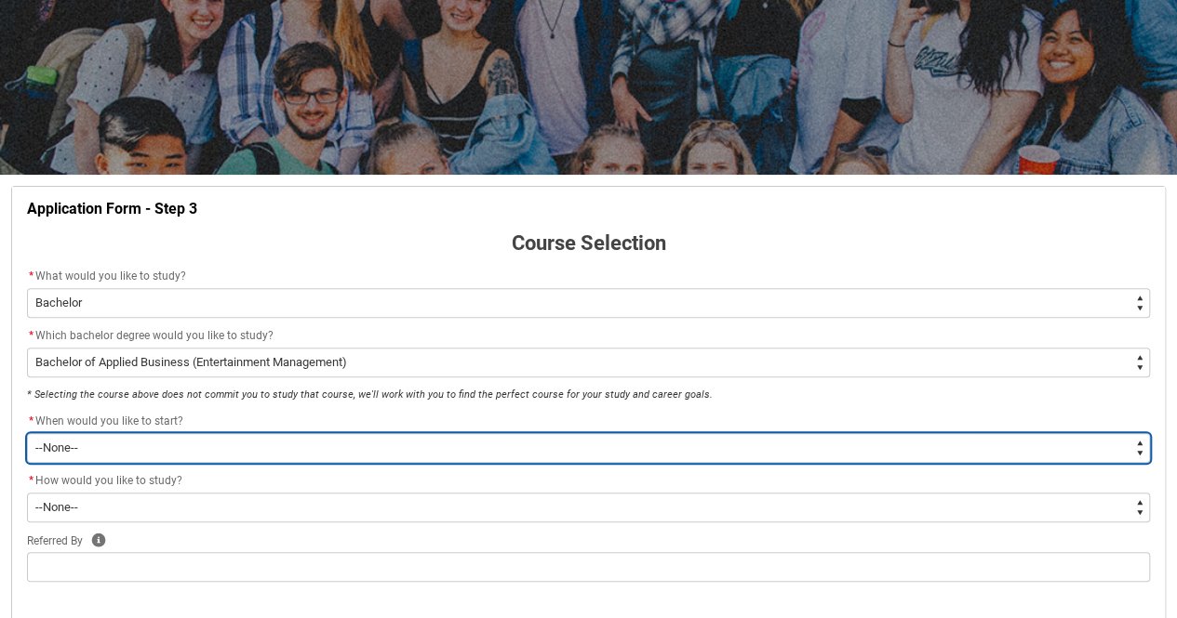
click at [134, 437] on select "--None-- Trimester 1 2026, starting [DATE] Trimester 3 2025, starting [DATE]" at bounding box center [588, 448] width 1123 height 30
click at [27, 433] on select "--None-- Trimester 1 2026, starting [DATE] Trimester 3 2025, starting [DATE]" at bounding box center [588, 448] width 1123 height 30
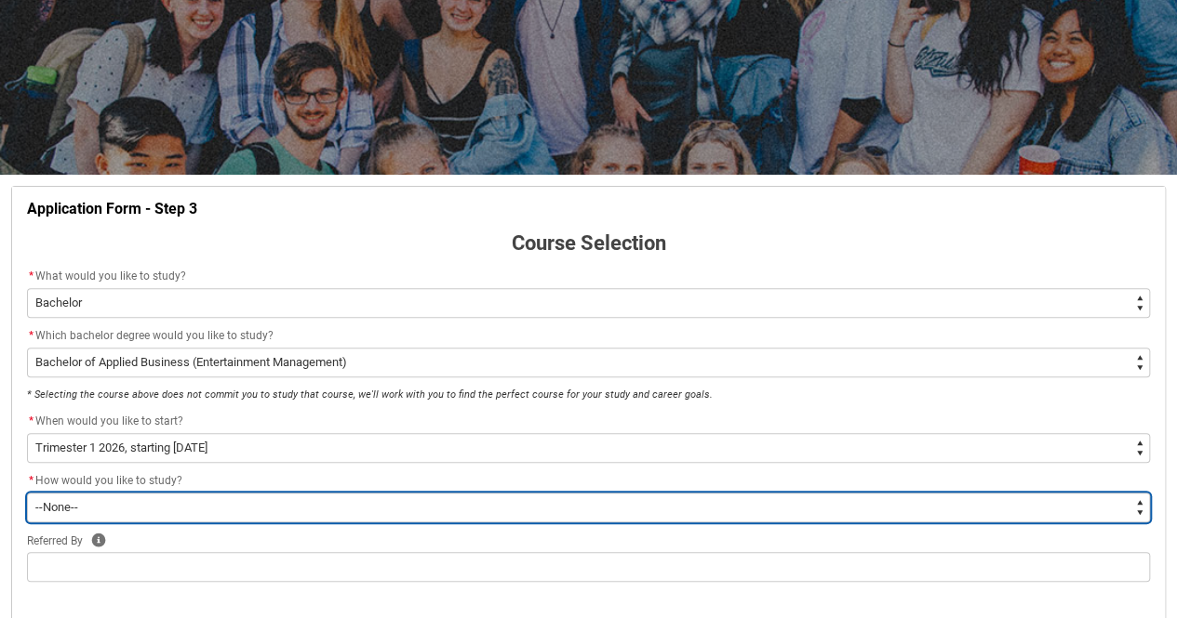
click at [201, 495] on select "--None-- On-campus Online" at bounding box center [588, 508] width 1123 height 30
click at [27, 493] on select "--None-- On-campus Online" at bounding box center [588, 508] width 1123 height 30
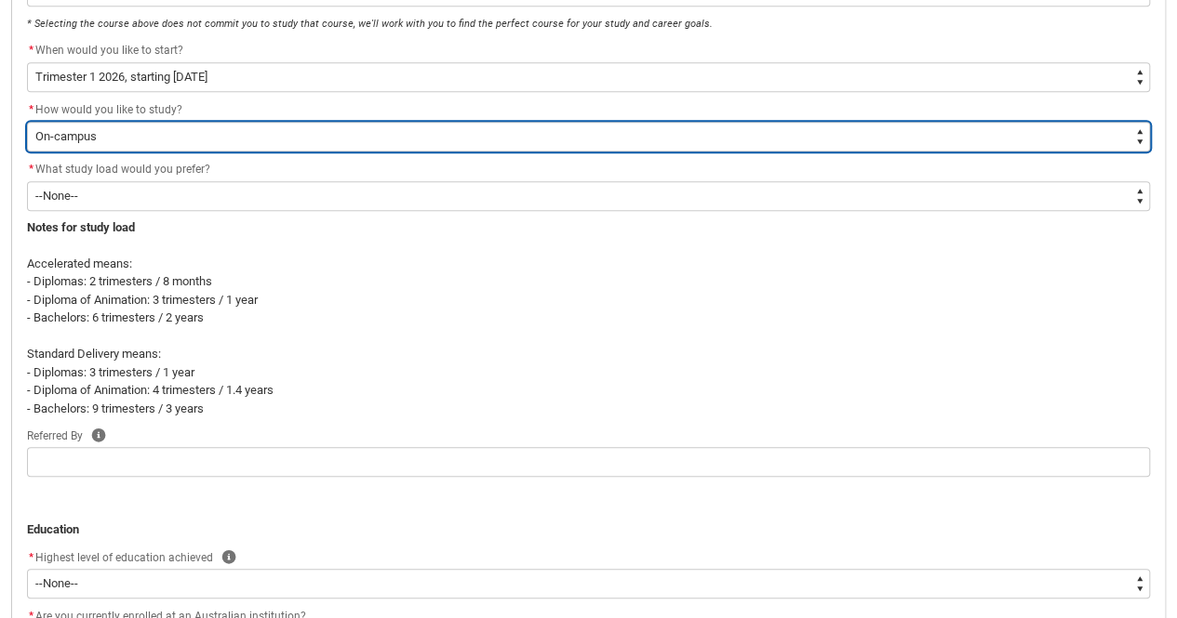
scroll to position [565, 0]
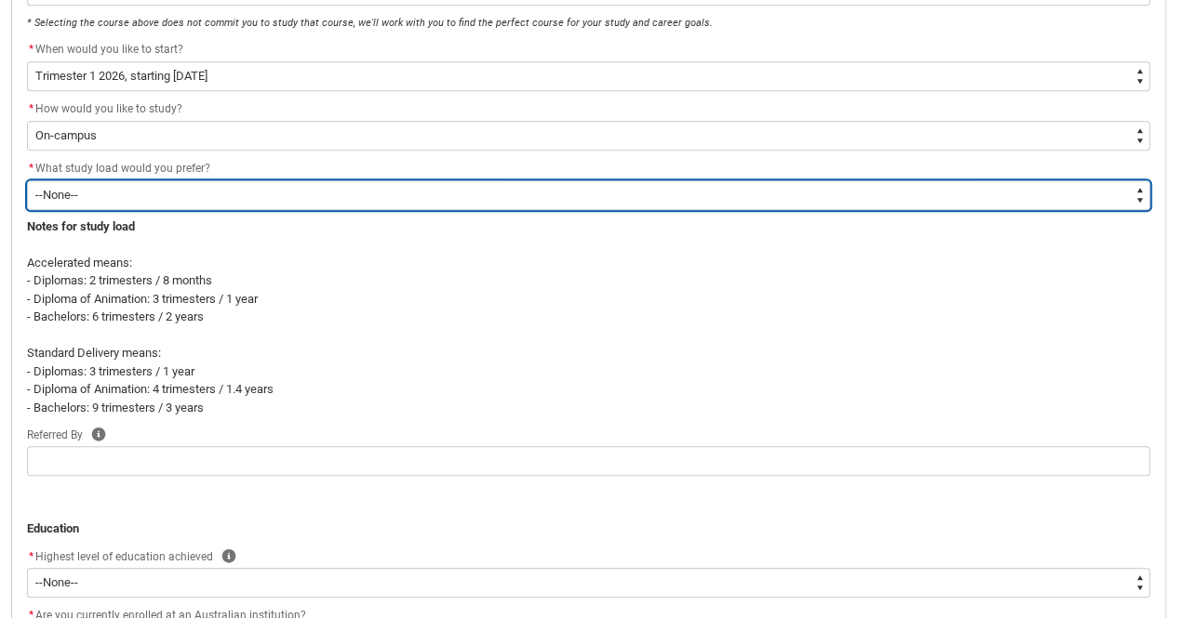
click at [212, 187] on select "--None-- Accelerated Learning Standard Delivery" at bounding box center [588, 195] width 1123 height 30
click at [27, 180] on select "--None-- Accelerated Learning Standard Delivery" at bounding box center [588, 195] width 1123 height 30
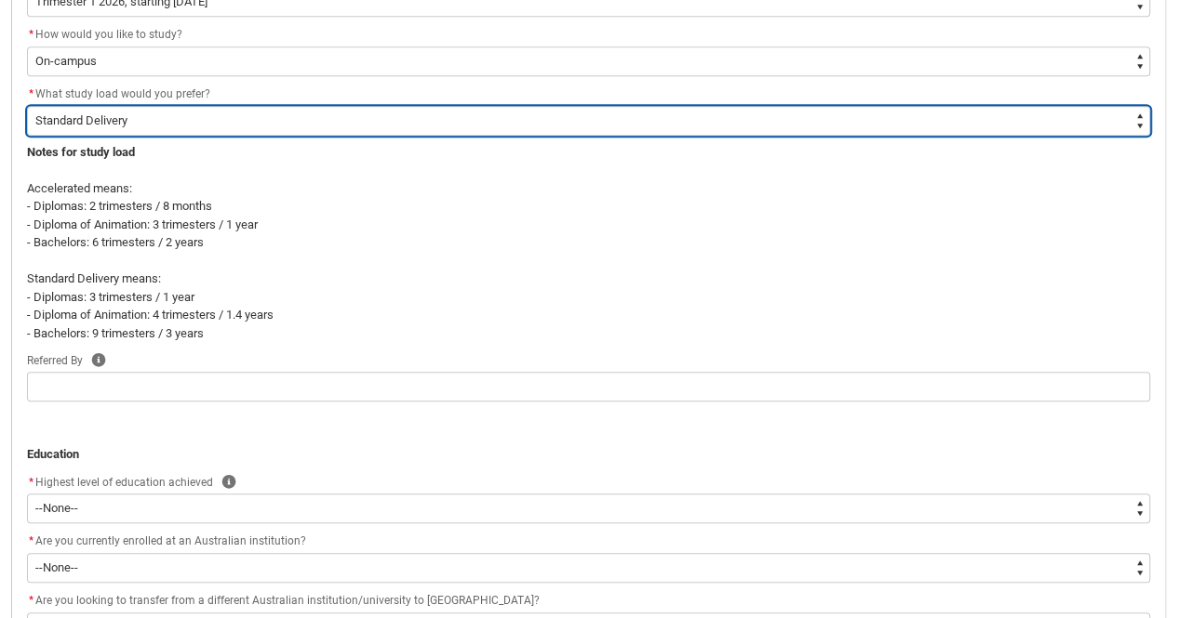
scroll to position [677, 0]
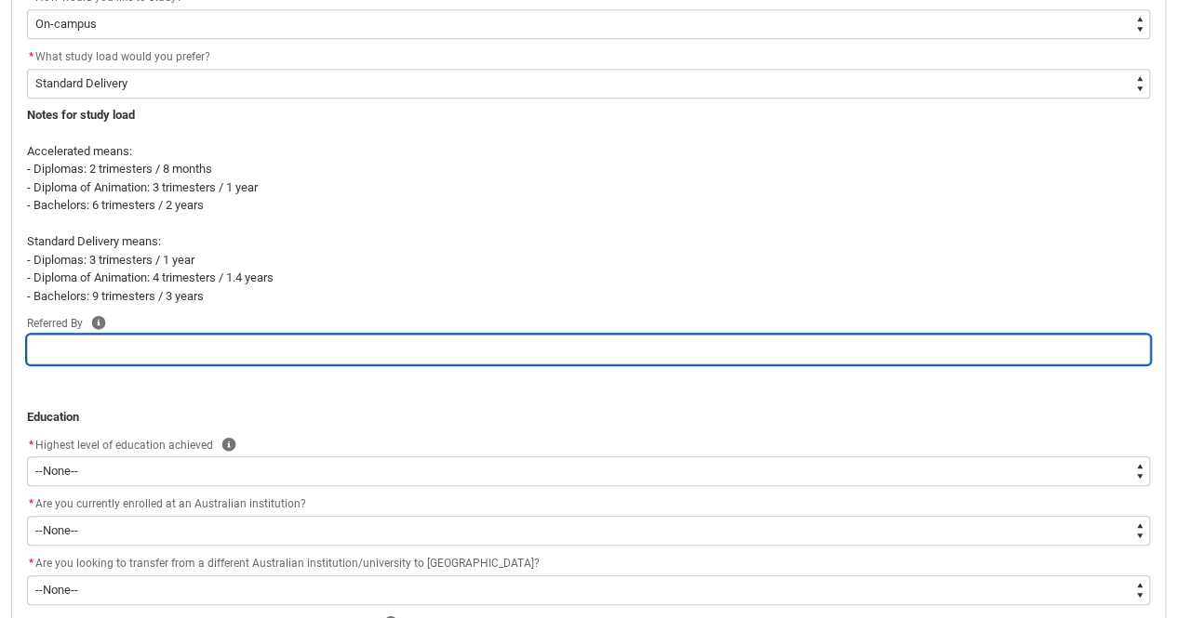
click at [658, 352] on input "REDU_Application_Form_for_Applicant flow" at bounding box center [588, 350] width 1123 height 30
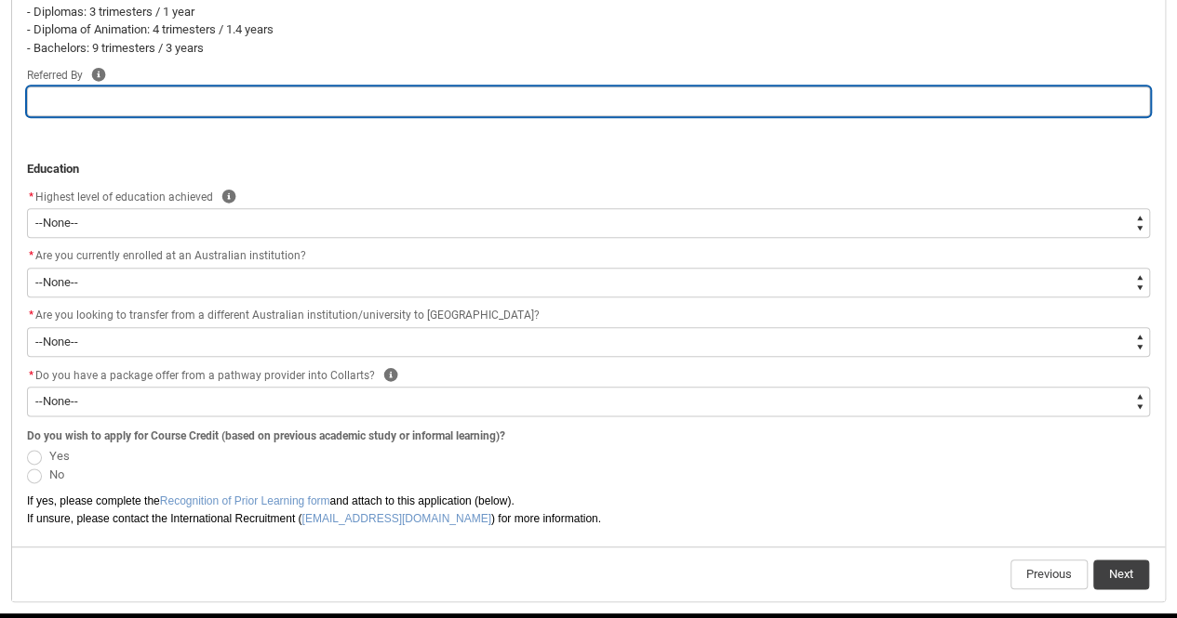
scroll to position [992, 0]
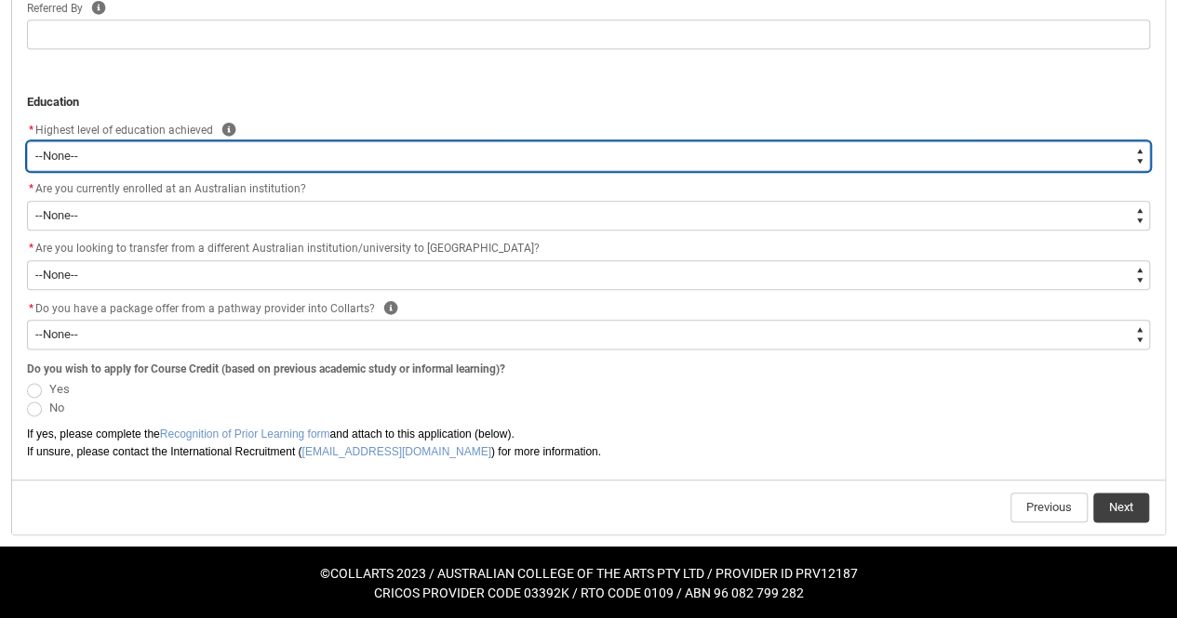
click at [685, 158] on select "--None-- Completed High School Completed a VET Course Completed Foundation Stud…" at bounding box center [588, 156] width 1123 height 30
click at [27, 141] on select "--None-- Completed High School Completed a VET Course Completed Foundation Stud…" at bounding box center [588, 156] width 1123 height 30
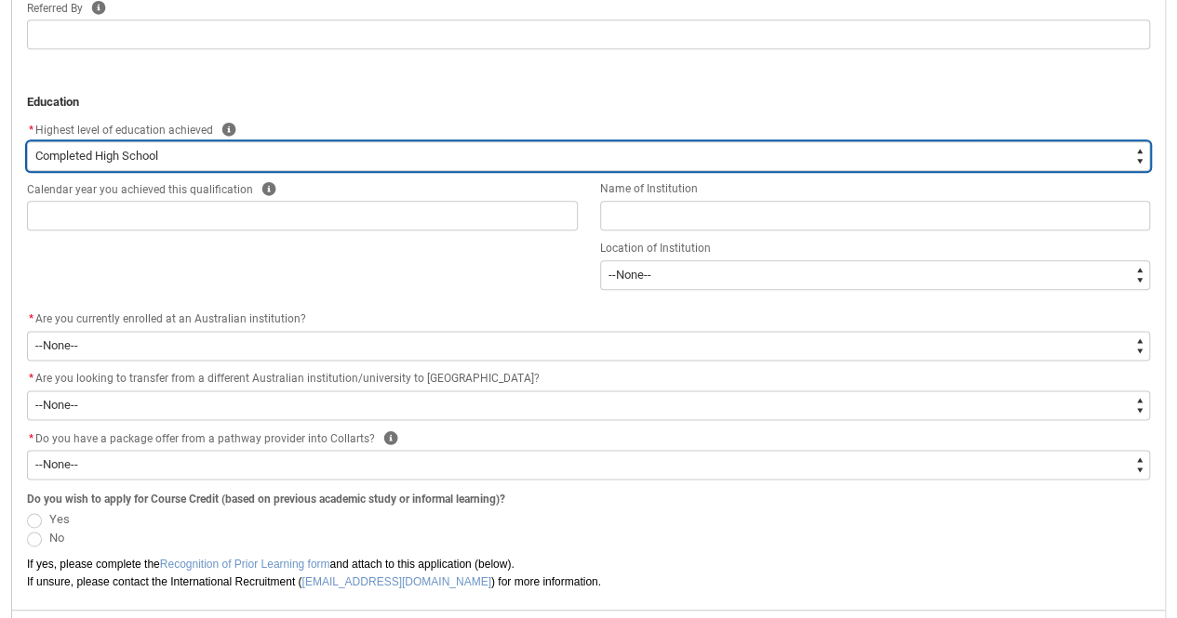
click at [407, 150] on select "--None-- Completed High School Completed a VET Course Completed Foundation Stud…" at bounding box center [588, 156] width 1123 height 30
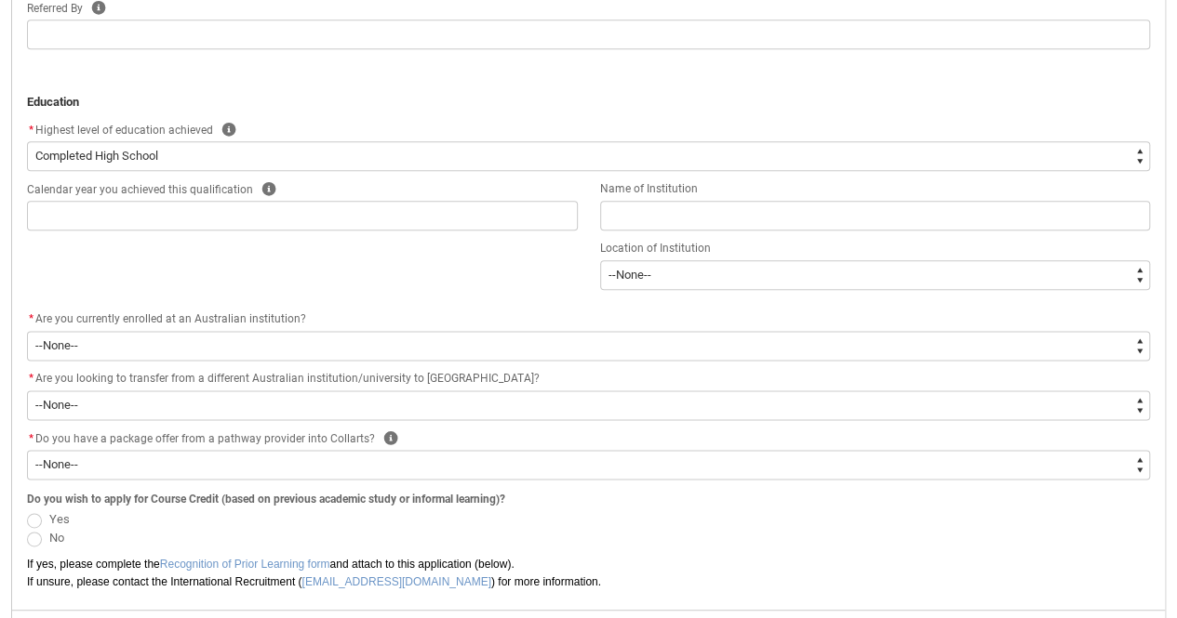
click at [431, 68] on p "REDU_Application_Form_for_Applicant flow" at bounding box center [588, 66] width 1123 height 19
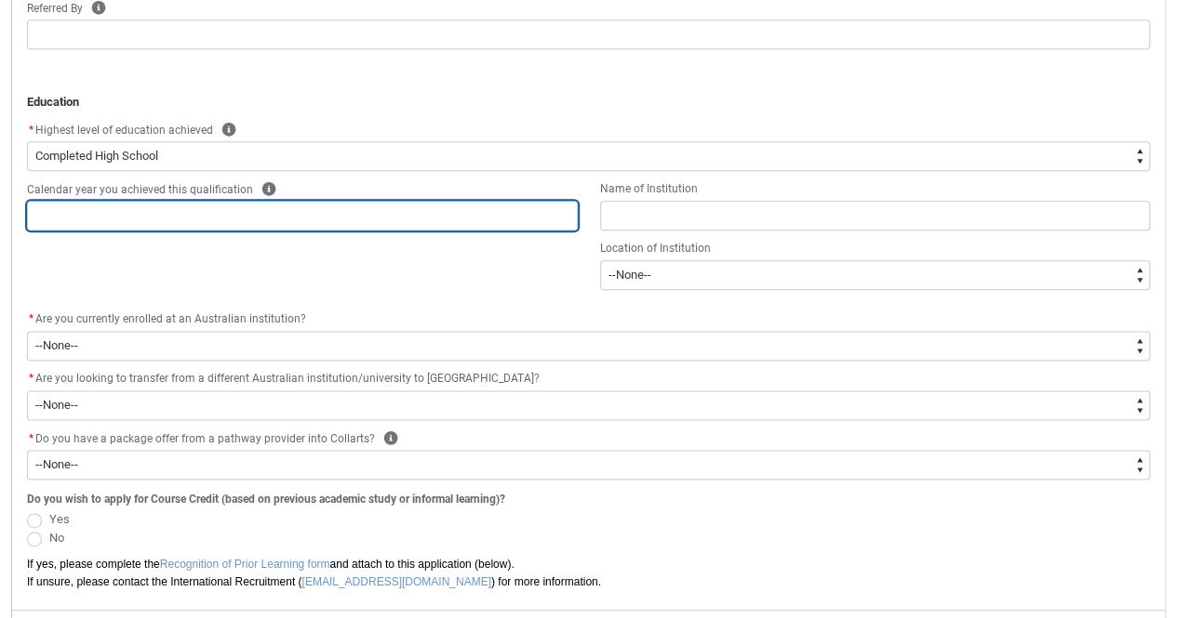
click at [126, 214] on input "REDU_Application_Form_for_Applicant flow" at bounding box center [302, 216] width 551 height 30
